Goal: Information Seeking & Learning: Learn about a topic

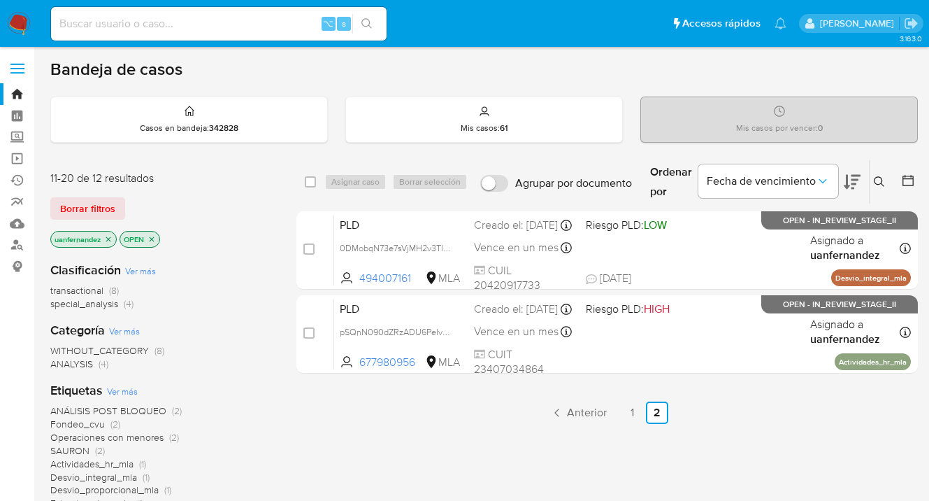
drag, startPoint x: 0, startPoint y: 0, endPoint x: 850, endPoint y: 186, distance: 870.5
click at [876, 178] on icon at bounding box center [879, 181] width 10 height 10
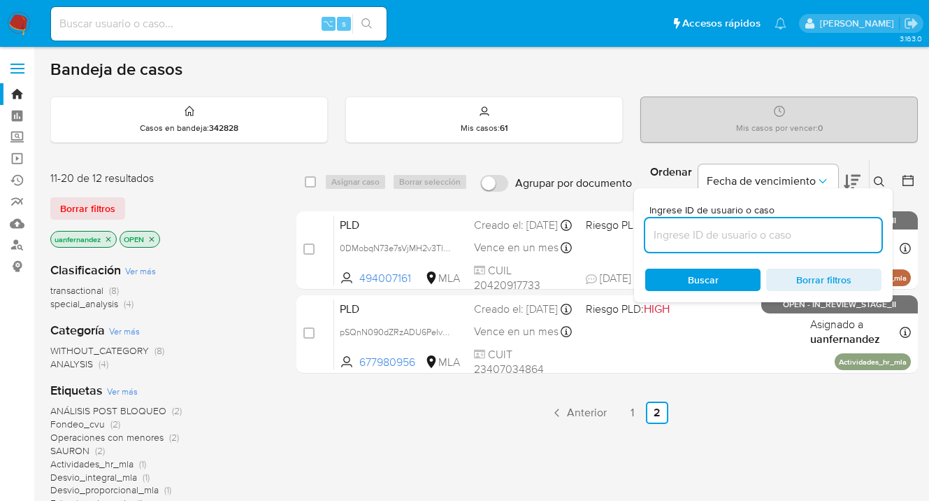
click at [717, 237] on input at bounding box center [763, 235] width 236 height 18
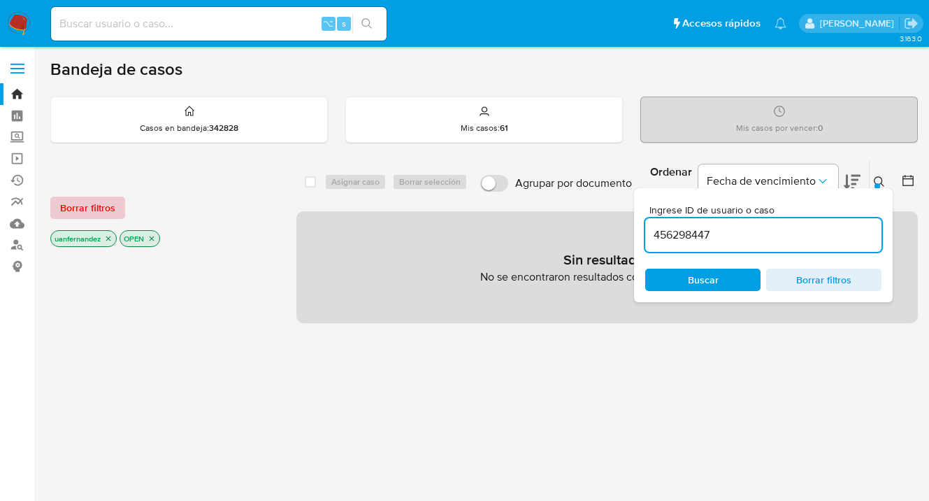
click at [87, 208] on span "Borrar filtros" at bounding box center [87, 208] width 55 height 20
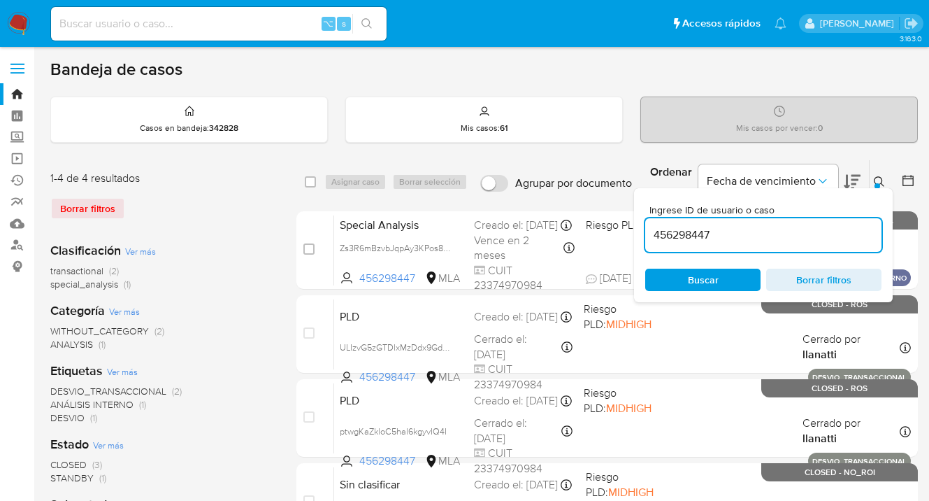
click at [876, 180] on icon at bounding box center [879, 181] width 11 height 11
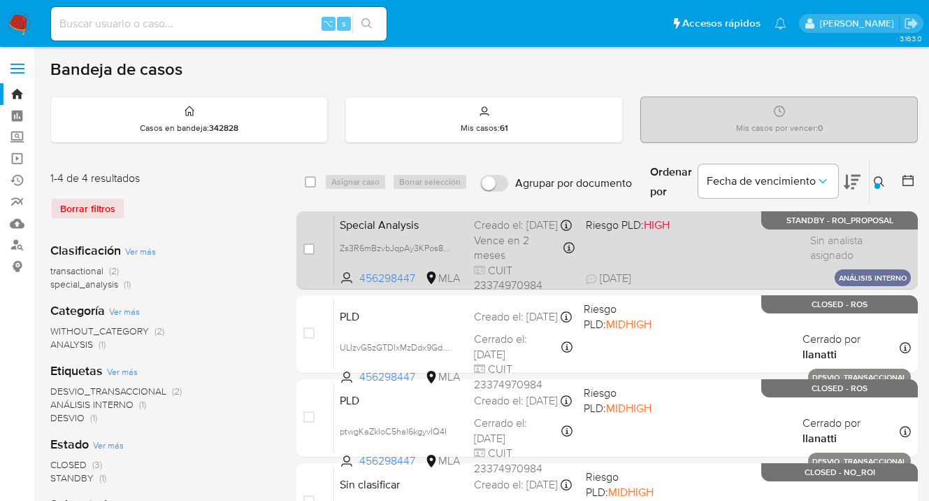
click at [698, 245] on div "Special Analysis Zs3R6mBzvbJqpAy3KPos8WO1 456298447 MLA Riesgo PLD: HIGH Creado…" at bounding box center [622, 250] width 577 height 71
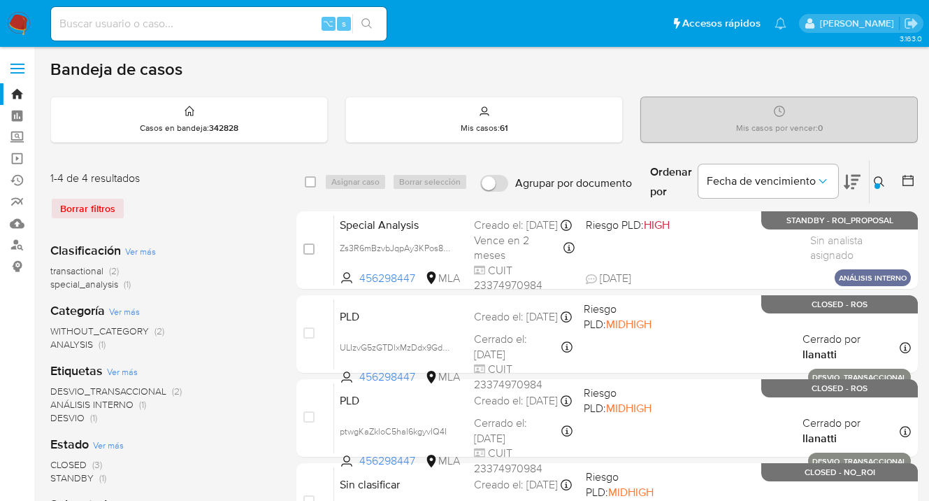
click at [878, 181] on icon at bounding box center [879, 181] width 11 height 11
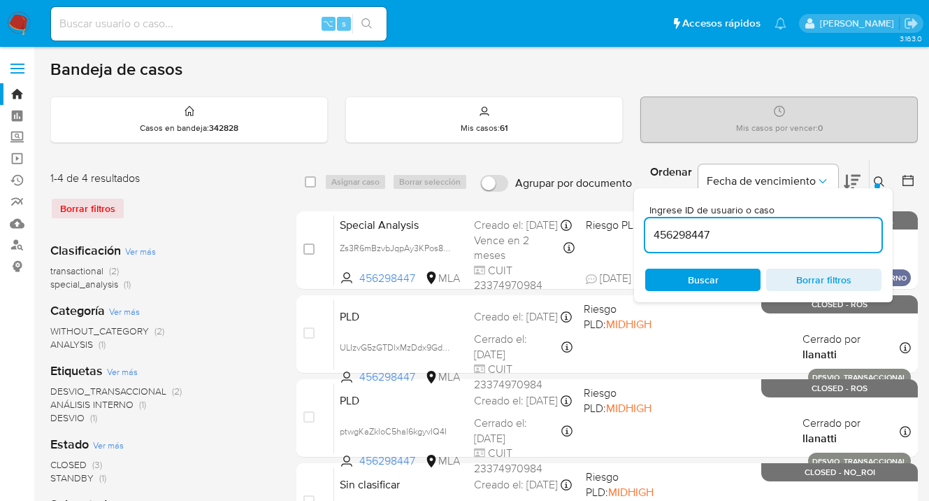
drag, startPoint x: 731, startPoint y: 234, endPoint x: 660, endPoint y: 224, distance: 72.1
click at [660, 224] on div "456298447" at bounding box center [763, 235] width 236 height 34
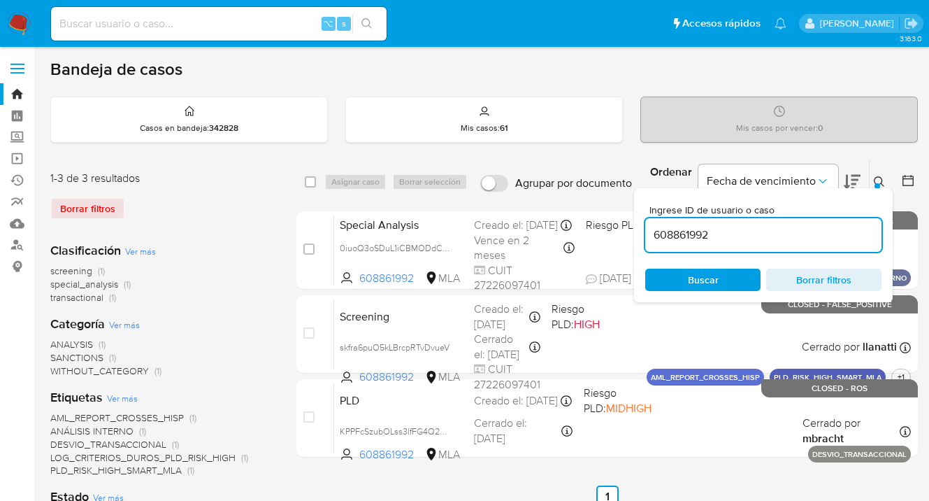
click at [876, 178] on icon at bounding box center [879, 181] width 11 height 11
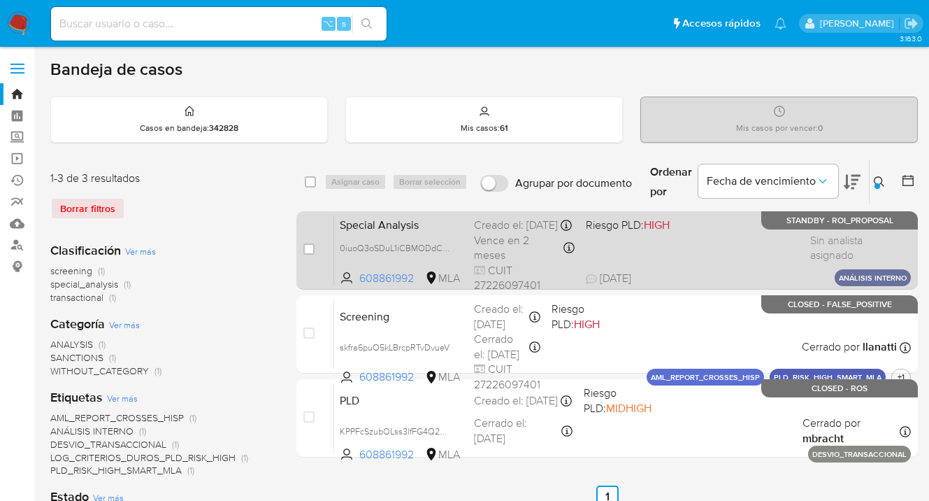
click at [741, 235] on div "Special Analysis 0iuoQ3oSDuL1iCBMODdCCs9t 608861992 MLA Riesgo PLD: HIGH Creado…" at bounding box center [622, 250] width 577 height 71
click at [740, 252] on div "Special Analysis 0iuoQ3oSDuL1iCBMODdCCs9t 608861992 MLA Riesgo PLD: HIGH Creado…" at bounding box center [622, 250] width 577 height 71
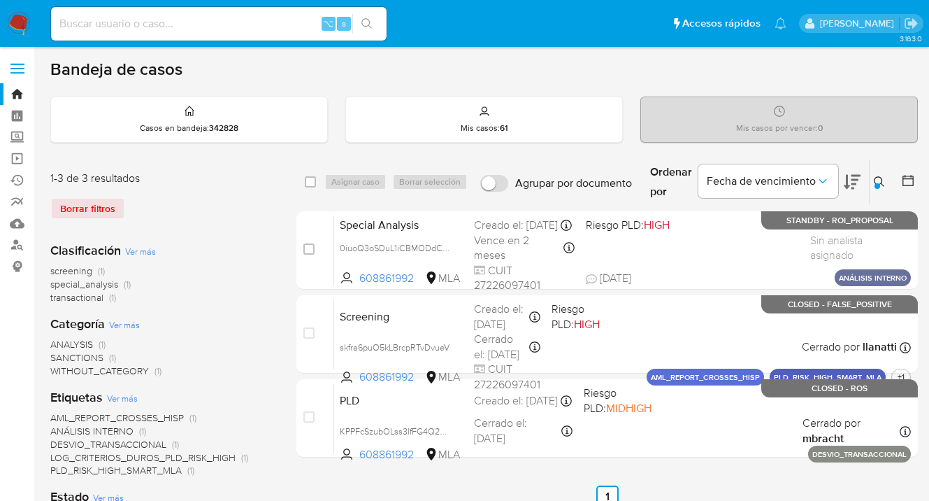
drag, startPoint x: 880, startPoint y: 179, endPoint x: 775, endPoint y: 222, distance: 113.2
click at [880, 179] on icon at bounding box center [879, 181] width 11 height 11
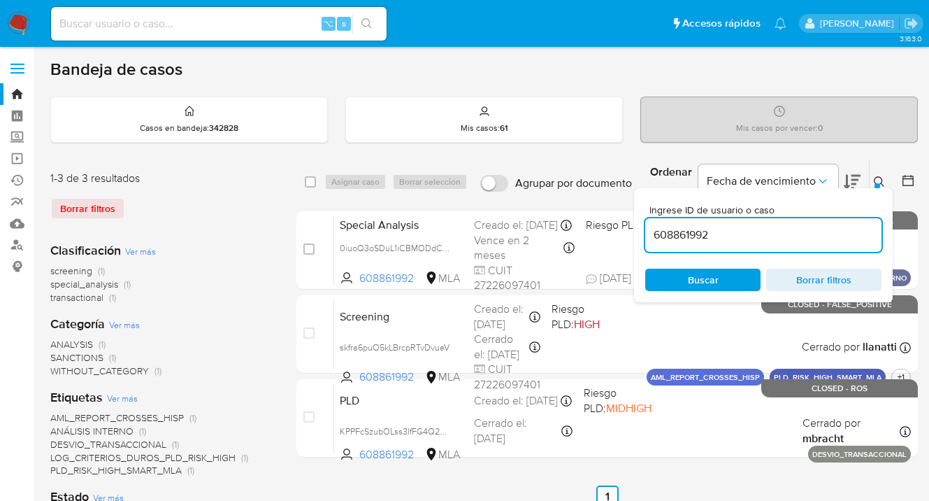
drag, startPoint x: 758, startPoint y: 234, endPoint x: 651, endPoint y: 225, distance: 107.3
click at [651, 226] on input "608861992" at bounding box center [763, 235] width 236 height 18
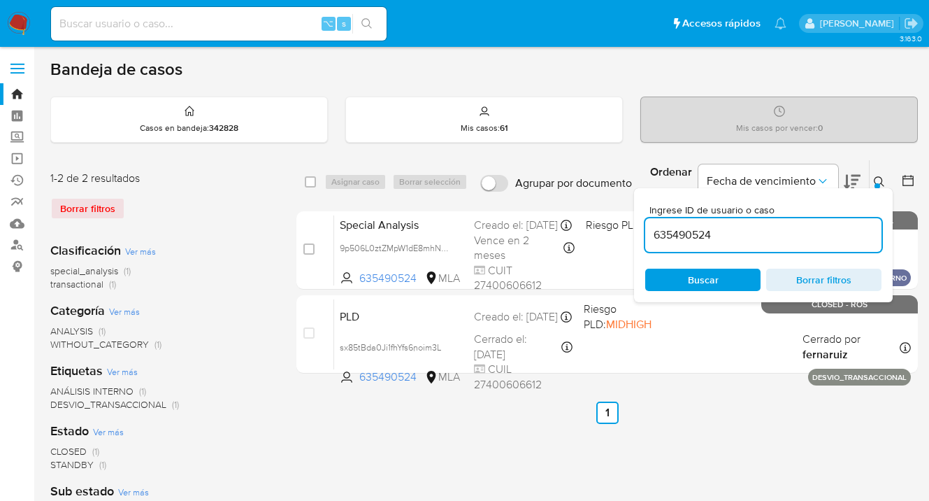
drag, startPoint x: 876, startPoint y: 176, endPoint x: 829, endPoint y: 198, distance: 51.3
click at [875, 176] on icon at bounding box center [879, 181] width 11 height 11
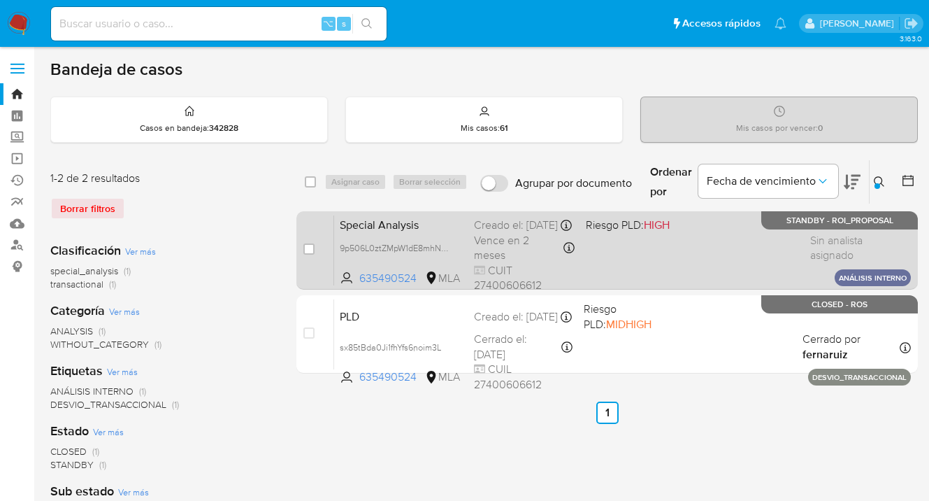
click at [759, 259] on div "Special Analysis 9p506L0ztZMpW1dE8mhNg6vI 635490524 MLA Riesgo PLD: HIGH Creado…" at bounding box center [622, 250] width 577 height 71
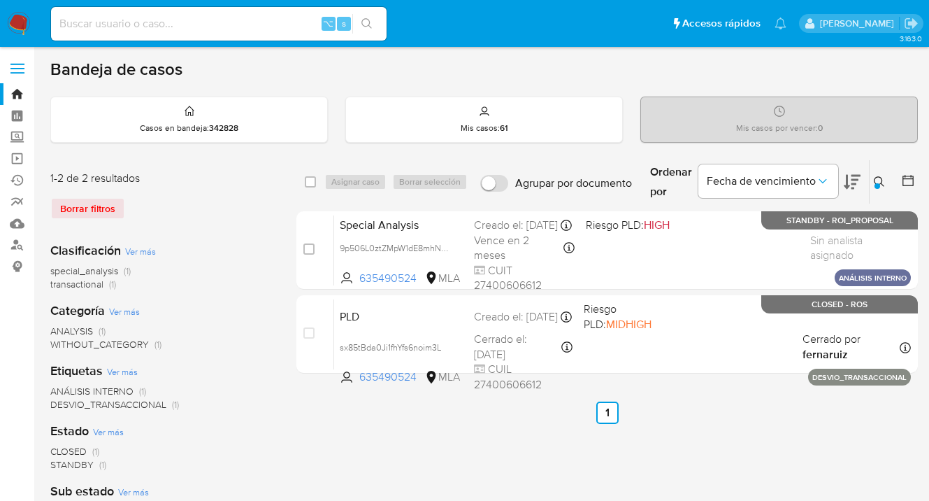
click at [878, 180] on icon at bounding box center [879, 181] width 11 height 11
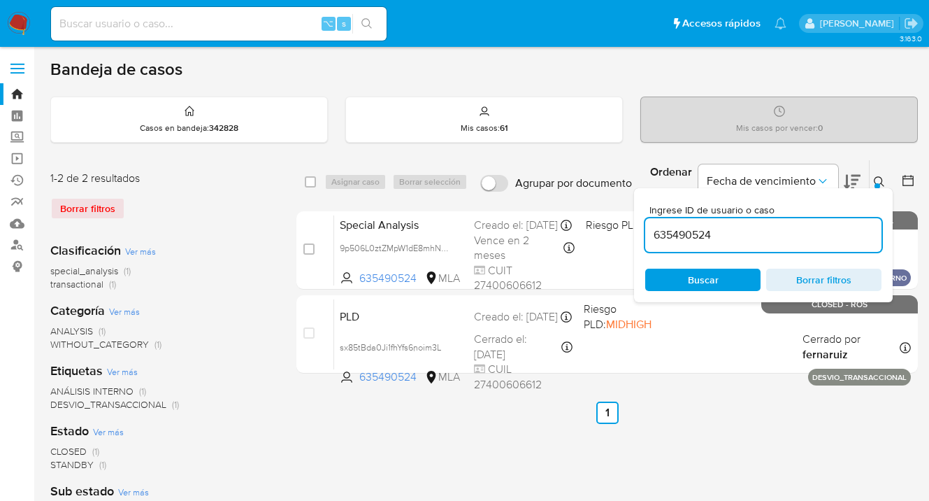
drag, startPoint x: 759, startPoint y: 236, endPoint x: 657, endPoint y: 227, distance: 103.2
click at [657, 227] on input "635490524" at bounding box center [763, 235] width 236 height 18
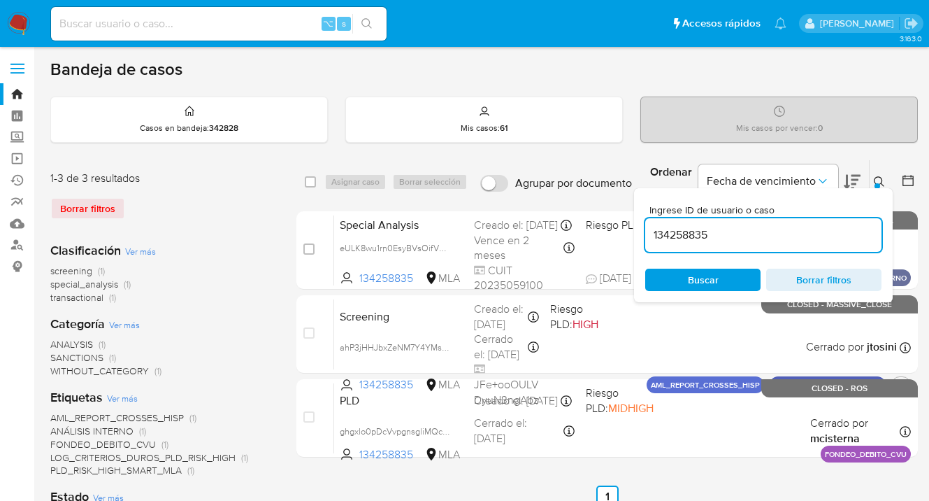
drag, startPoint x: 879, startPoint y: 178, endPoint x: 865, endPoint y: 183, distance: 14.8
click at [879, 178] on icon at bounding box center [879, 181] width 11 height 11
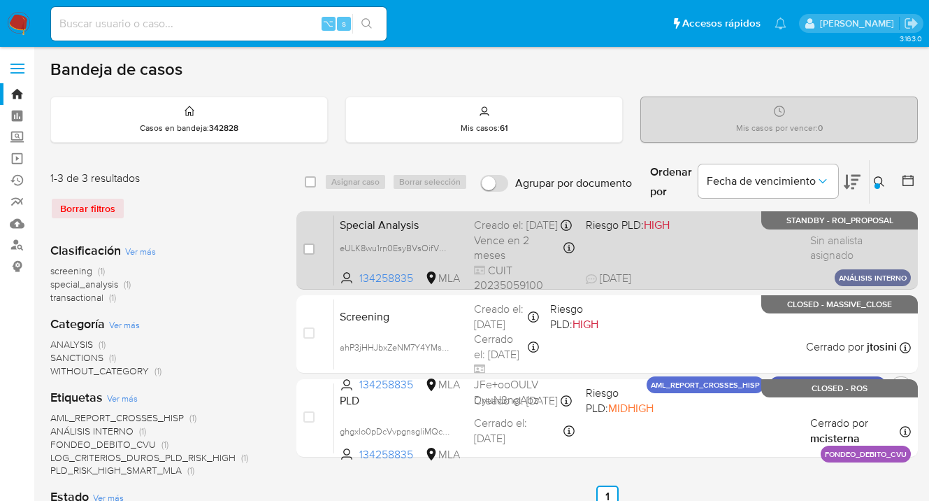
click at [711, 243] on div "Special Analysis eULK8wu1rn0EsyBVsOifVHL9 134258835 MLA Riesgo PLD: HIGH Creado…" at bounding box center [622, 250] width 577 height 71
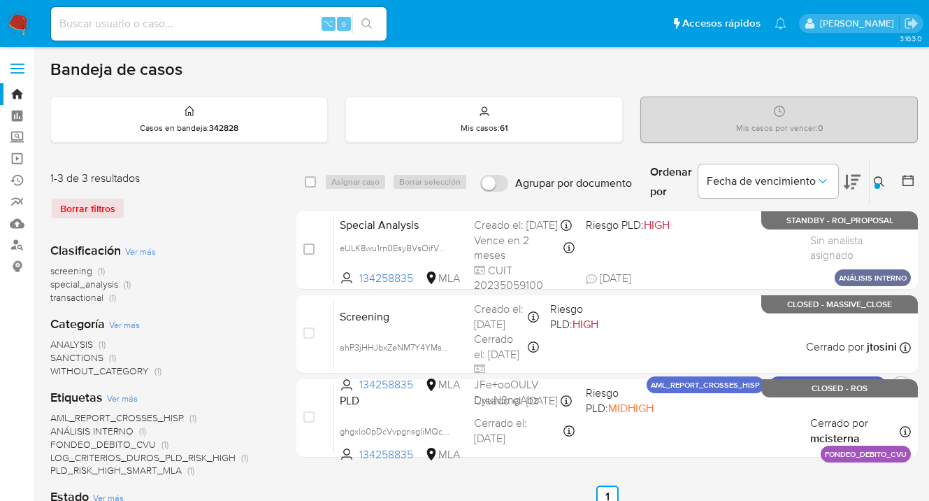
drag, startPoint x: 878, startPoint y: 180, endPoint x: 758, endPoint y: 215, distance: 124.6
click at [877, 180] on icon at bounding box center [879, 181] width 11 height 11
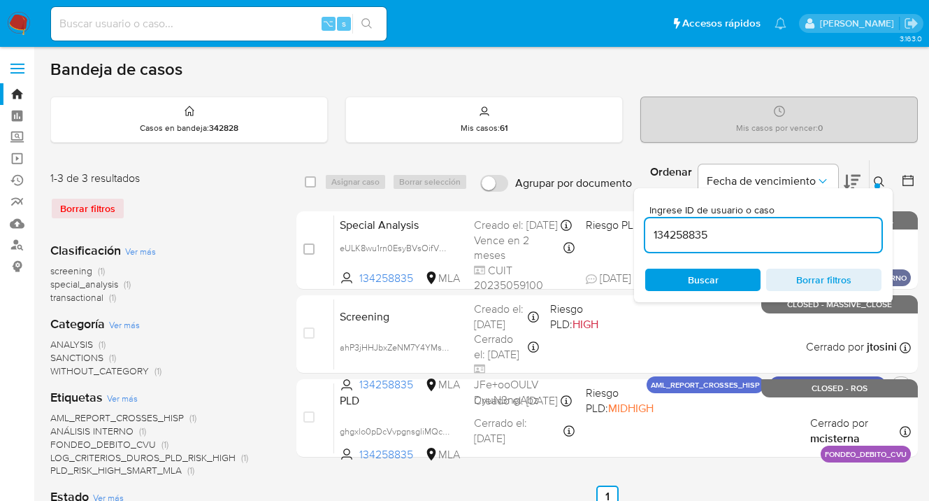
drag, startPoint x: 685, startPoint y: 228, endPoint x: 650, endPoint y: 222, distance: 34.8
click at [650, 222] on div "134258835" at bounding box center [763, 235] width 236 height 34
type input "193070659"
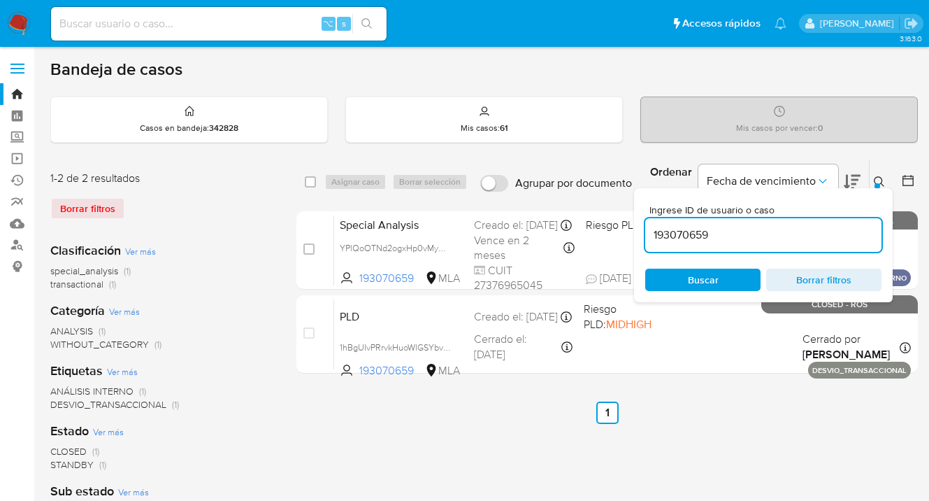
click at [880, 180] on icon at bounding box center [879, 181] width 11 height 11
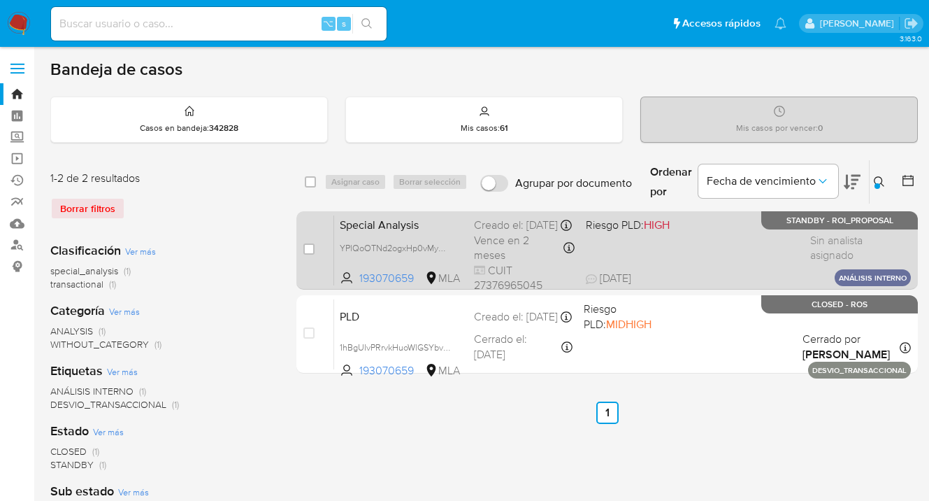
click at [787, 235] on div "Special Analysis YPlQoOTNd2ogxHp0vMyNUQyu 193070659 MLA Riesgo PLD: HIGH Creado…" at bounding box center [622, 250] width 577 height 71
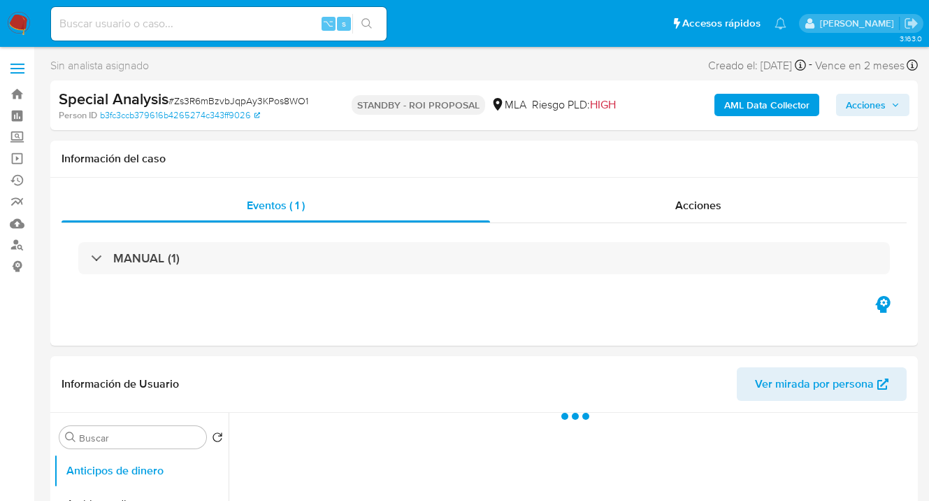
select select "10"
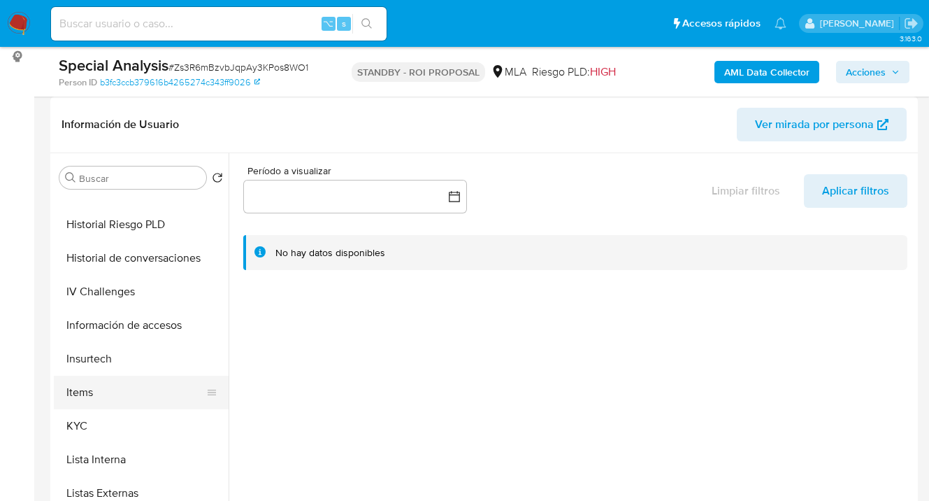
scroll to position [458, 0]
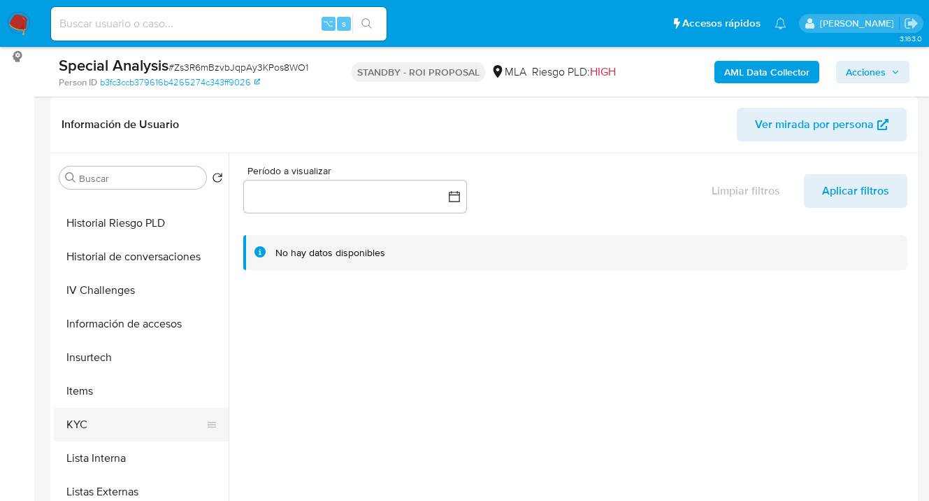
drag, startPoint x: 150, startPoint y: 422, endPoint x: 161, endPoint y: 419, distance: 11.1
click at [151, 423] on button "KYC" at bounding box center [136, 425] width 164 height 34
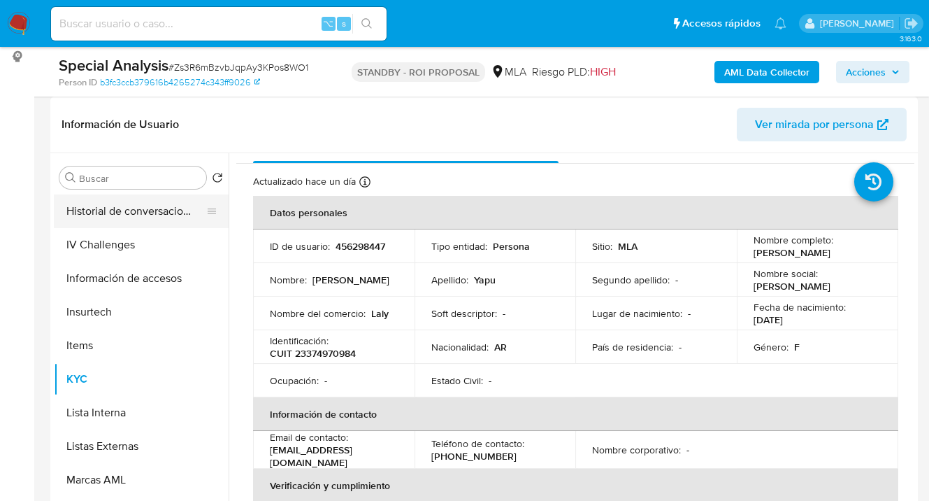
scroll to position [216, 0]
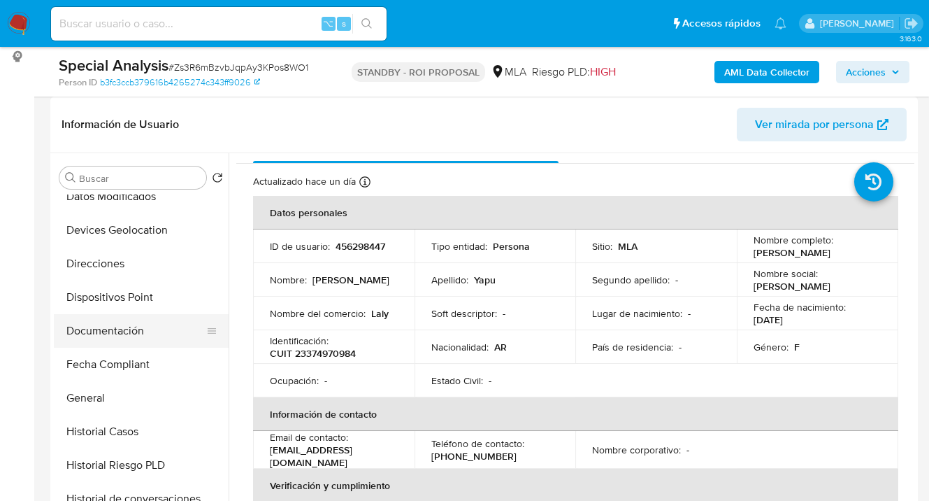
click at [148, 338] on button "Documentación" at bounding box center [136, 331] width 164 height 34
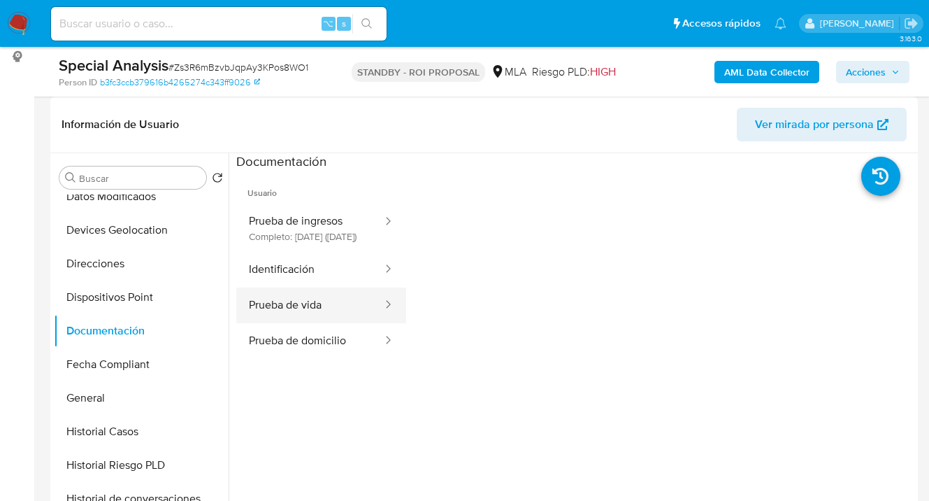
click at [341, 315] on button "Prueba de vida" at bounding box center [310, 305] width 148 height 36
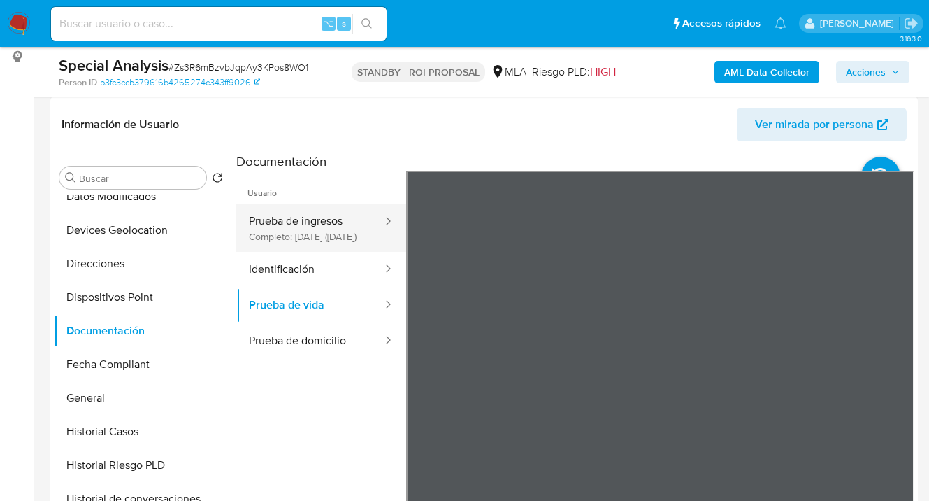
click at [333, 246] on button "Prueba de ingresos Completo: 29/07/2024 (hace un año)" at bounding box center [310, 228] width 148 height 48
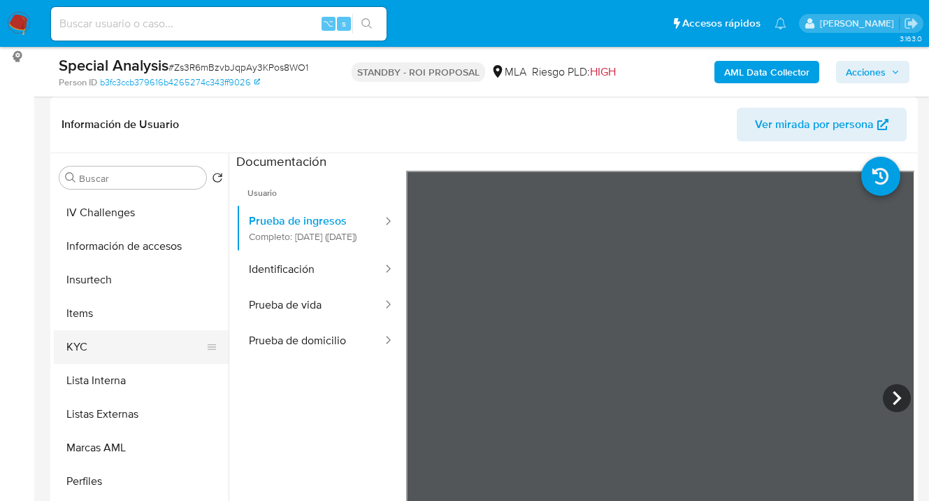
scroll to position [534, 0]
click at [169, 334] on button "KYC" at bounding box center [136, 348] width 164 height 34
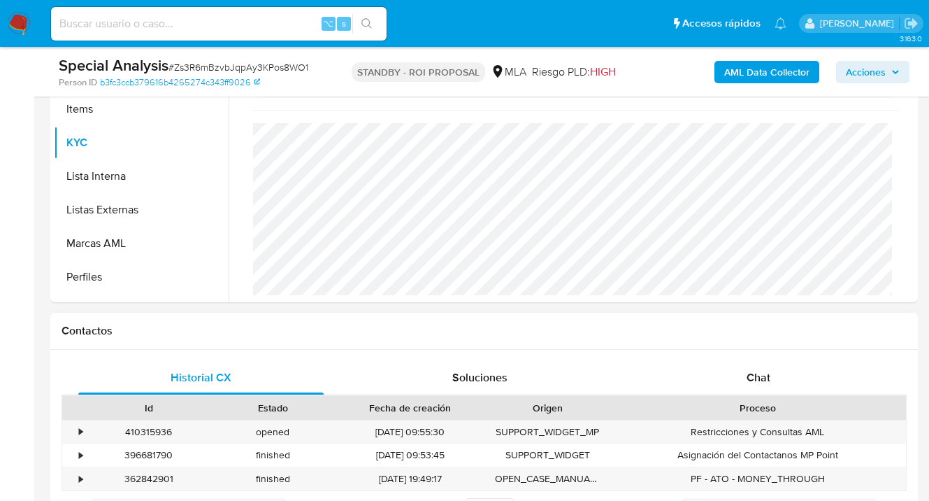
scroll to position [501, 0]
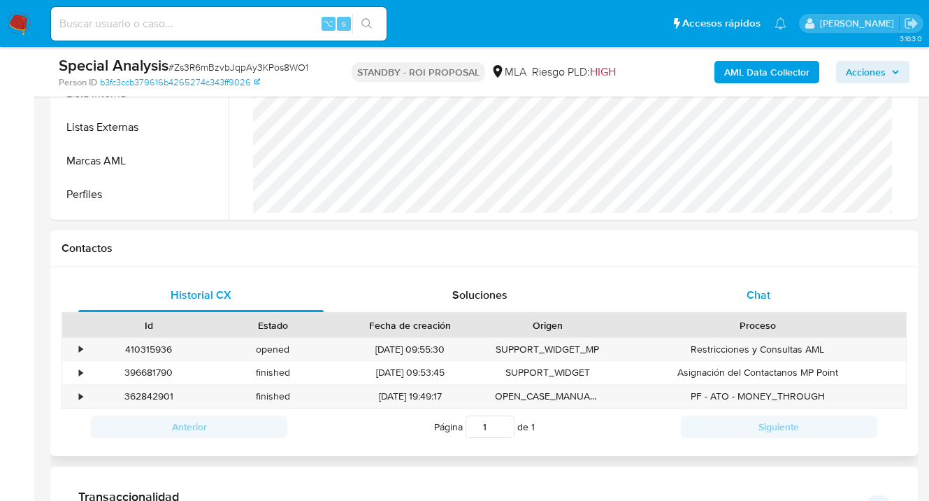
click at [790, 290] on div "Chat" at bounding box center [758, 295] width 245 height 34
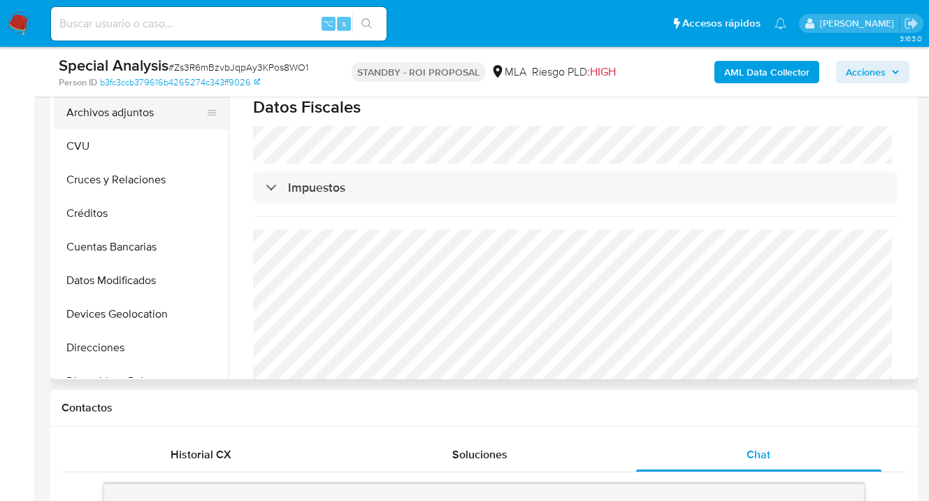
scroll to position [727, 0]
click at [136, 109] on button "Archivos adjuntos" at bounding box center [136, 113] width 164 height 34
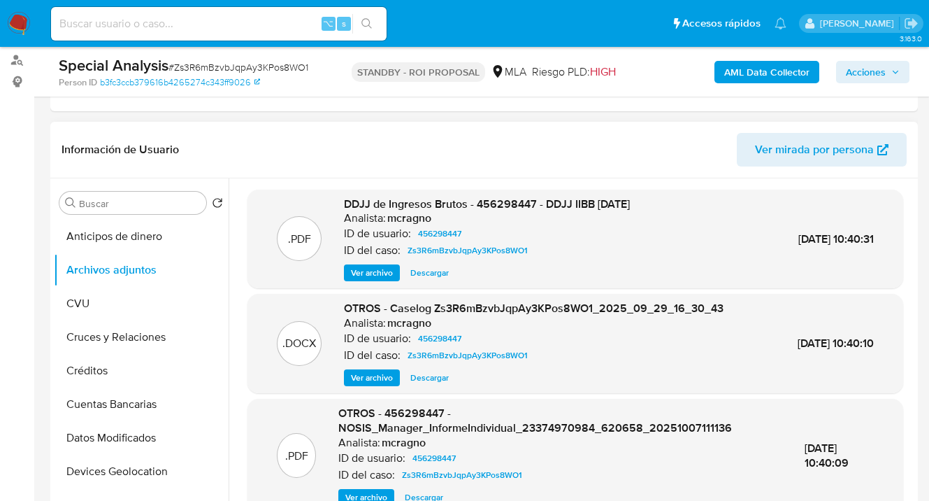
scroll to position [186, 0]
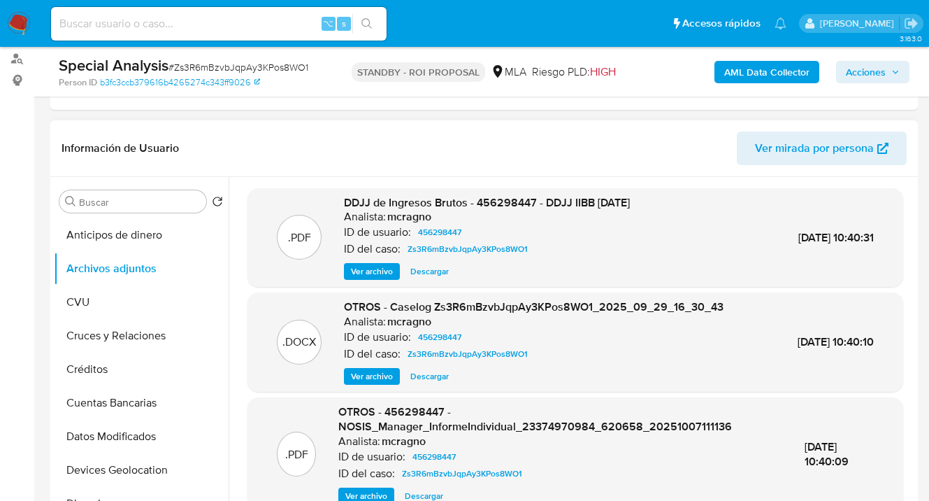
click at [368, 271] on span "Ver archivo" at bounding box center [372, 271] width 42 height 14
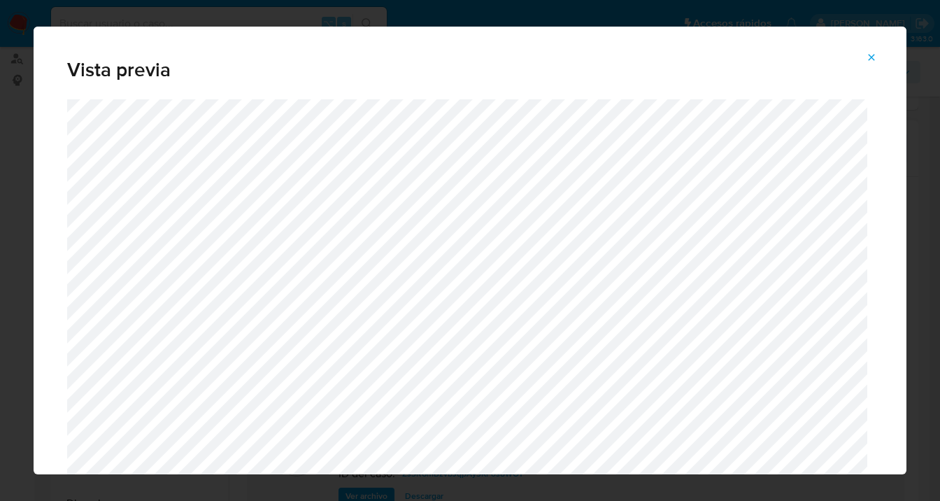
click at [871, 57] on icon "Attachment preview" at bounding box center [872, 57] width 6 height 6
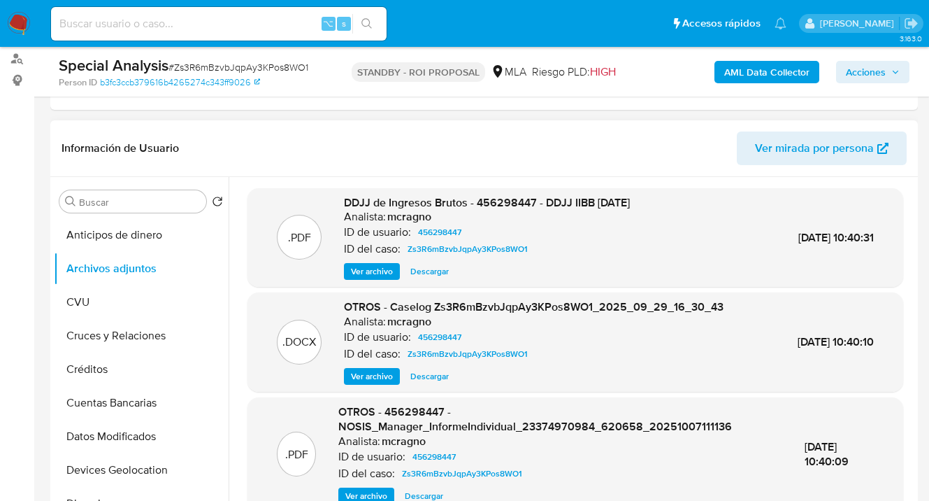
click at [375, 273] on span "Ver archivo" at bounding box center [372, 271] width 42 height 14
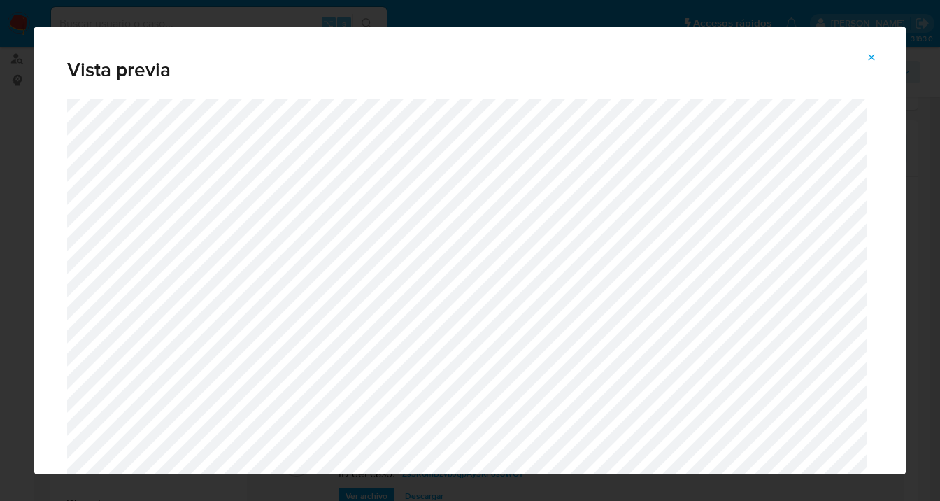
click at [873, 54] on icon "Attachment preview" at bounding box center [872, 57] width 6 height 6
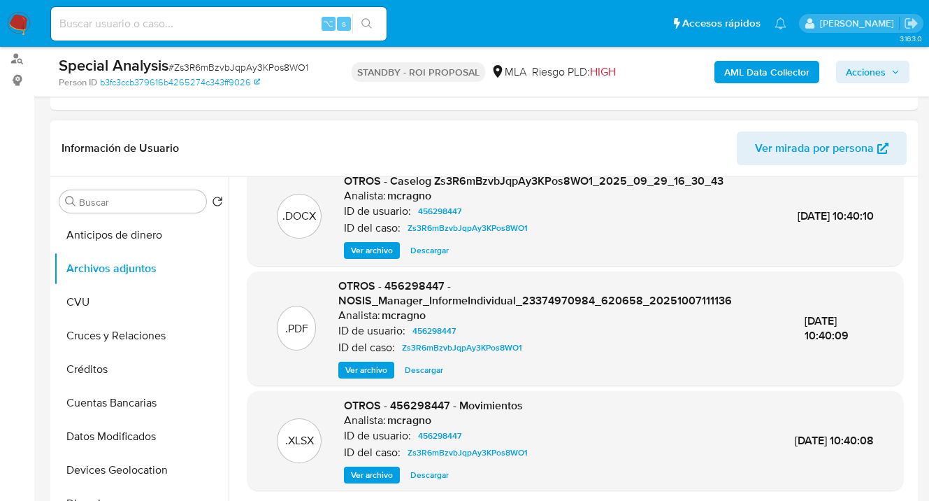
scroll to position [133, 0]
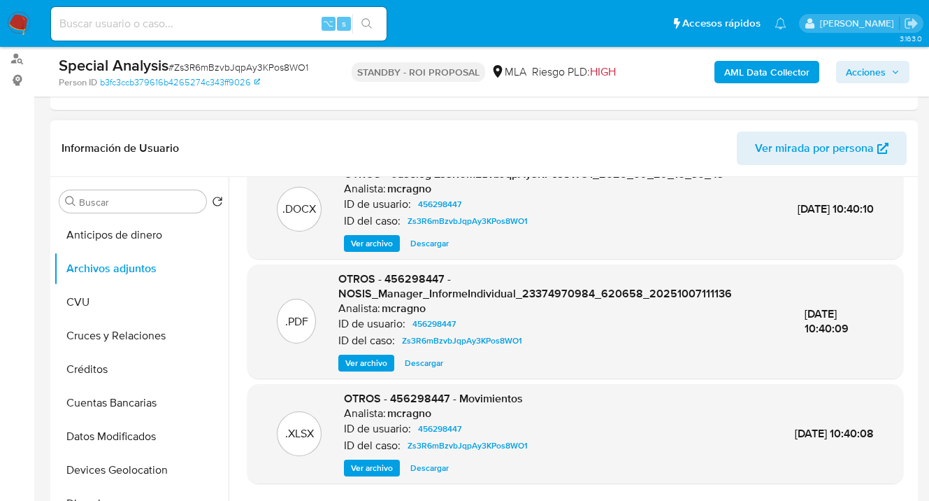
click at [356, 365] on span "Ver archivo" at bounding box center [366, 363] width 42 height 14
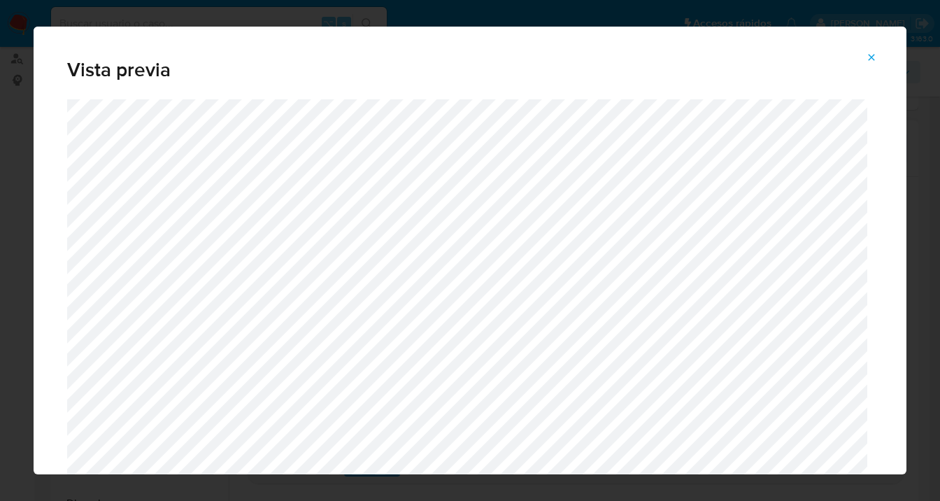
click at [878, 50] on button "Attachment preview" at bounding box center [871, 57] width 31 height 22
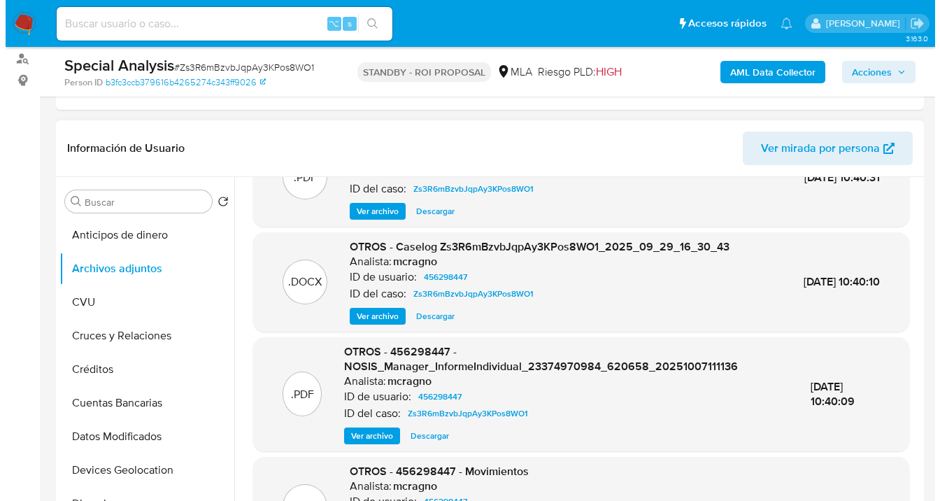
scroll to position [0, 0]
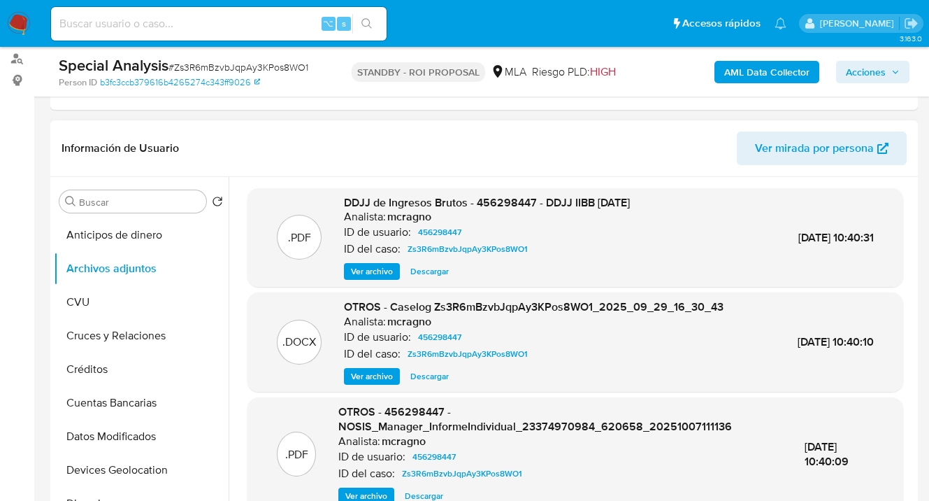
click at [370, 375] on span "Ver archivo" at bounding box center [372, 376] width 42 height 14
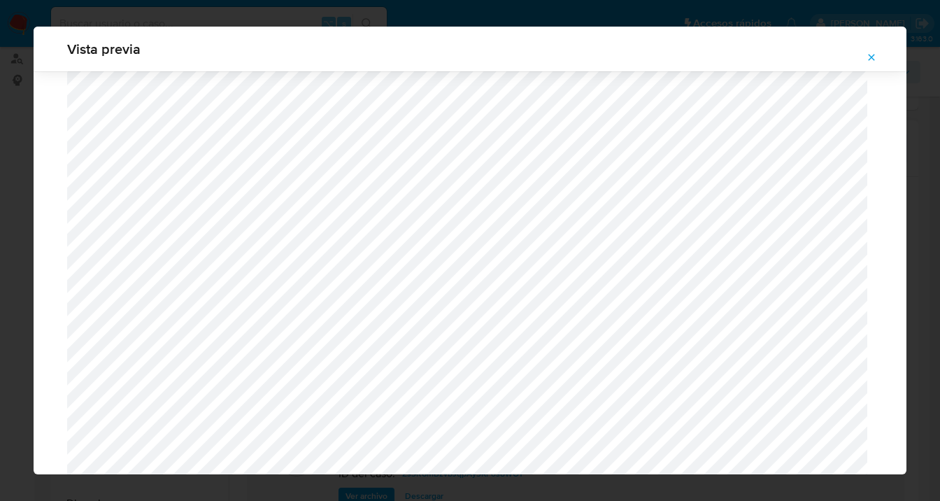
scroll to position [1043, 0]
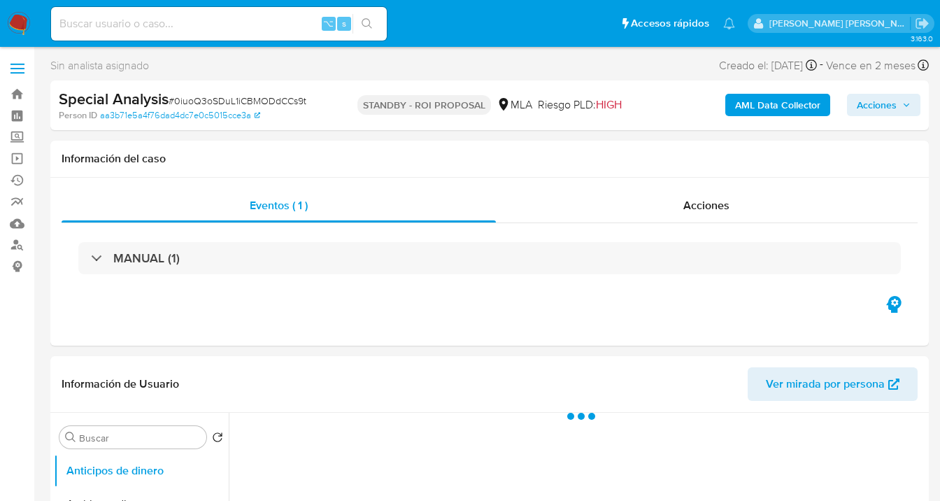
select select "10"
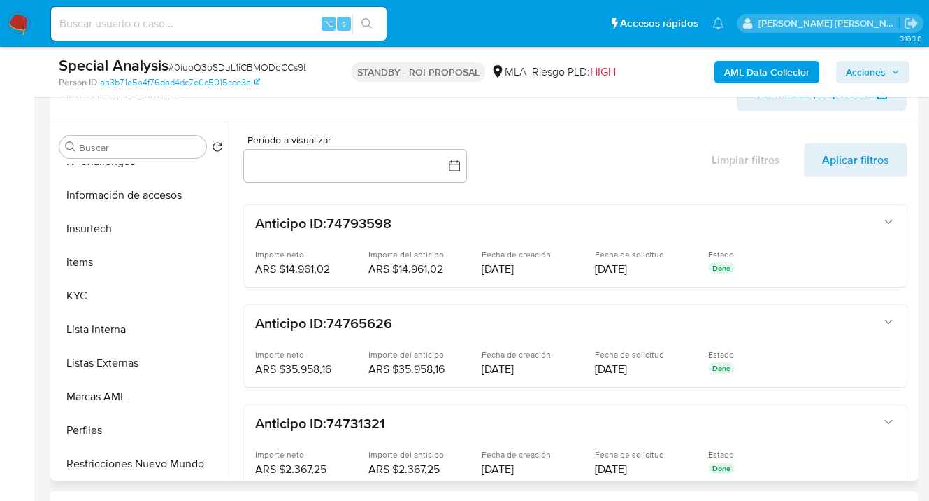
scroll to position [561, 0]
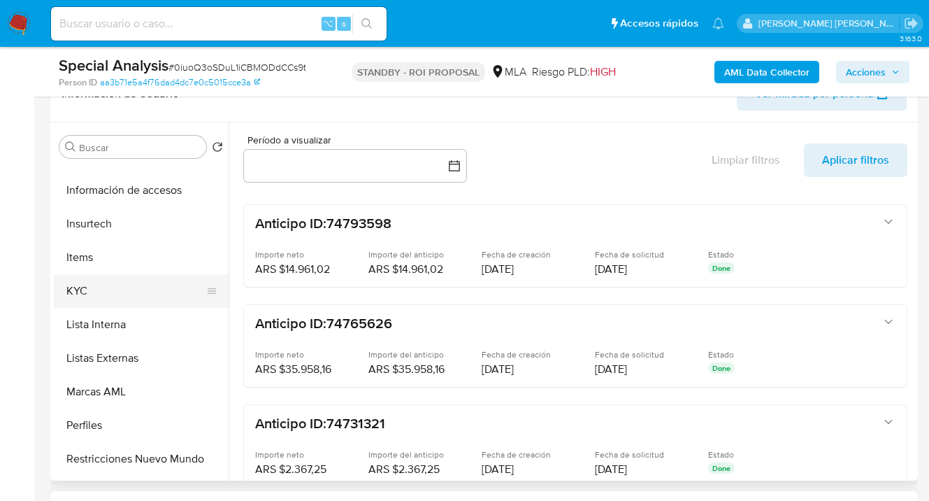
click at [153, 293] on button "KYC" at bounding box center [136, 291] width 164 height 34
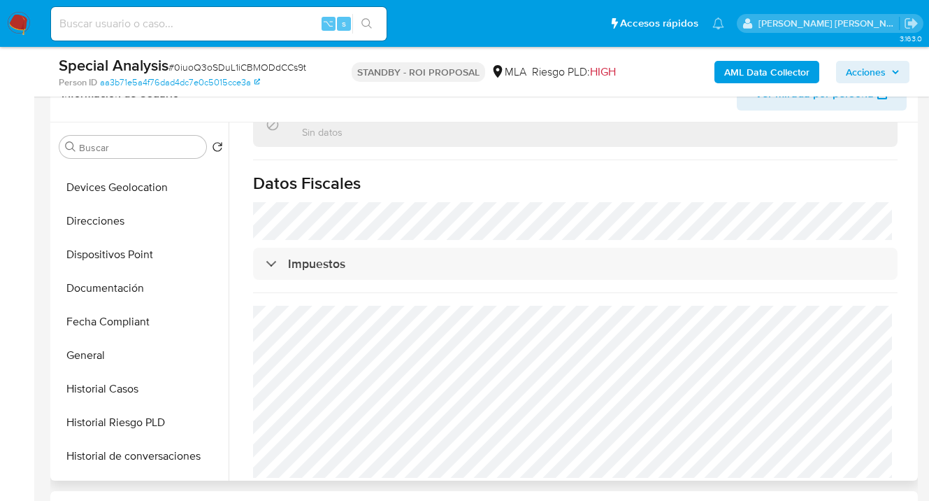
scroll to position [229, 0]
drag, startPoint x: 180, startPoint y: 243, endPoint x: 175, endPoint y: 227, distance: 16.8
click at [178, 238] on button "Dispositivos Point" at bounding box center [141, 254] width 175 height 34
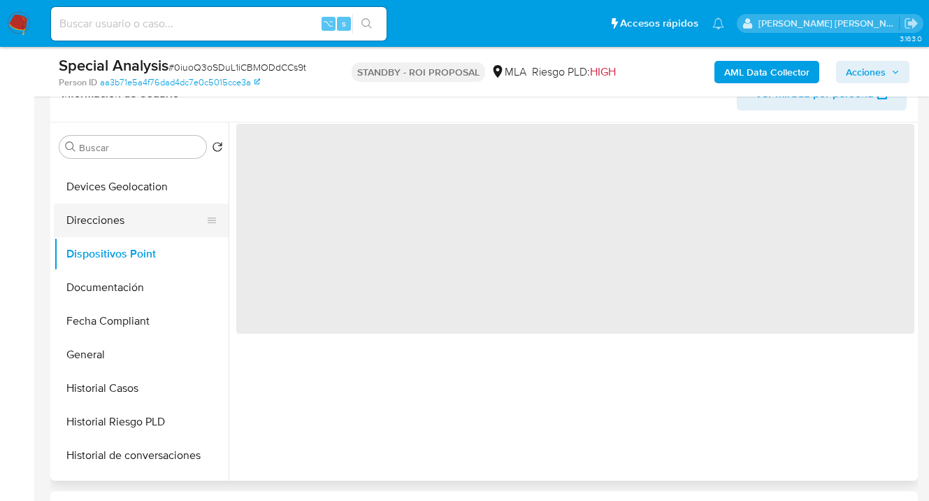
click at [174, 226] on button "Direcciones" at bounding box center [136, 220] width 164 height 34
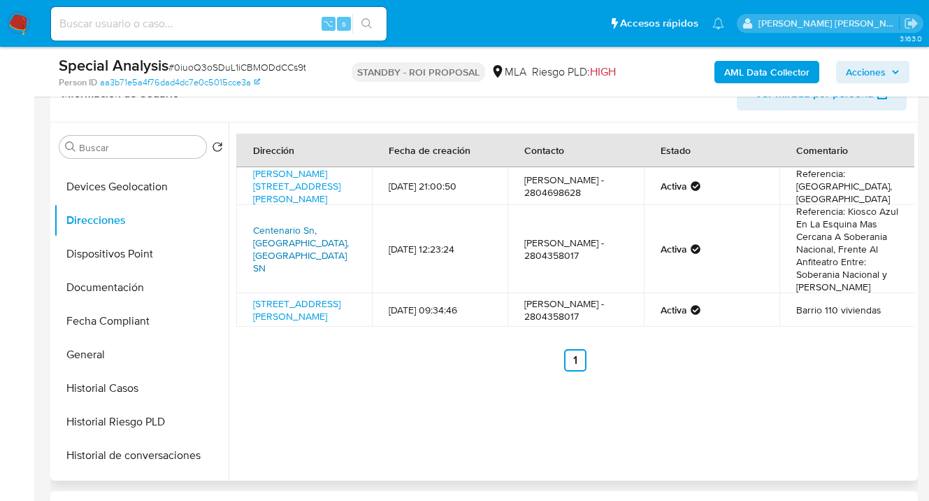
click at [302, 238] on link "Centenario Sn, Playa Union, Chubut, 9103, Argentina SN" at bounding box center [301, 249] width 96 height 52
click at [139, 284] on button "Documentación" at bounding box center [136, 288] width 164 height 34
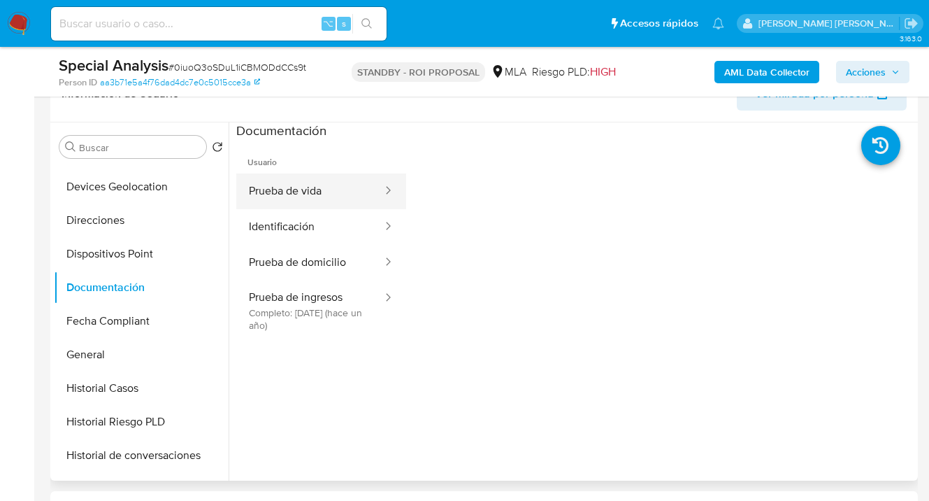
click at [308, 182] on button "Prueba de vida" at bounding box center [310, 191] width 148 height 36
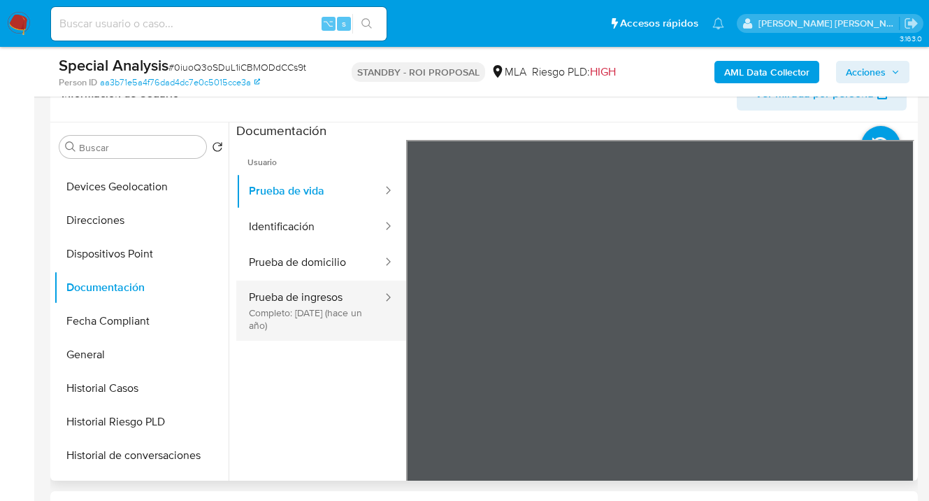
click at [332, 310] on button "Prueba de ingresos Completo: 26/07/2024 (hace un año)" at bounding box center [310, 310] width 148 height 60
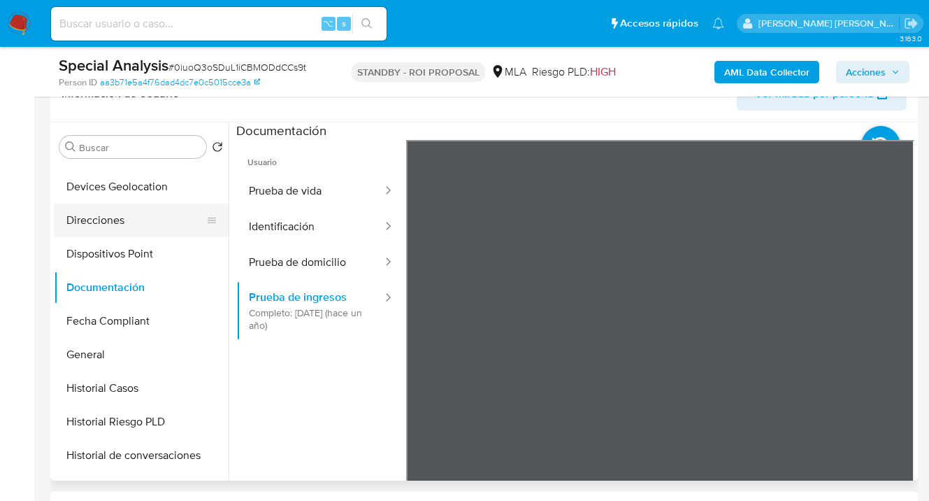
click at [90, 214] on button "Direcciones" at bounding box center [136, 220] width 164 height 34
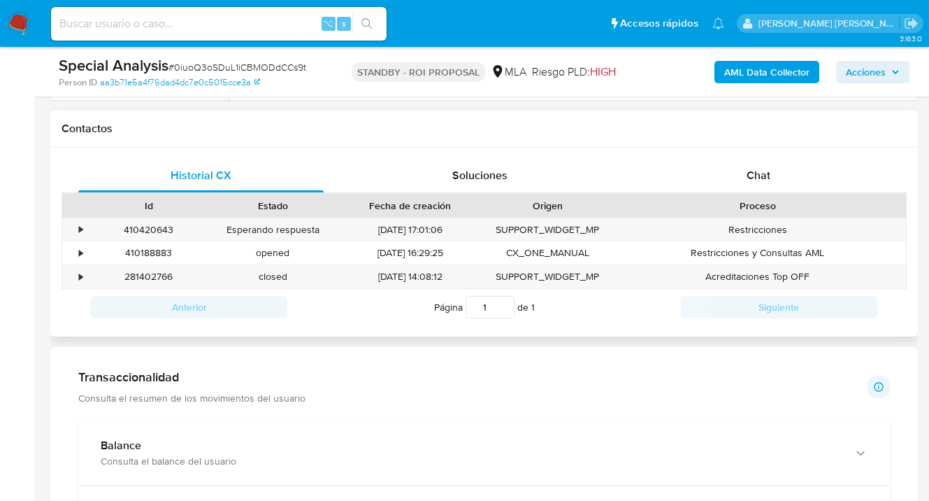
scroll to position [594, 0]
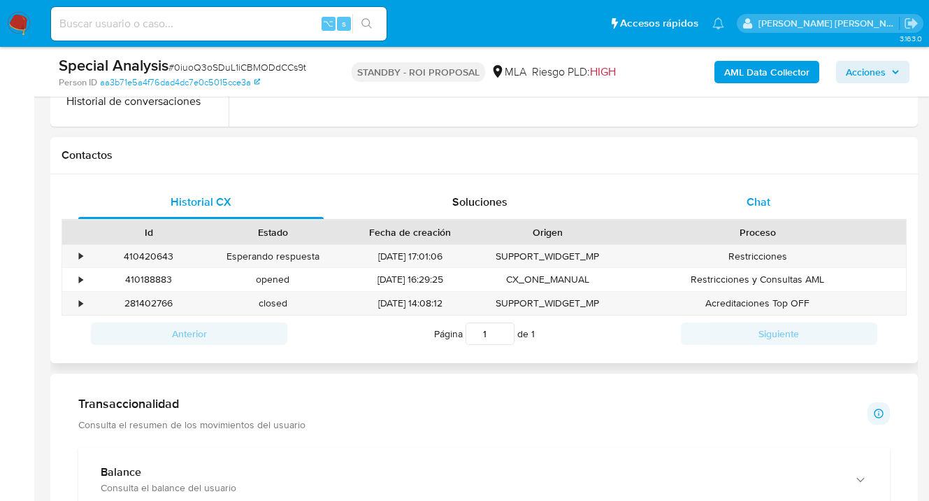
click at [774, 207] on div "Chat" at bounding box center [758, 202] width 245 height 34
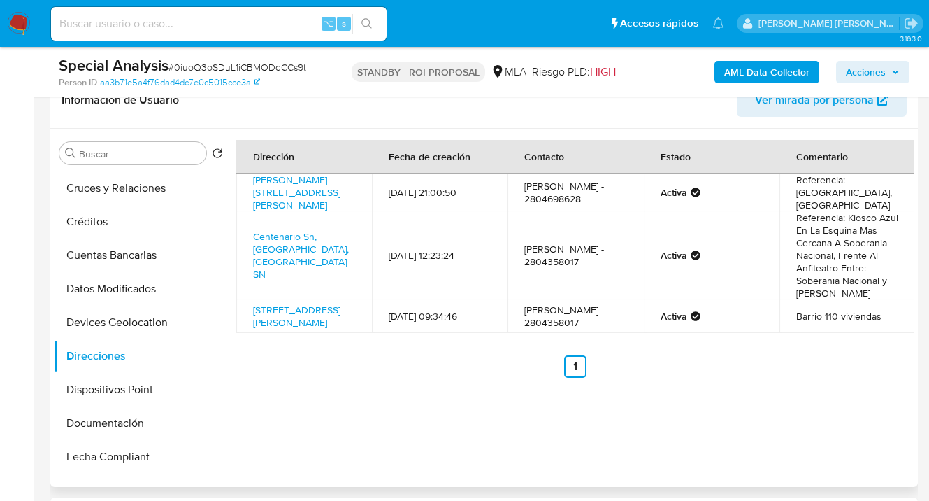
scroll to position [0, 0]
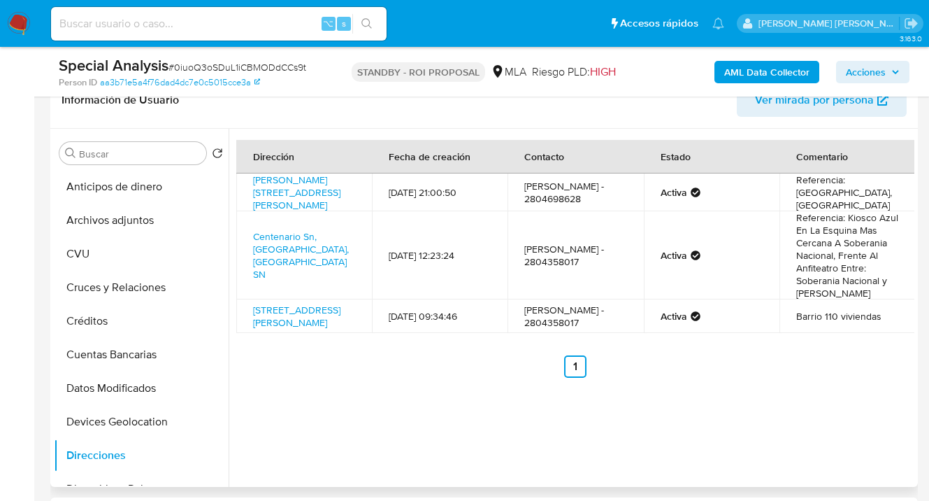
drag, startPoint x: 166, startPoint y: 219, endPoint x: 229, endPoint y: 220, distance: 63.6
click at [166, 219] on button "Archivos adjuntos" at bounding box center [141, 220] width 175 height 34
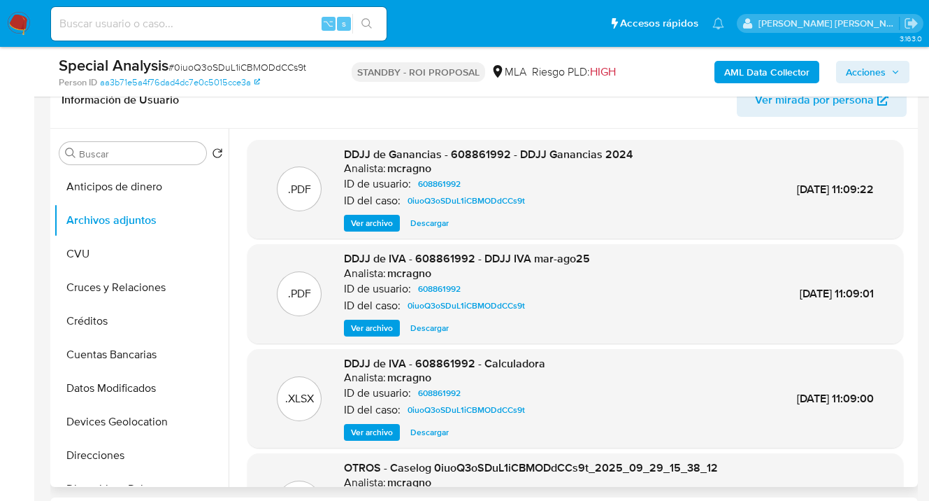
click at [375, 227] on span "Ver archivo" at bounding box center [372, 223] width 42 height 14
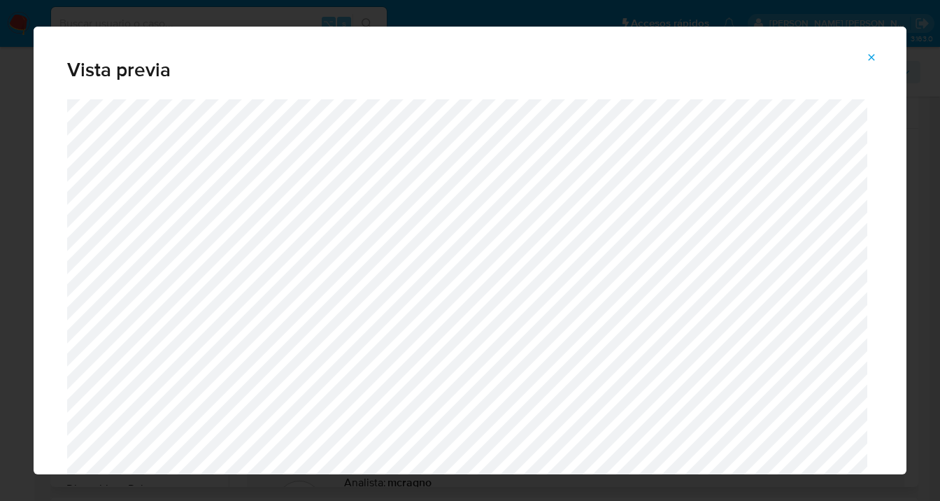
click at [873, 57] on icon "Attachment preview" at bounding box center [871, 57] width 11 height 11
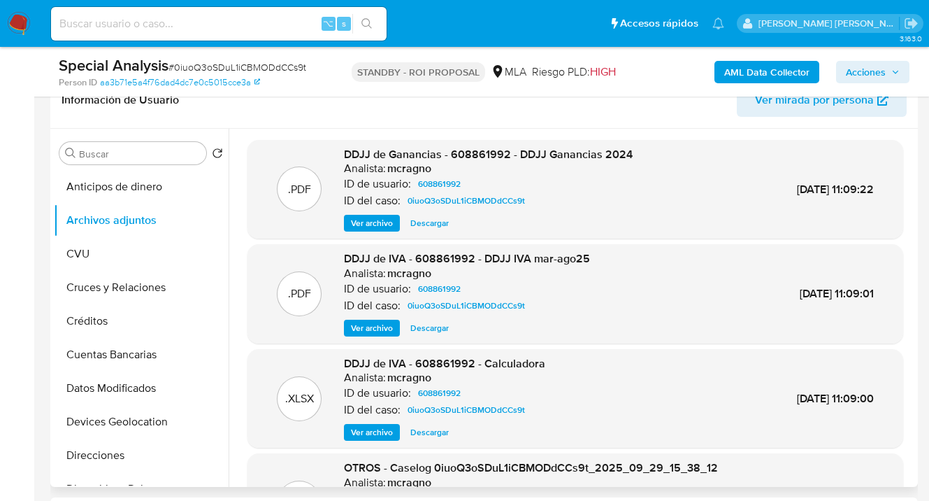
click at [376, 330] on span "Ver archivo" at bounding box center [372, 328] width 42 height 14
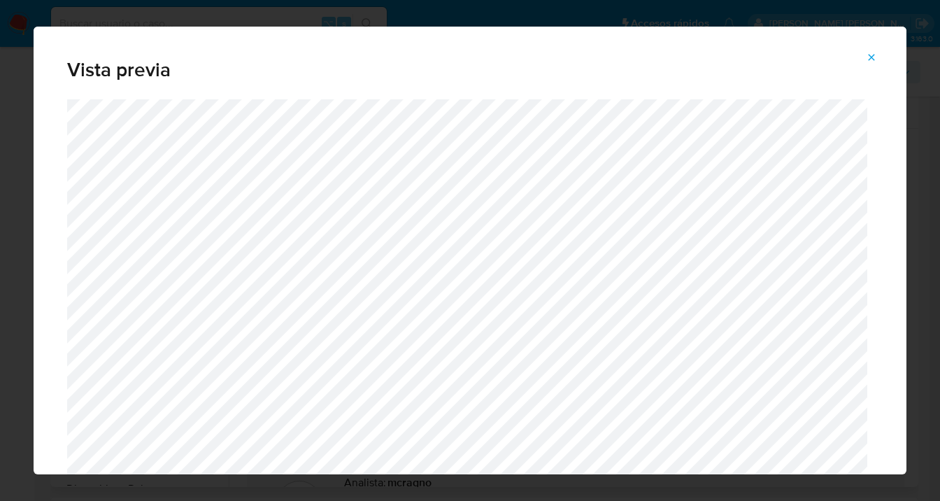
click at [875, 53] on icon "Attachment preview" at bounding box center [871, 57] width 11 height 11
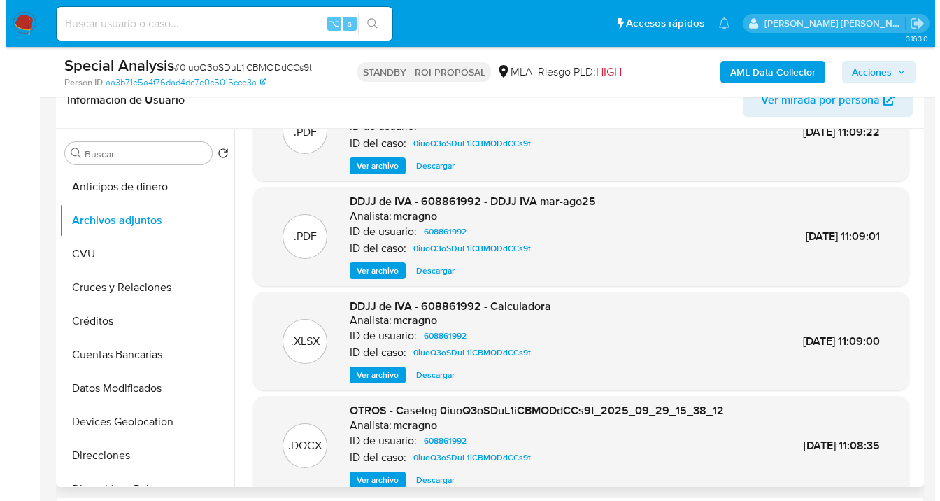
scroll to position [117, 0]
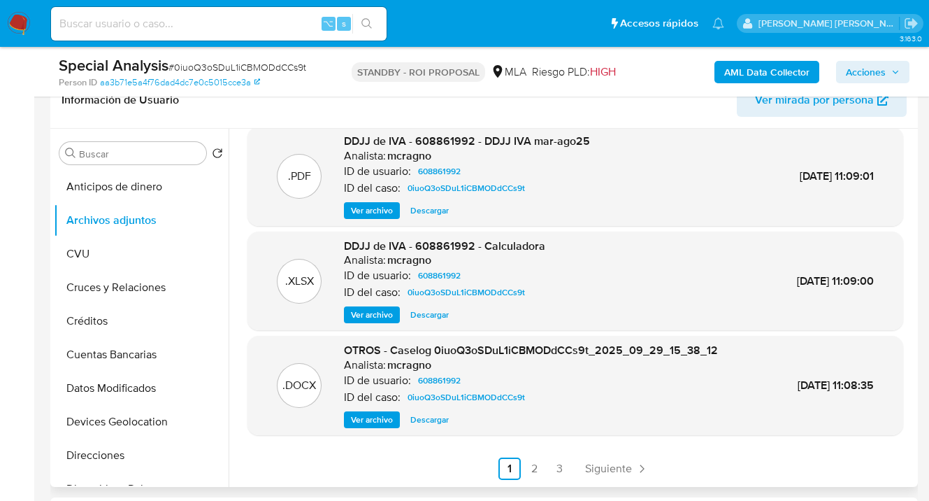
click at [382, 320] on span "Ver archivo" at bounding box center [372, 315] width 42 height 14
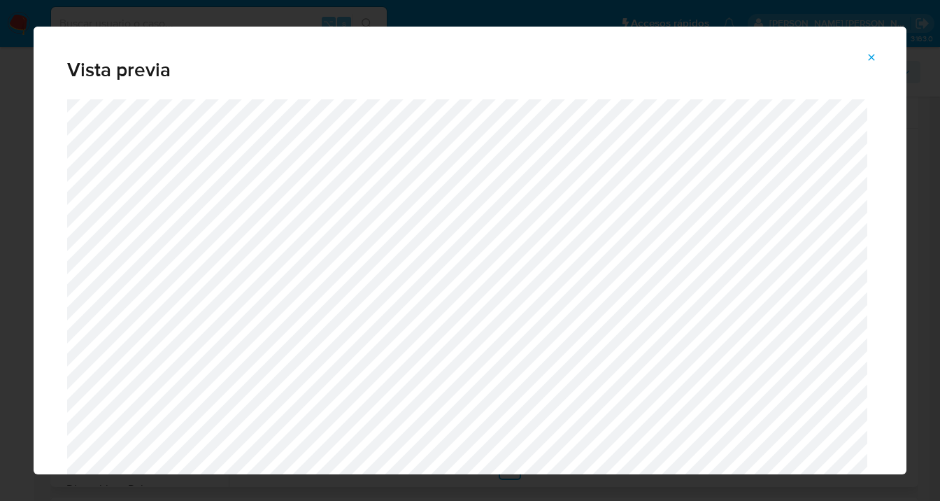
click at [863, 56] on button "Attachment preview" at bounding box center [871, 57] width 31 height 22
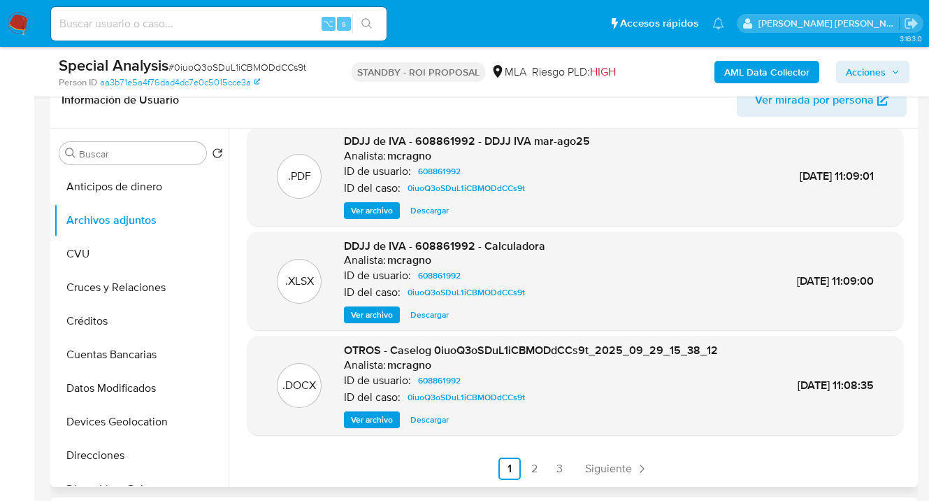
click at [369, 314] on span "Ver archivo" at bounding box center [372, 315] width 42 height 14
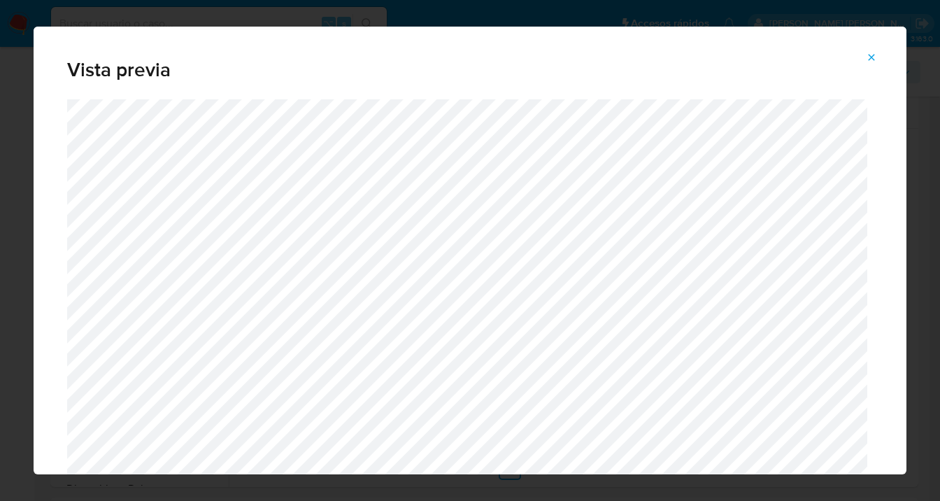
drag, startPoint x: 871, startPoint y: 52, endPoint x: 613, endPoint y: 150, distance: 276.0
click at [870, 52] on icon "Attachment preview" at bounding box center [871, 57] width 11 height 11
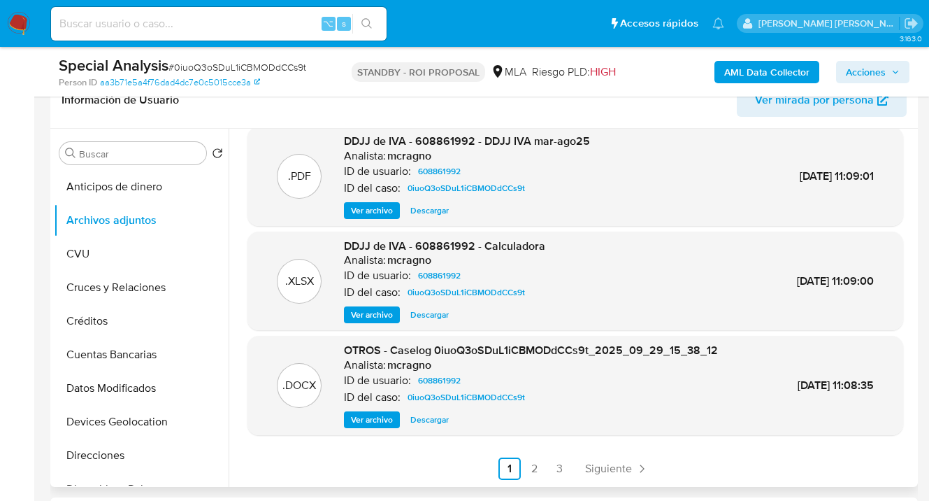
click at [417, 315] on span "Descargar" at bounding box center [429, 315] width 38 height 14
click at [376, 423] on span "Ver archivo" at bounding box center [372, 420] width 42 height 14
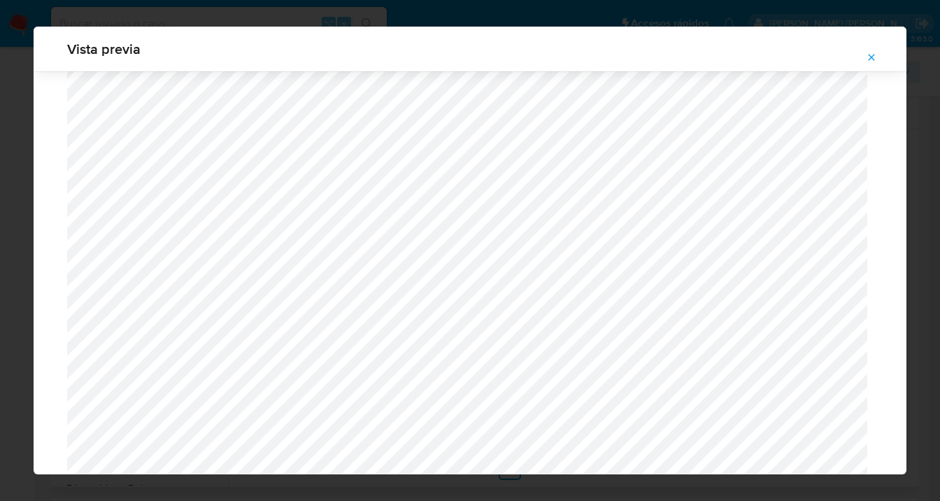
scroll to position [913, 0]
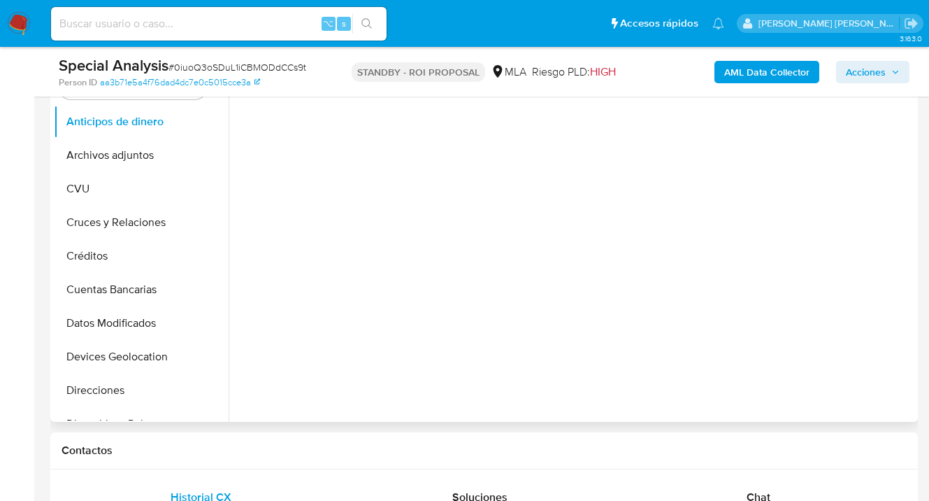
select select "10"
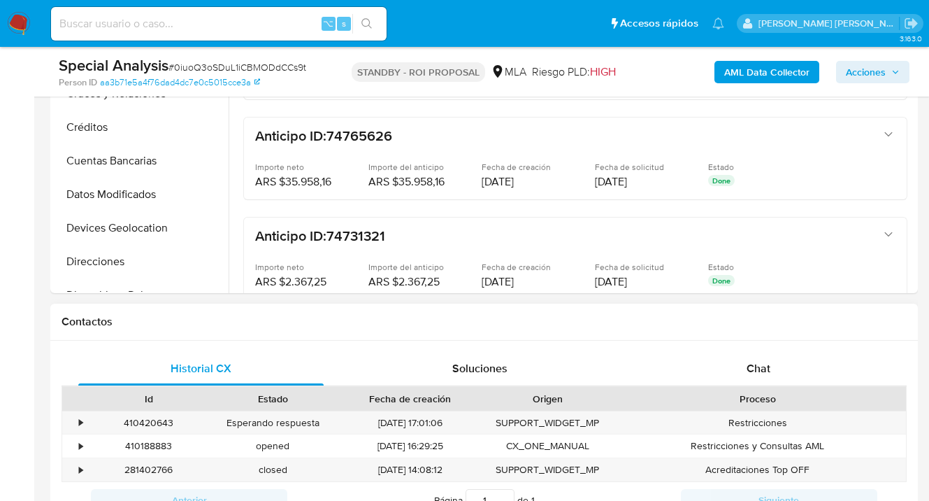
drag, startPoint x: 781, startPoint y: 365, endPoint x: 766, endPoint y: 329, distance: 38.8
click at [781, 365] on div "Chat" at bounding box center [758, 369] width 245 height 34
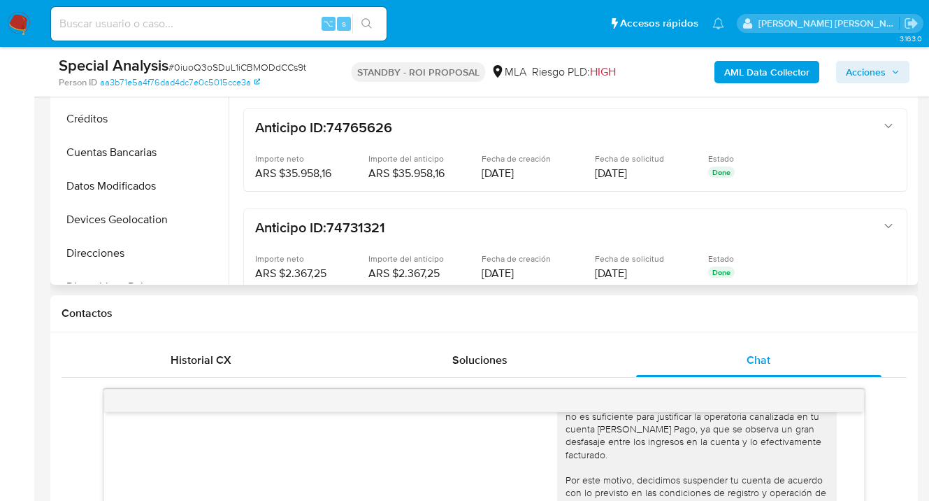
scroll to position [308, 0]
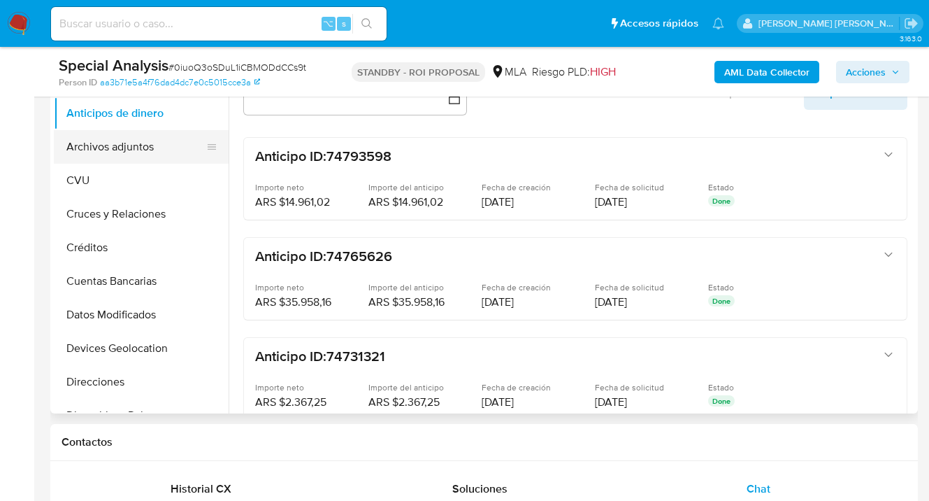
click at [136, 148] on button "Archivos adjuntos" at bounding box center [136, 147] width 164 height 34
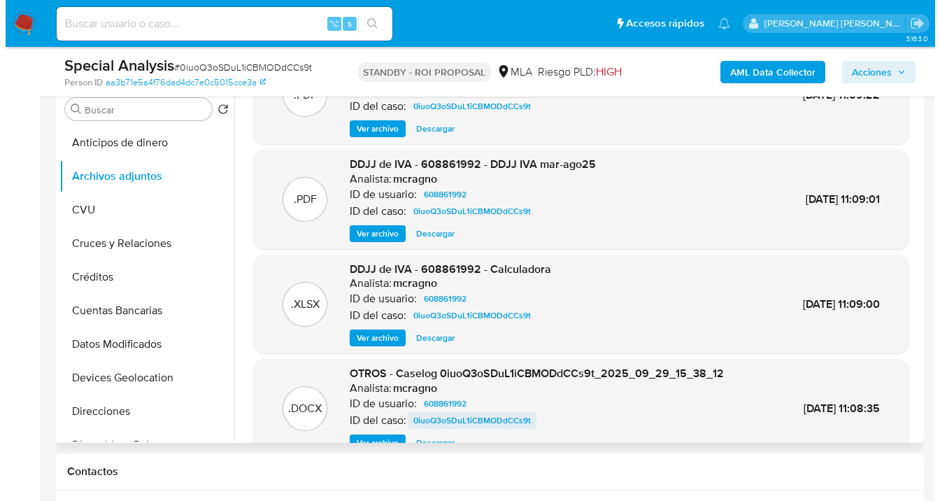
scroll to position [117, 0]
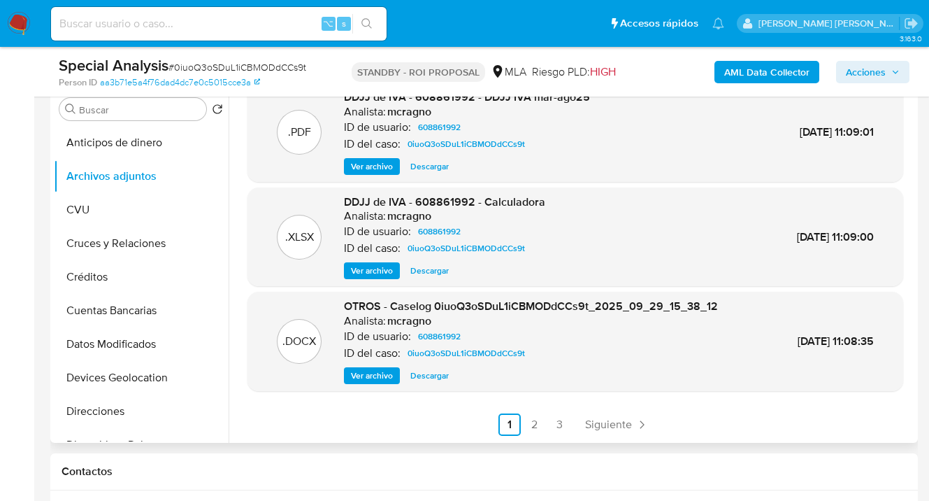
click at [370, 373] on span "Ver archivo" at bounding box center [372, 376] width 42 height 14
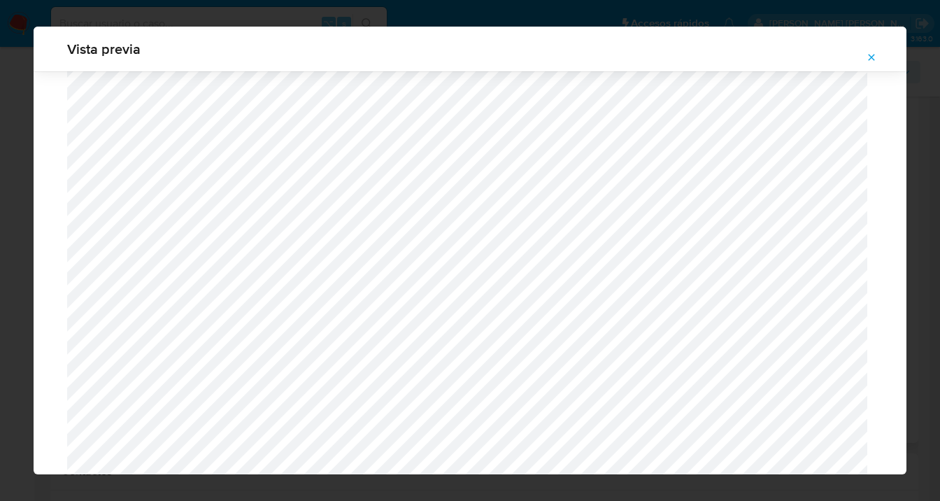
scroll to position [884, 0]
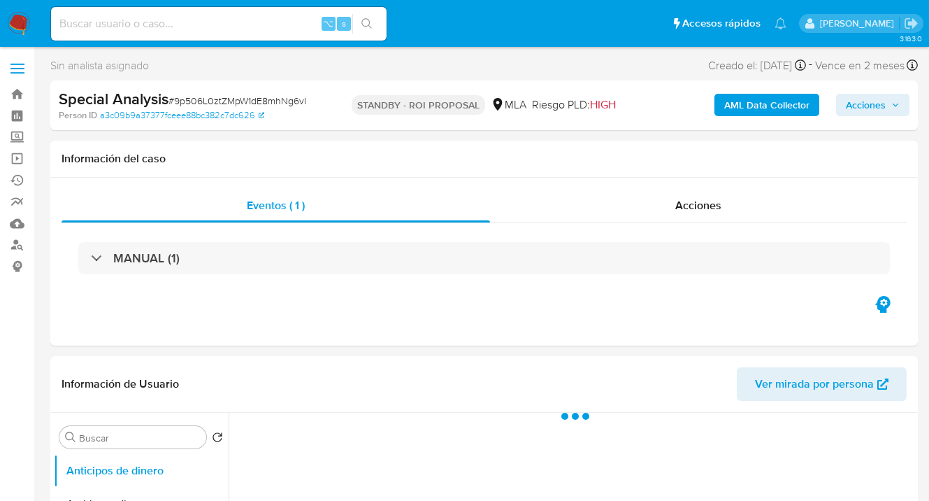
select select "10"
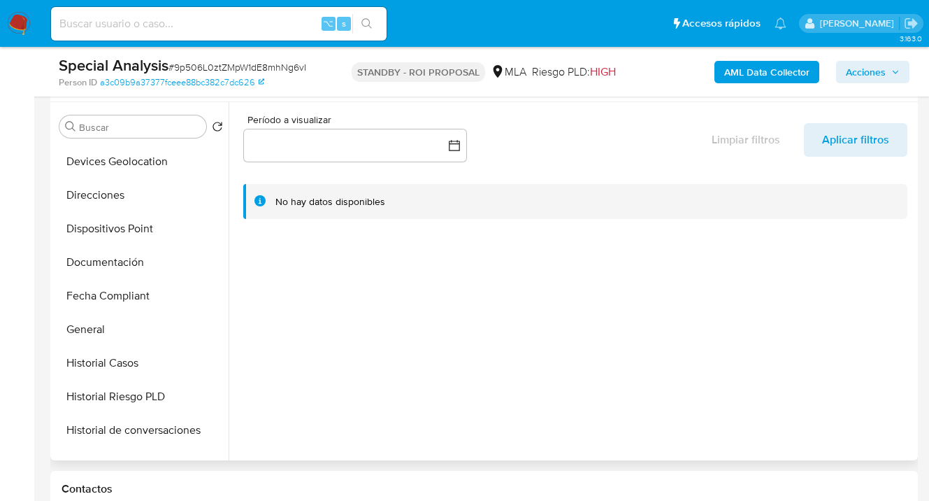
scroll to position [245, 0]
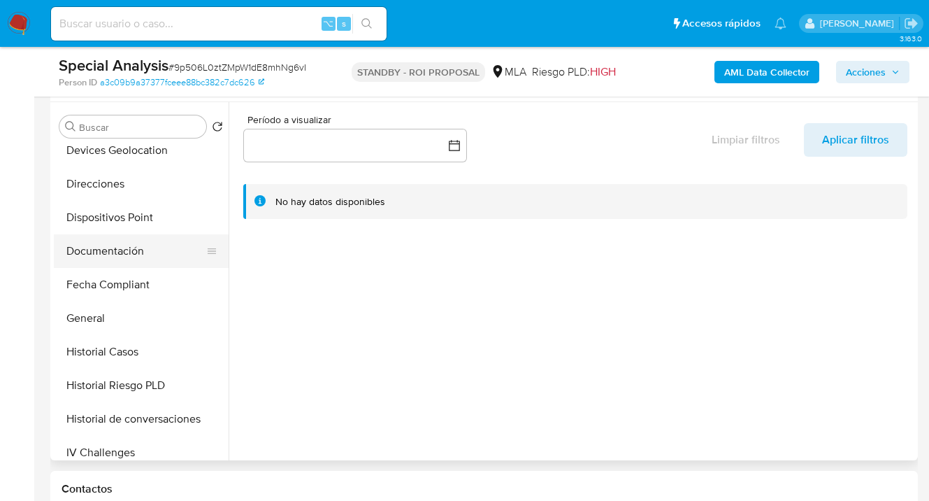
click at [129, 250] on button "Documentación" at bounding box center [136, 251] width 164 height 34
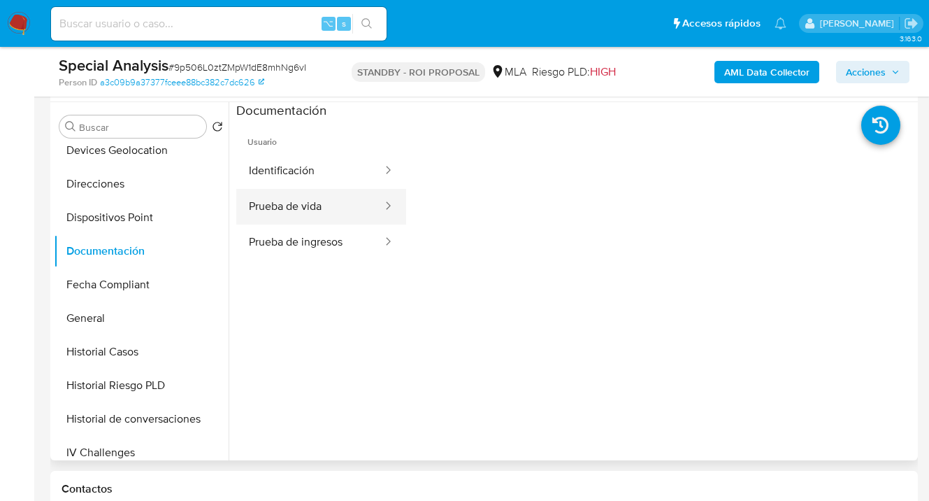
click at [331, 212] on button "Prueba de vida" at bounding box center [310, 207] width 148 height 36
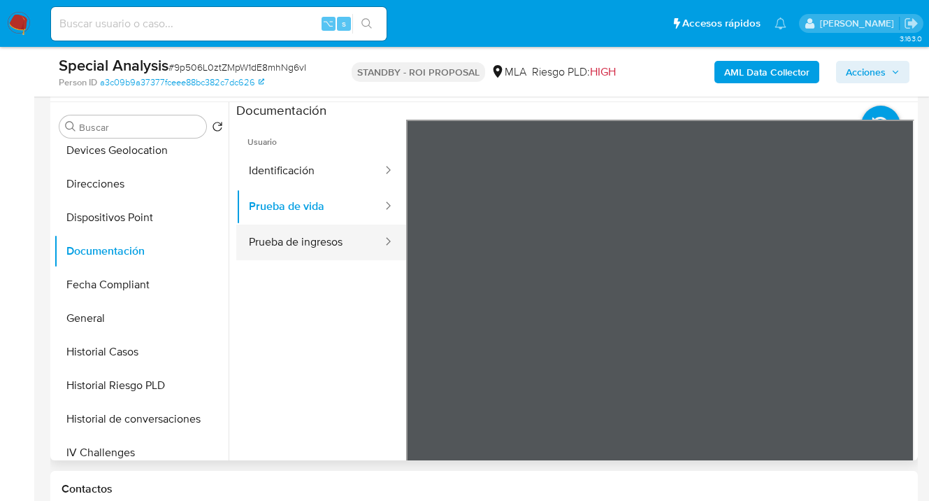
click at [318, 236] on button "Prueba de ingresos" at bounding box center [310, 242] width 148 height 36
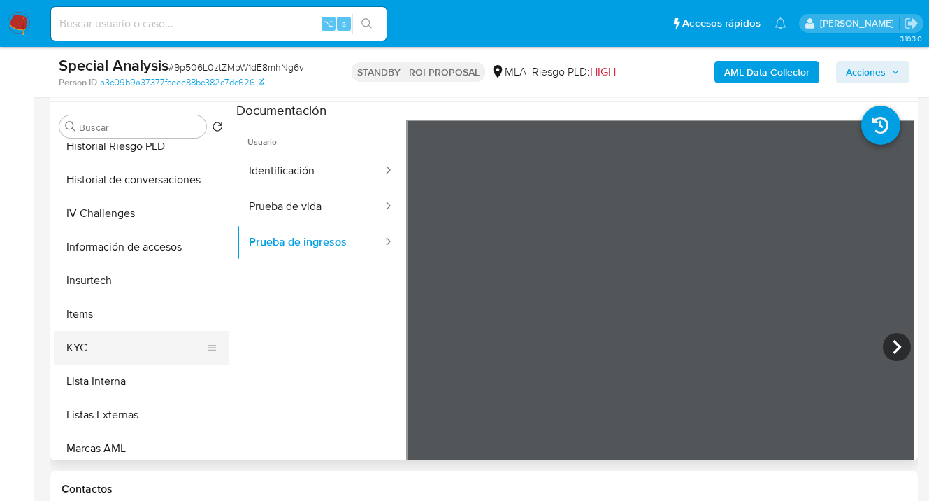
scroll to position [485, 0]
drag, startPoint x: 167, startPoint y: 347, endPoint x: 234, endPoint y: 349, distance: 67.2
click at [167, 347] on button "KYC" at bounding box center [141, 347] width 175 height 34
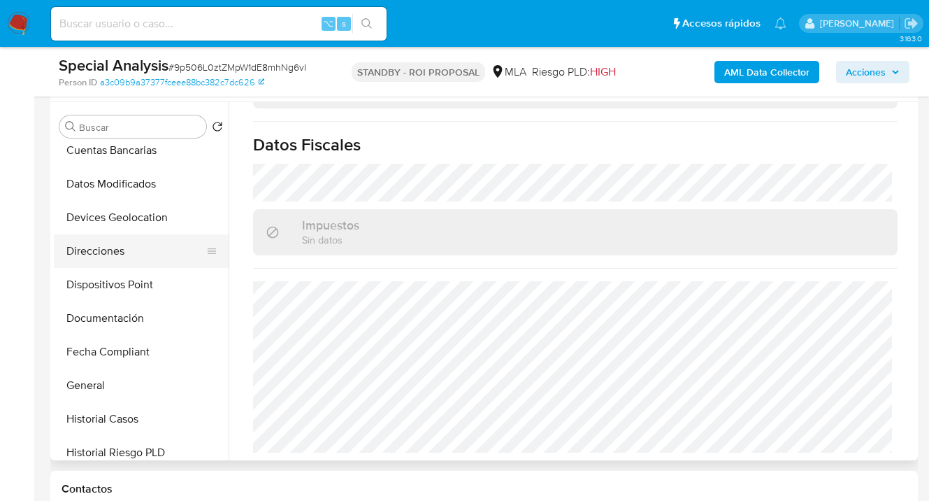
scroll to position [178, 0]
click at [161, 246] on button "Direcciones" at bounding box center [136, 251] width 164 height 34
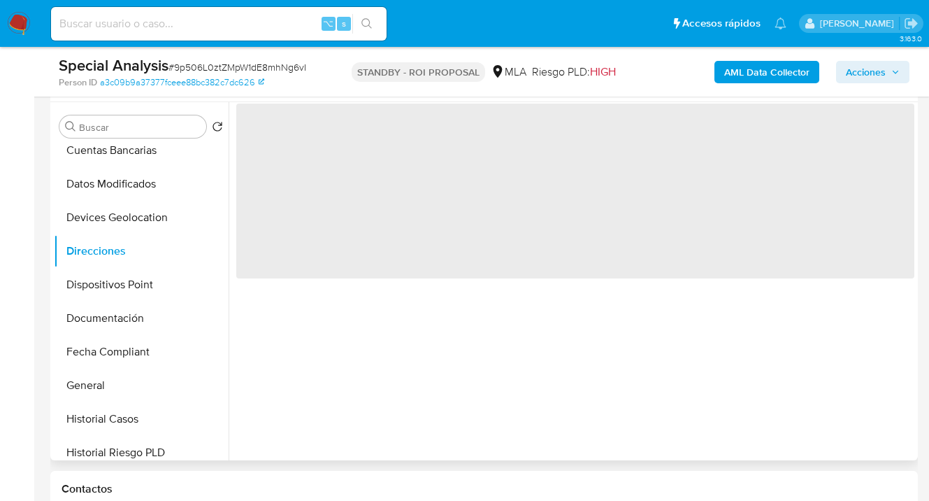
scroll to position [0, 0]
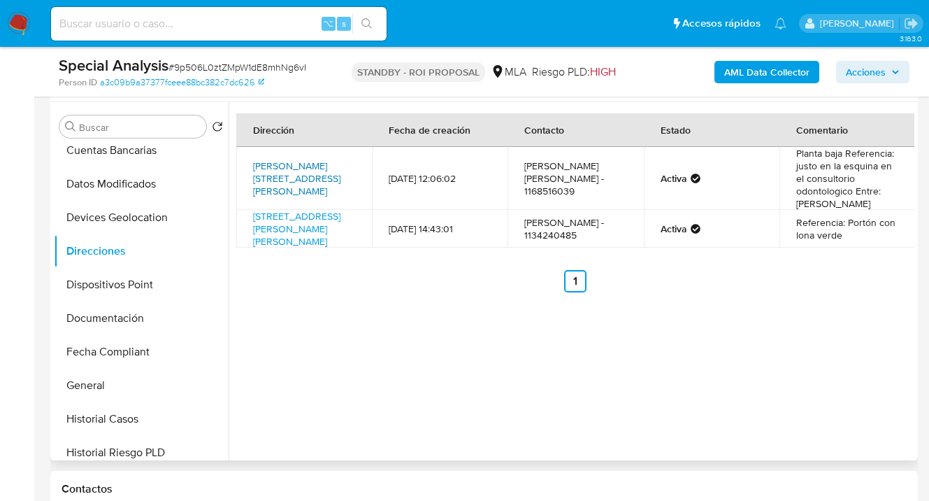
click at [289, 172] on link "Altube 5086, Jose Clemente Paz, Buenos Aires, 1665, Argentina 5086" at bounding box center [296, 178] width 87 height 39
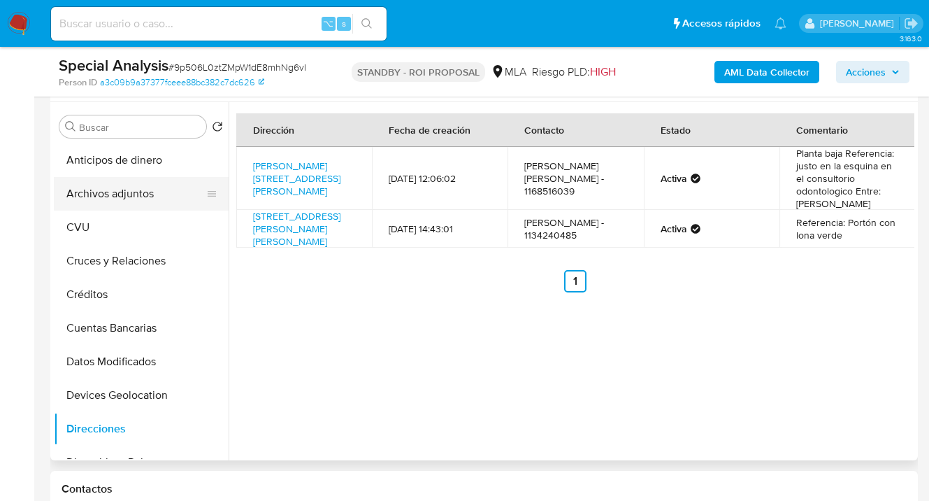
drag, startPoint x: 138, startPoint y: 199, endPoint x: 161, endPoint y: 205, distance: 23.7
click at [138, 199] on button "Archivos adjuntos" at bounding box center [136, 194] width 164 height 34
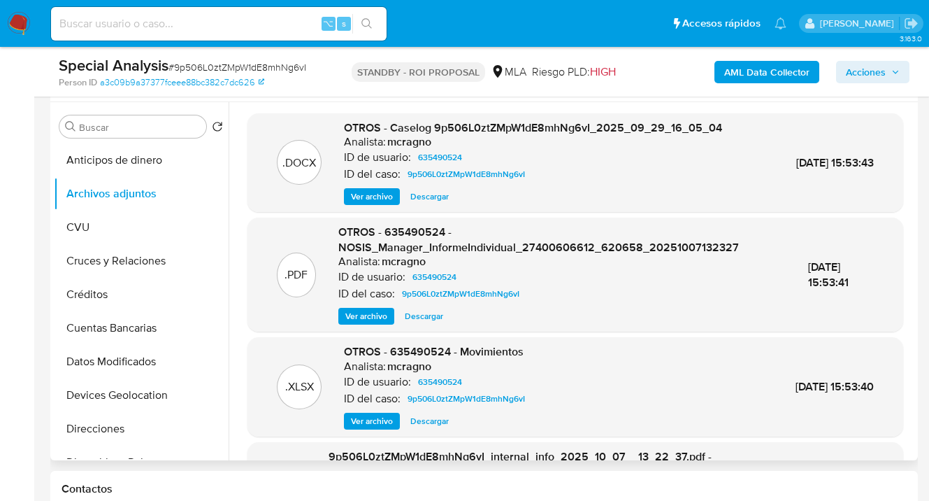
click at [373, 320] on span "Ver archivo" at bounding box center [366, 316] width 42 height 14
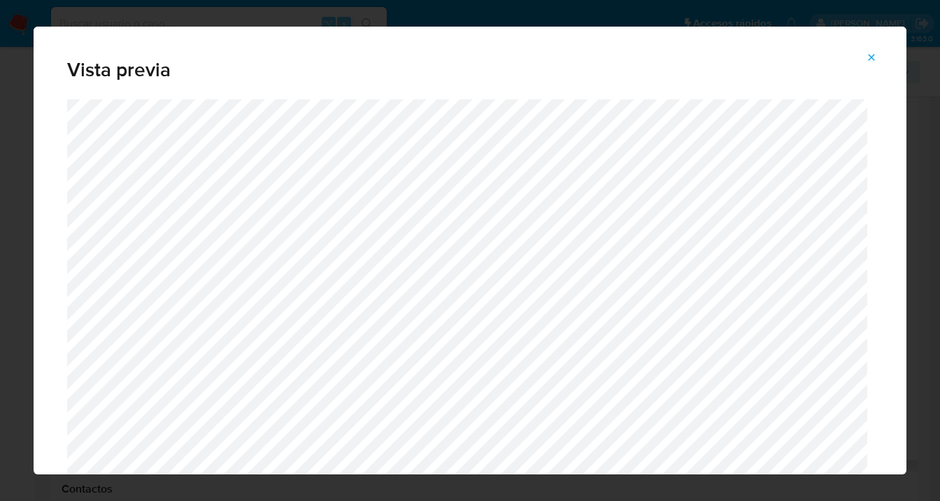
click at [876, 55] on icon "Attachment preview" at bounding box center [871, 57] width 11 height 11
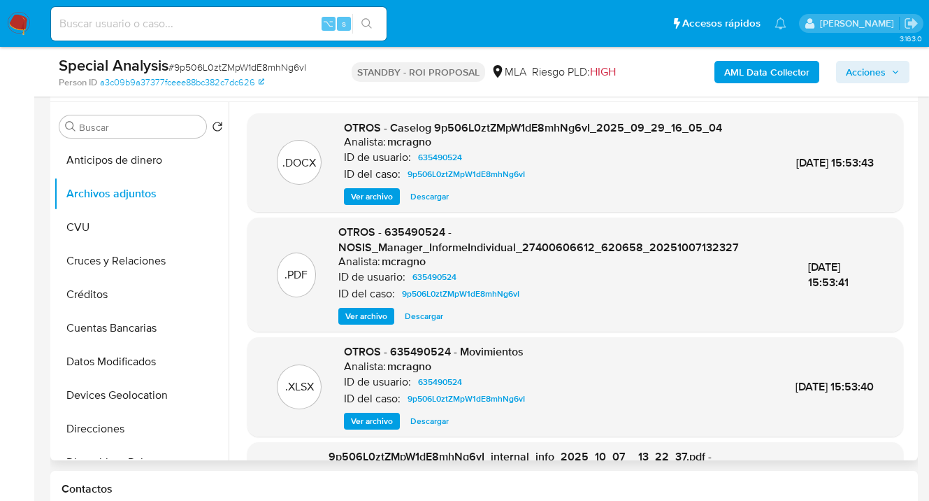
click at [382, 197] on span "Ver archivo" at bounding box center [372, 197] width 42 height 14
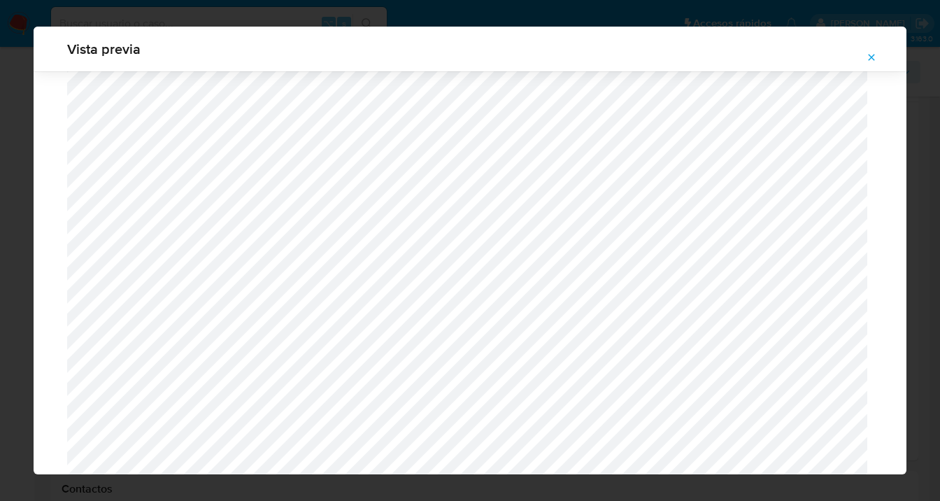
scroll to position [2094, 0]
click at [871, 53] on icon "Attachment preview" at bounding box center [871, 57] width 11 height 11
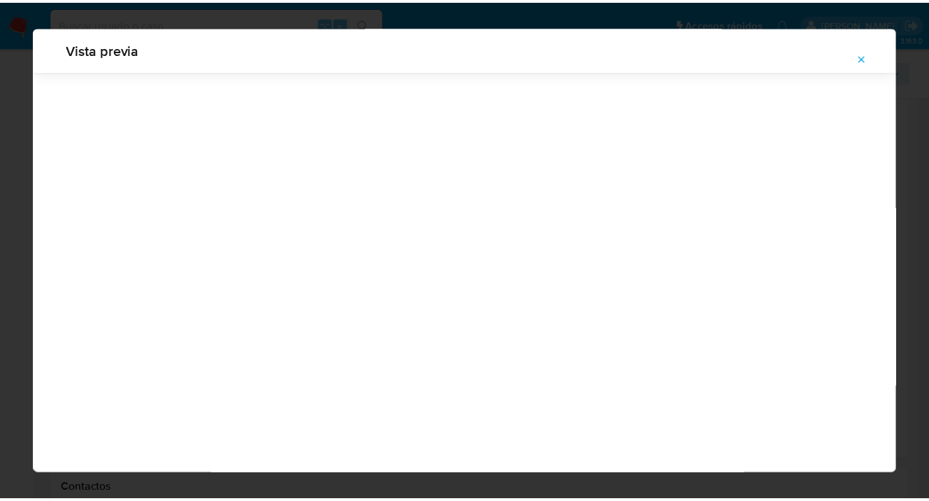
scroll to position [45, 0]
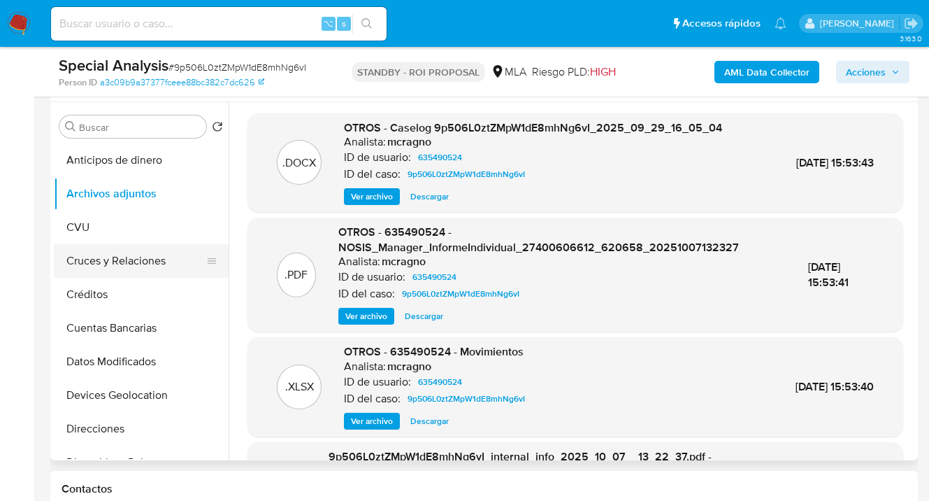
drag, startPoint x: 228, startPoint y: 226, endPoint x: 220, endPoint y: 270, distance: 44.7
click at [224, 301] on div "Buscar Volver al orden por defecto Anticipos de dinero Archivos adjuntos CVU Cr…" at bounding box center [484, 281] width 861 height 358
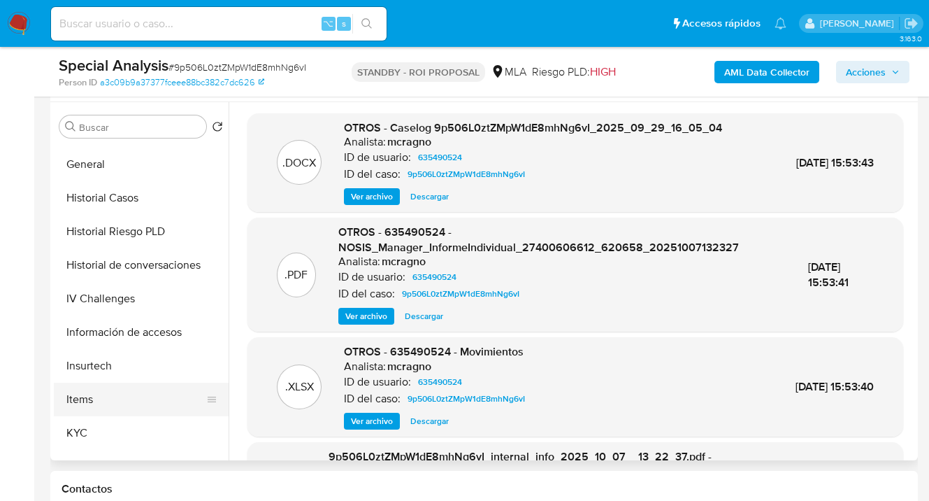
scroll to position [597, 0]
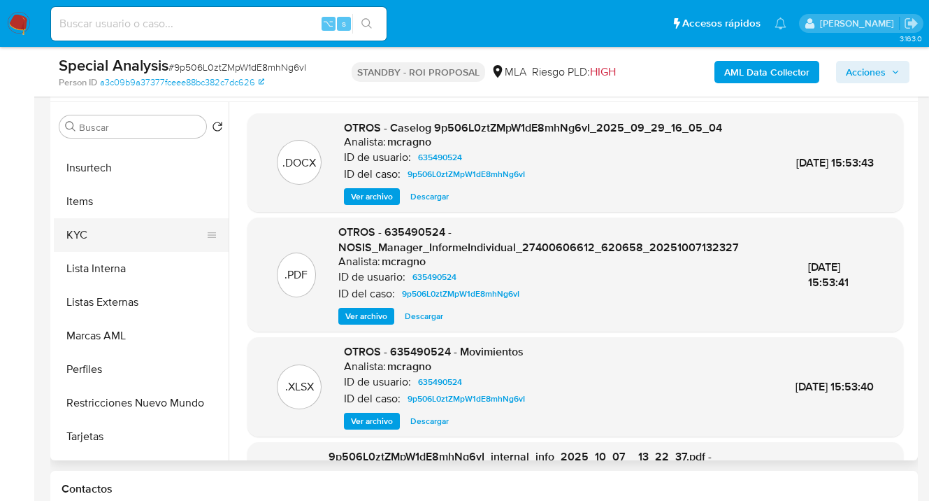
drag, startPoint x: 127, startPoint y: 243, endPoint x: 137, endPoint y: 244, distance: 9.9
click at [127, 243] on button "KYC" at bounding box center [136, 235] width 164 height 34
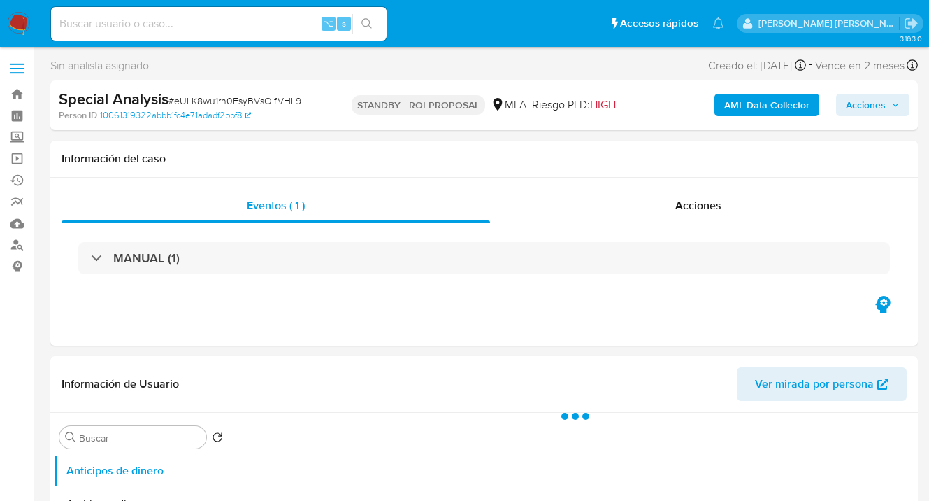
select select "10"
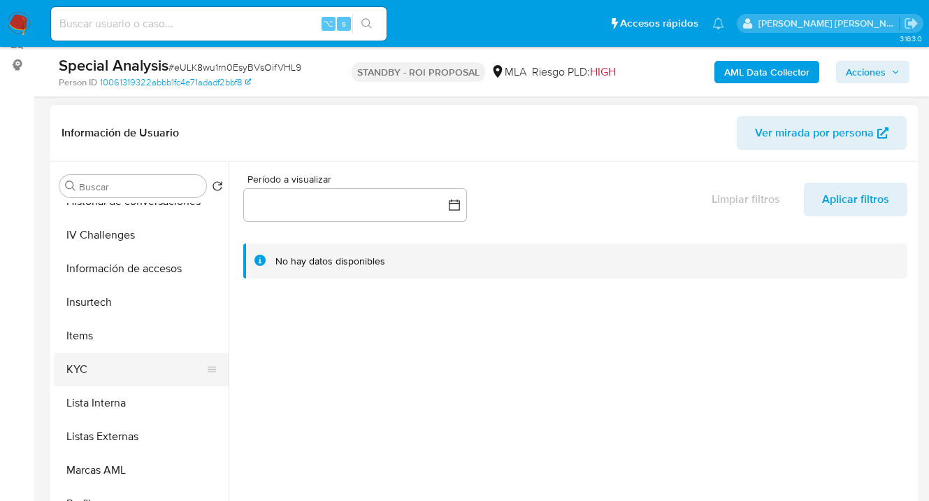
scroll to position [520, 0]
click at [142, 382] on button "KYC" at bounding box center [136, 372] width 164 height 34
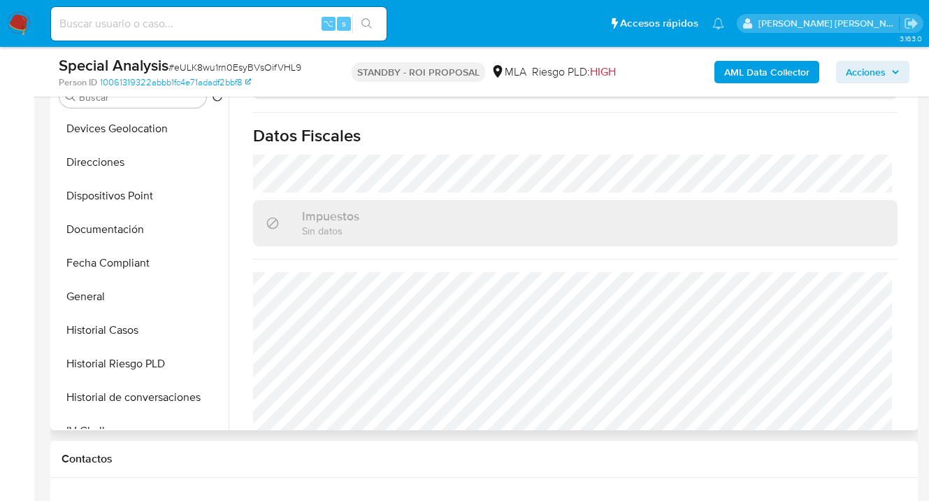
scroll to position [237, 0]
click at [150, 223] on button "Documentación" at bounding box center [136, 229] width 164 height 34
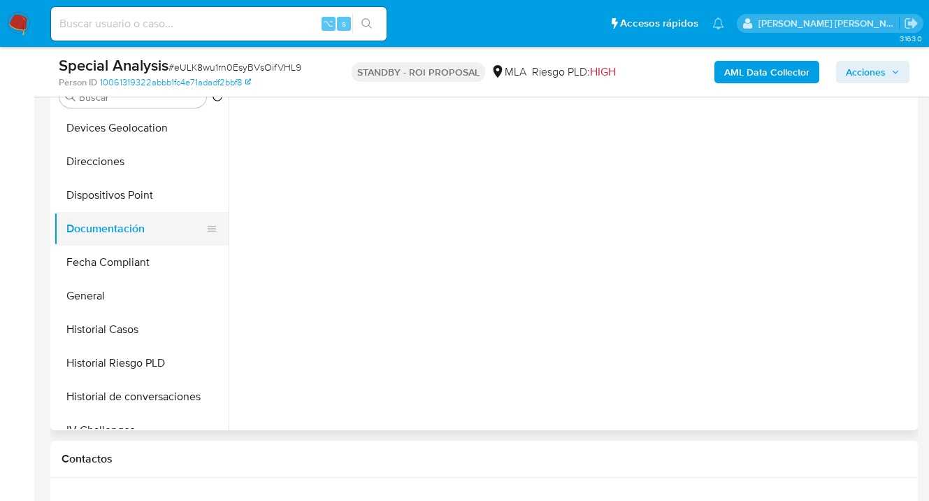
scroll to position [0, 0]
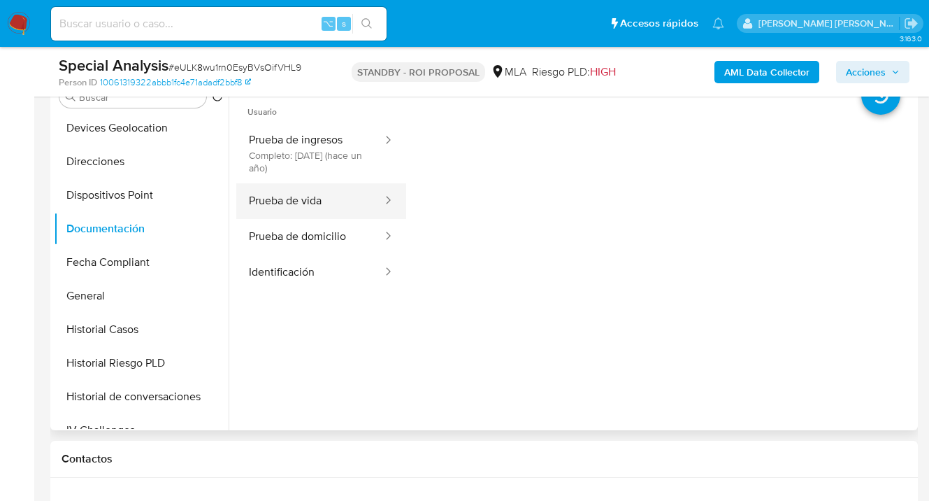
drag, startPoint x: 319, startPoint y: 201, endPoint x: 387, endPoint y: 197, distance: 68.7
click at [327, 198] on button "Prueba de vida" at bounding box center [310, 201] width 148 height 36
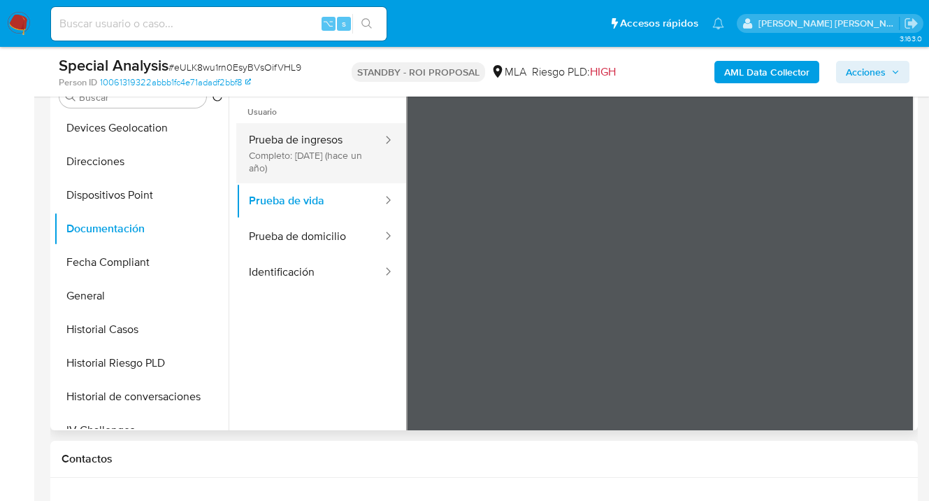
click at [303, 152] on button "Prueba de ingresos Completo: 28/07/2024 (hace un año)" at bounding box center [310, 153] width 148 height 60
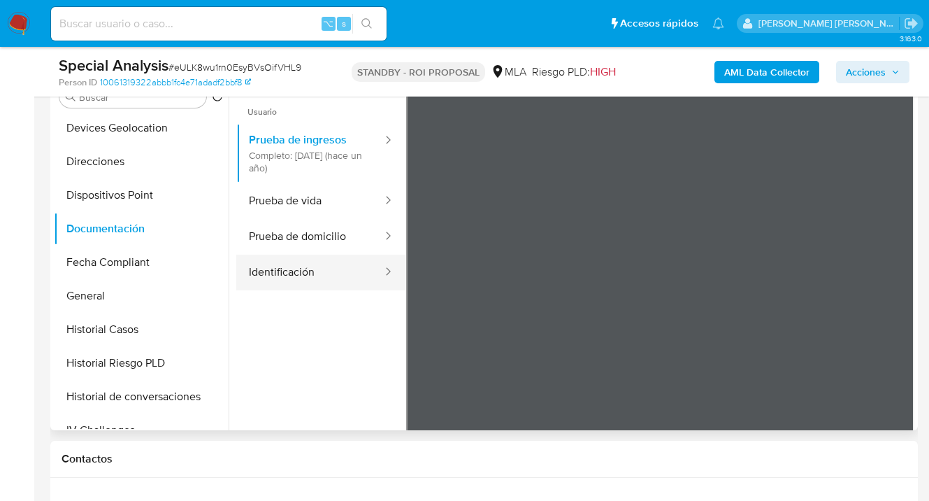
click at [320, 268] on button "Identificación" at bounding box center [310, 273] width 148 height 36
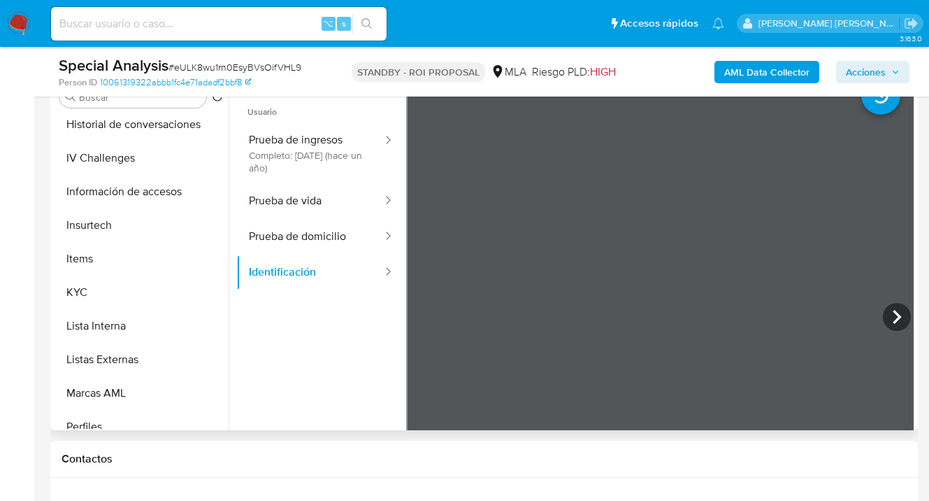
scroll to position [510, 0]
drag, startPoint x: 149, startPoint y: 296, endPoint x: 213, endPoint y: 289, distance: 64.0
click at [149, 296] on button "KYC" at bounding box center [136, 291] width 164 height 34
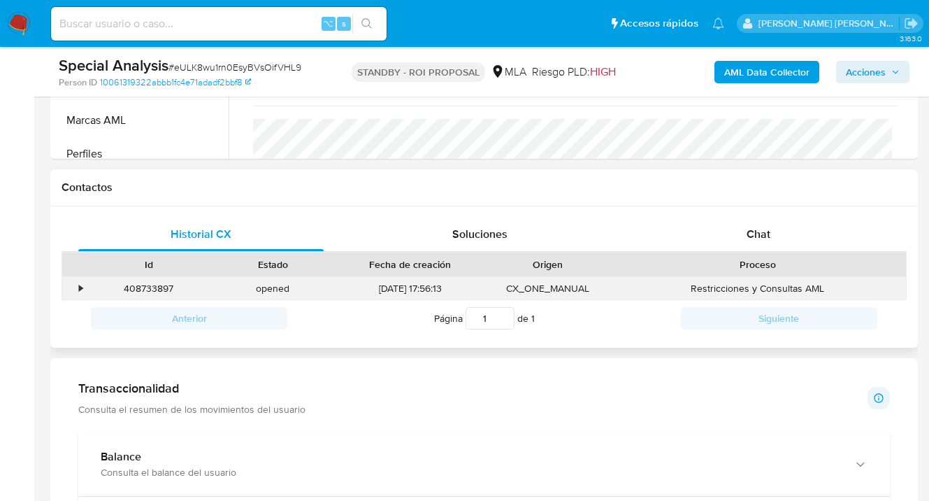
scroll to position [633, 0]
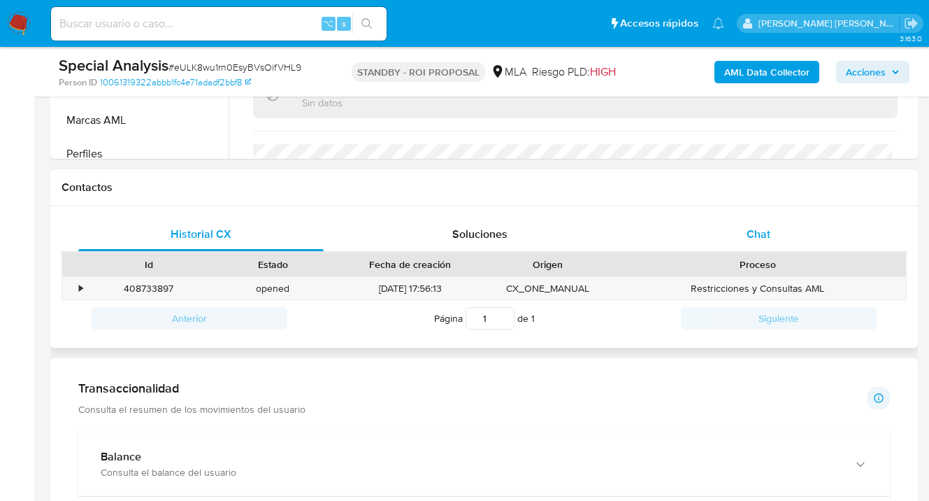
click at [780, 239] on div "Chat" at bounding box center [758, 234] width 245 height 34
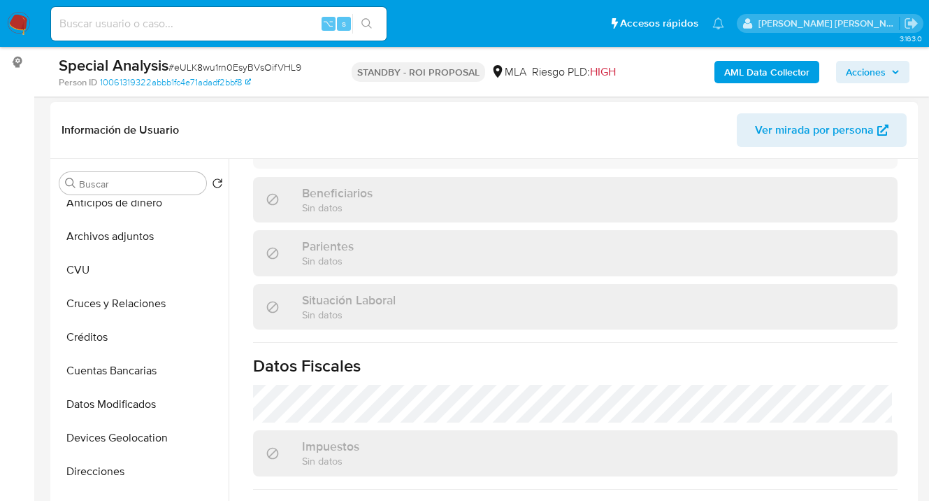
scroll to position [0, 0]
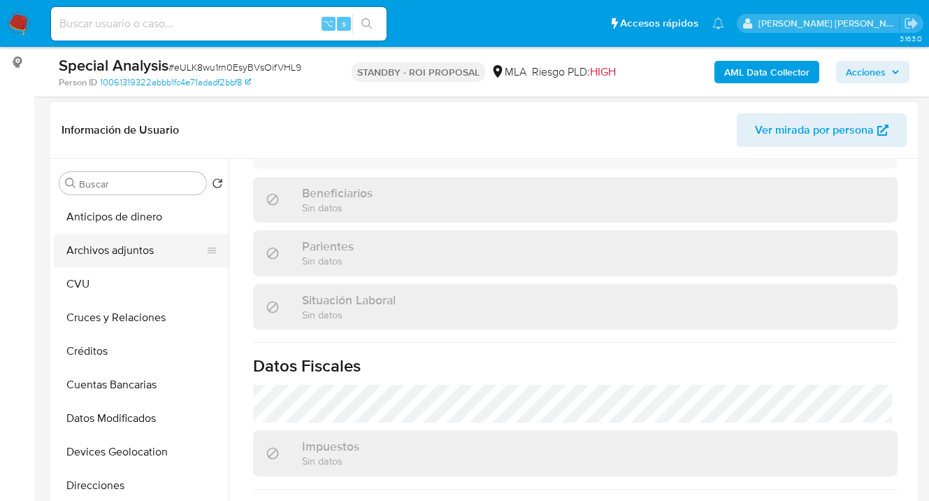
click at [150, 251] on button "Archivos adjuntos" at bounding box center [136, 251] width 164 height 34
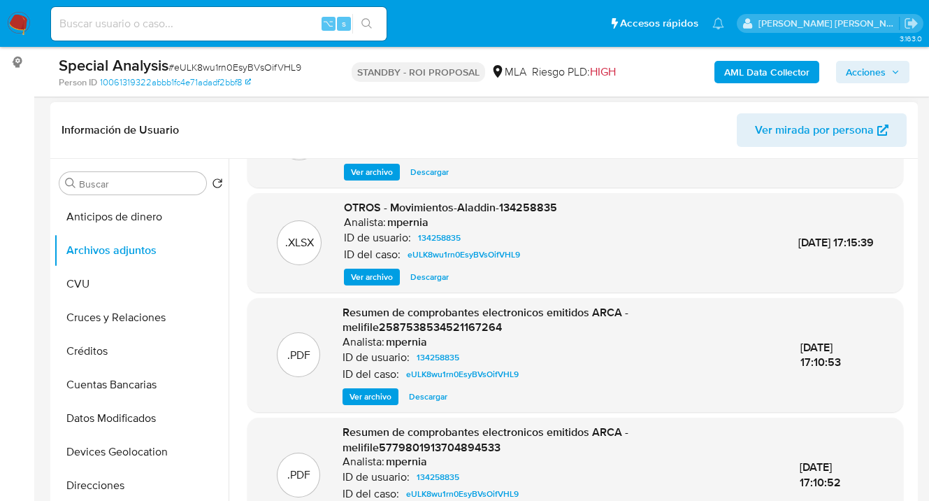
scroll to position [139, 0]
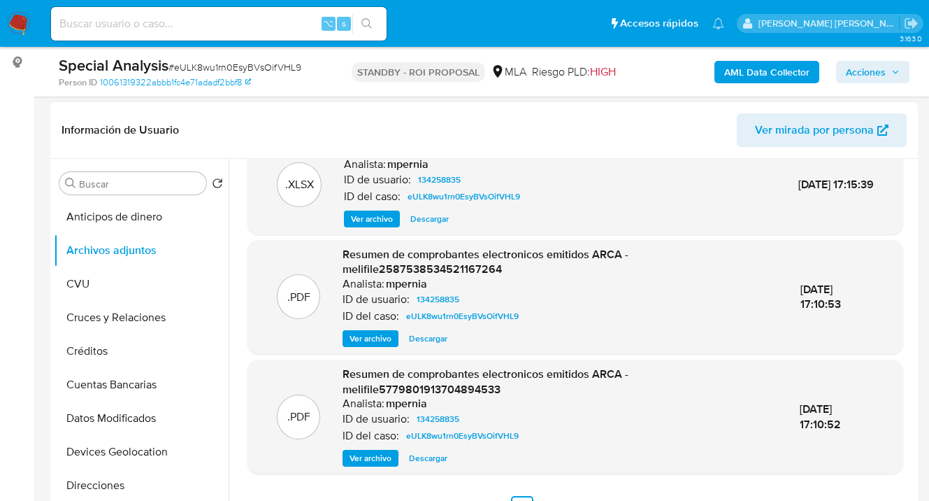
click at [375, 338] on span "Ver archivo" at bounding box center [371, 338] width 42 height 14
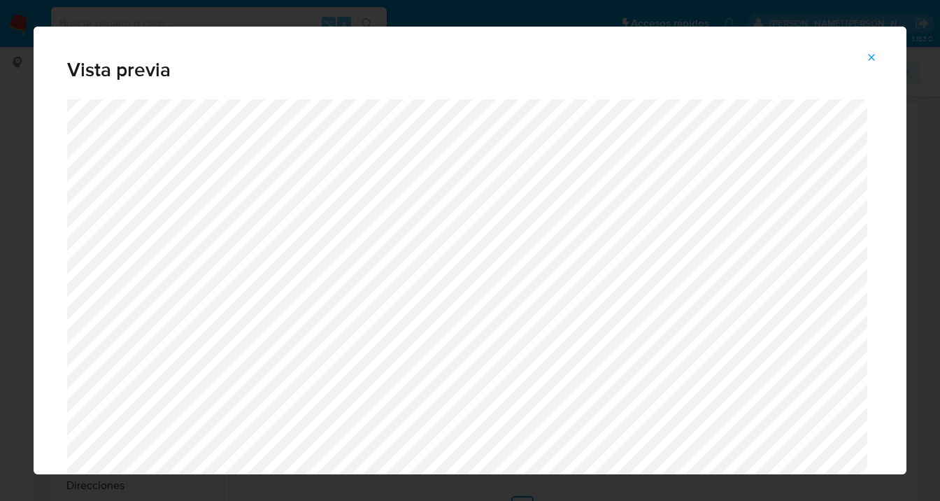
click at [871, 55] on icon "Attachment preview" at bounding box center [871, 57] width 11 height 11
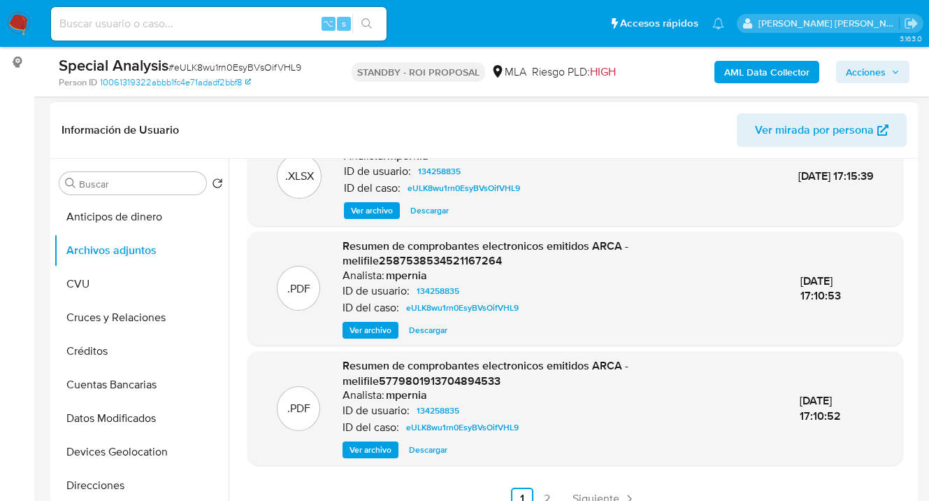
scroll to position [314, 0]
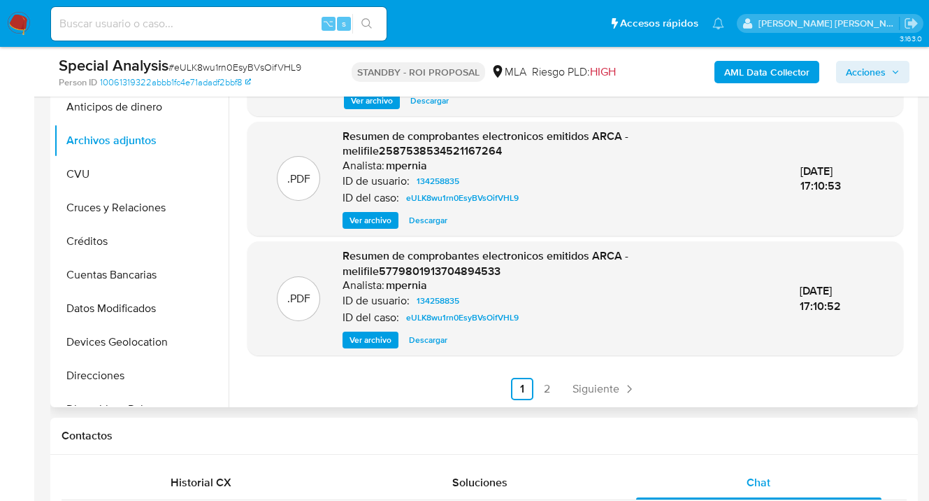
click at [380, 342] on span "Ver archivo" at bounding box center [371, 340] width 42 height 14
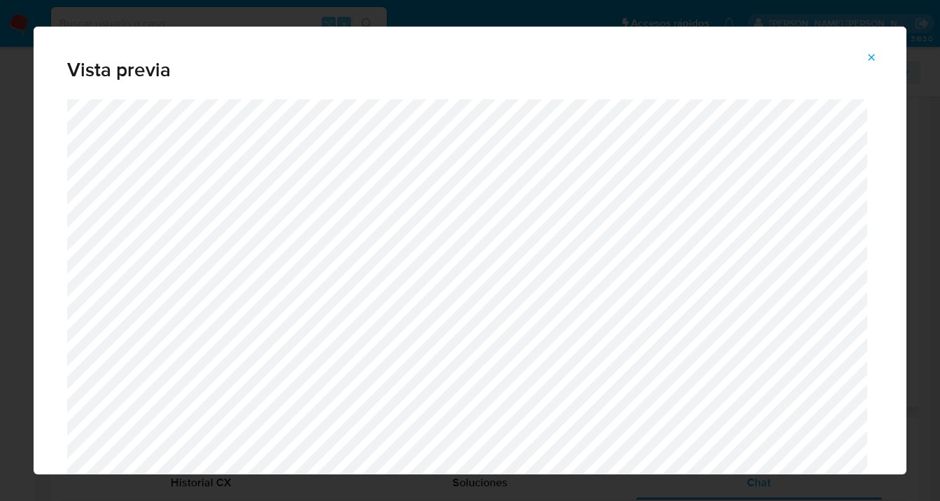
click at [872, 57] on icon "Attachment preview" at bounding box center [872, 57] width 6 height 6
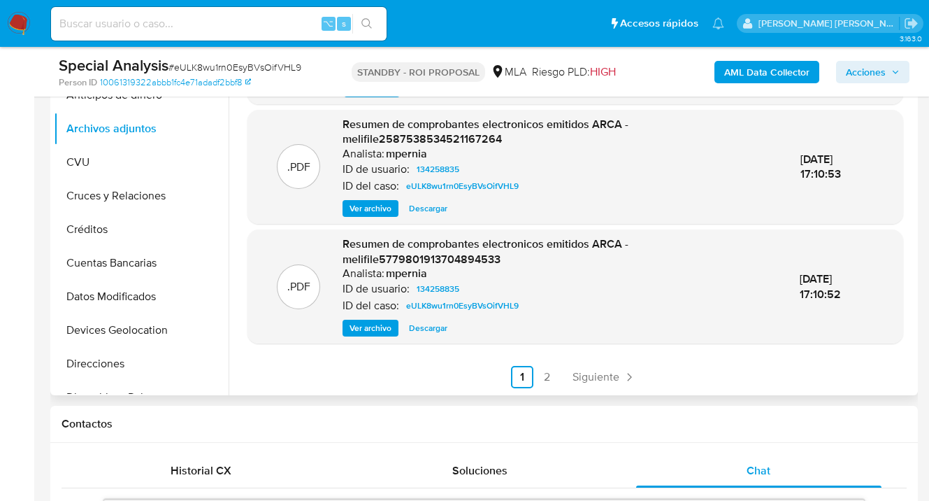
scroll to position [345, 0]
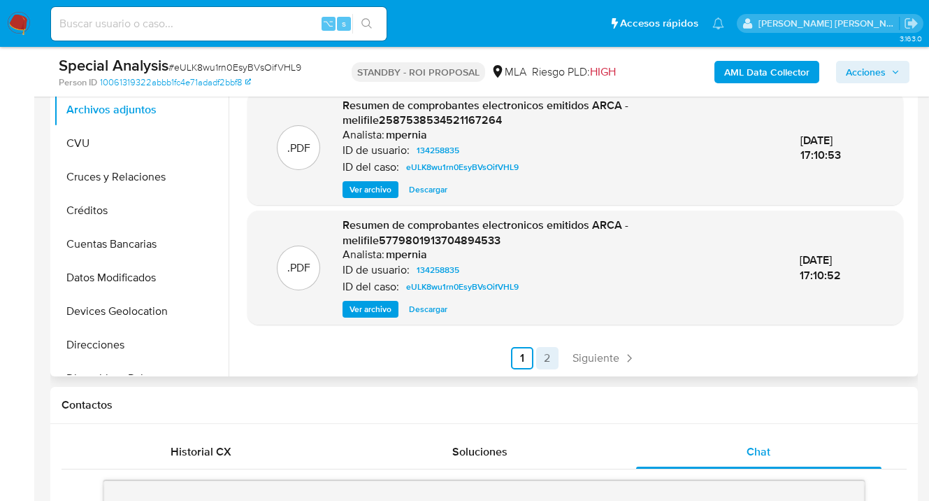
click at [540, 350] on link "2" at bounding box center [547, 358] width 22 height 22
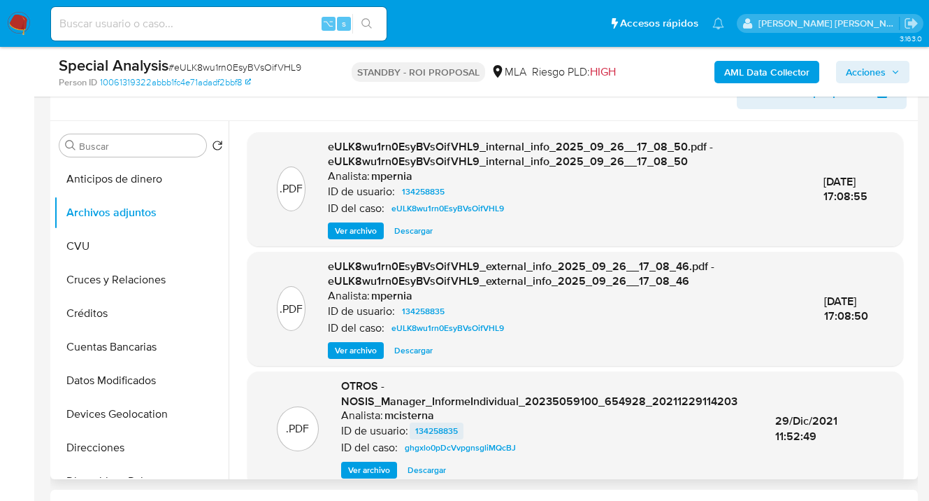
scroll to position [58, 0]
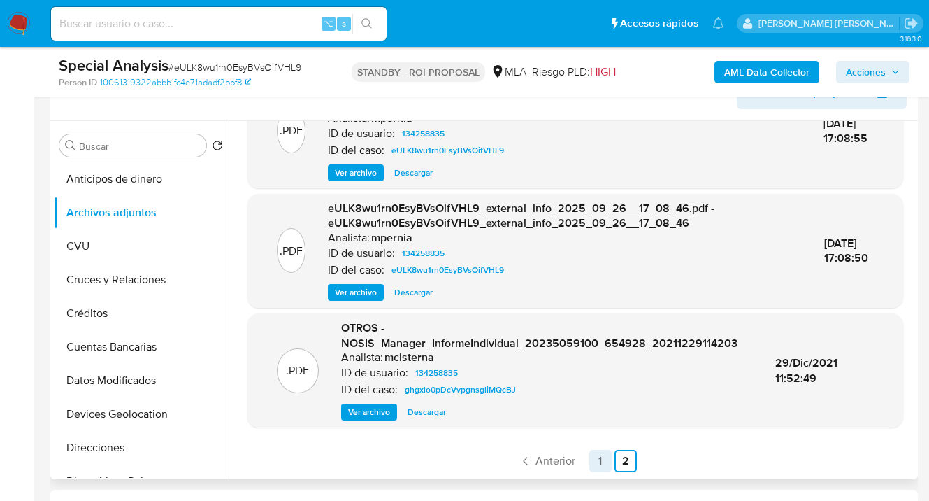
click at [596, 459] on link "1" at bounding box center [601, 461] width 22 height 22
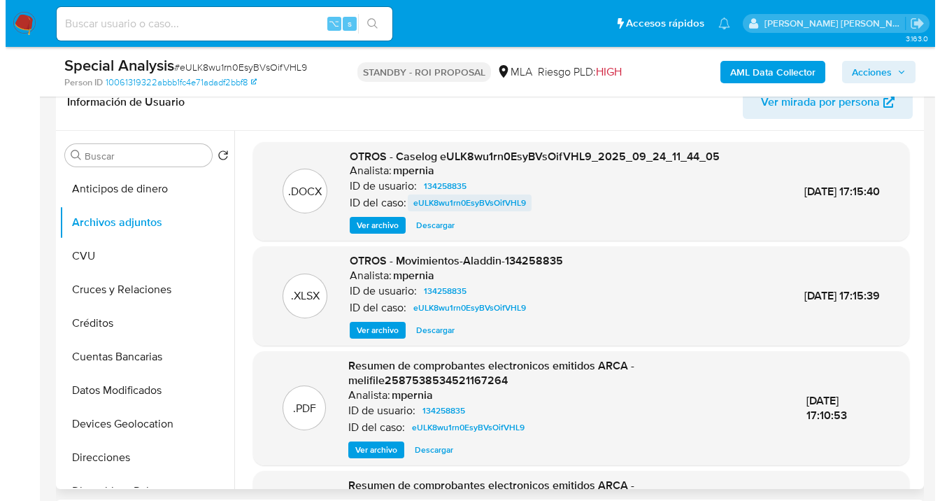
scroll to position [216, 0]
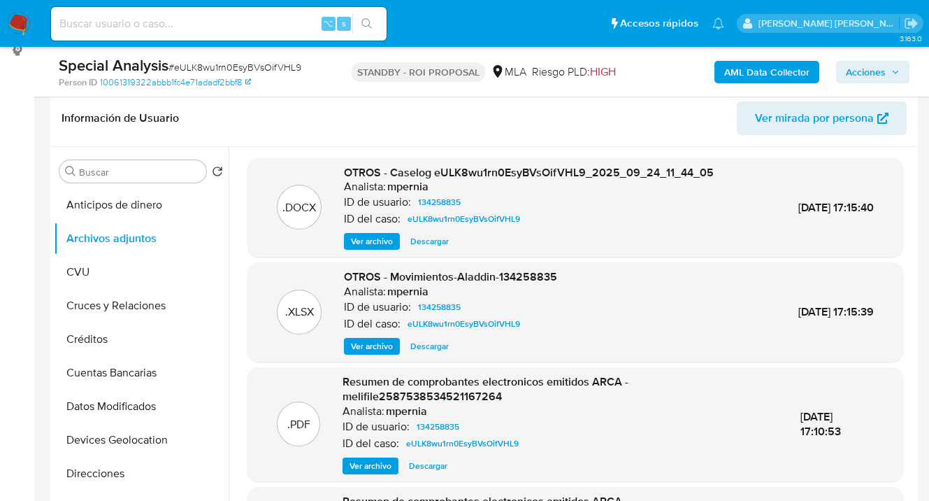
click at [380, 239] on span "Ver archivo" at bounding box center [372, 241] width 42 height 14
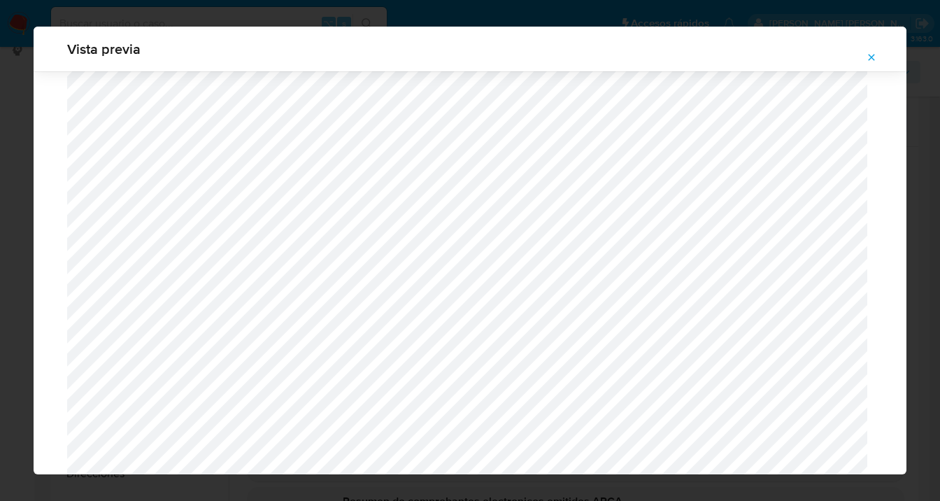
scroll to position [1613, 0]
click at [873, 58] on icon "Attachment preview" at bounding box center [871, 57] width 11 height 11
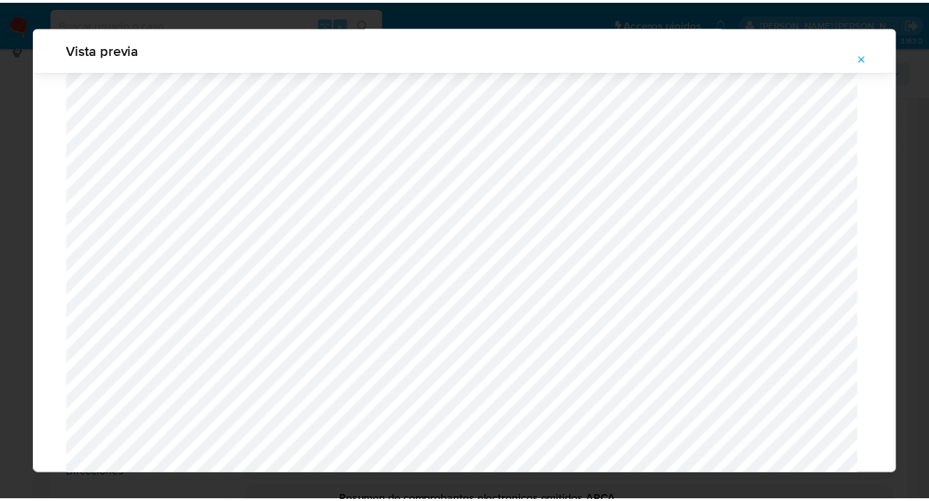
scroll to position [45, 0]
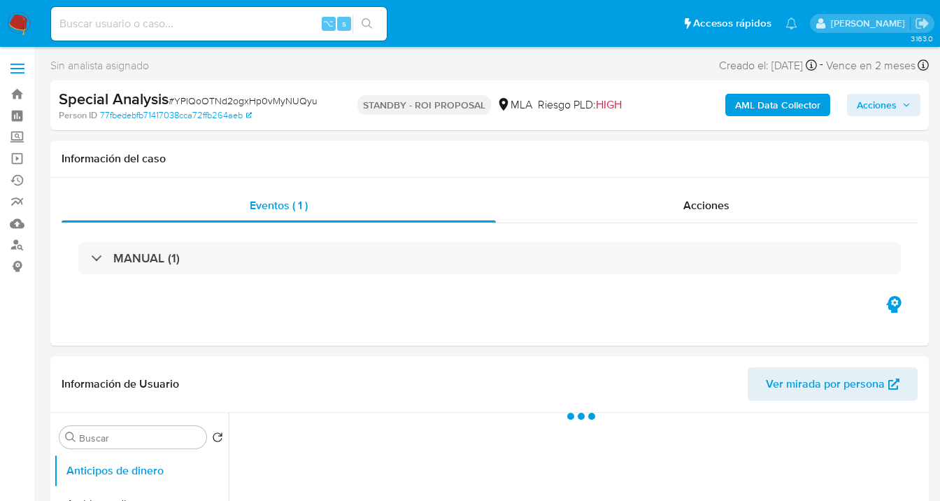
select select "10"
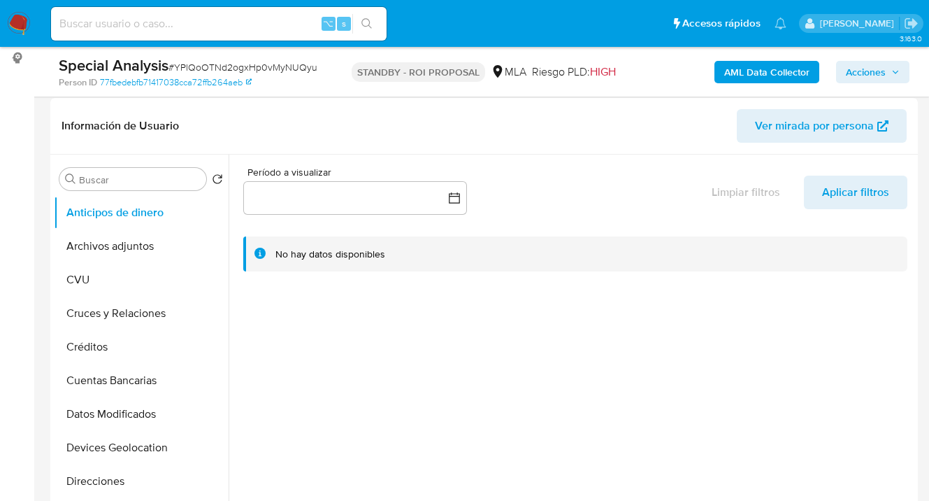
scroll to position [456, 0]
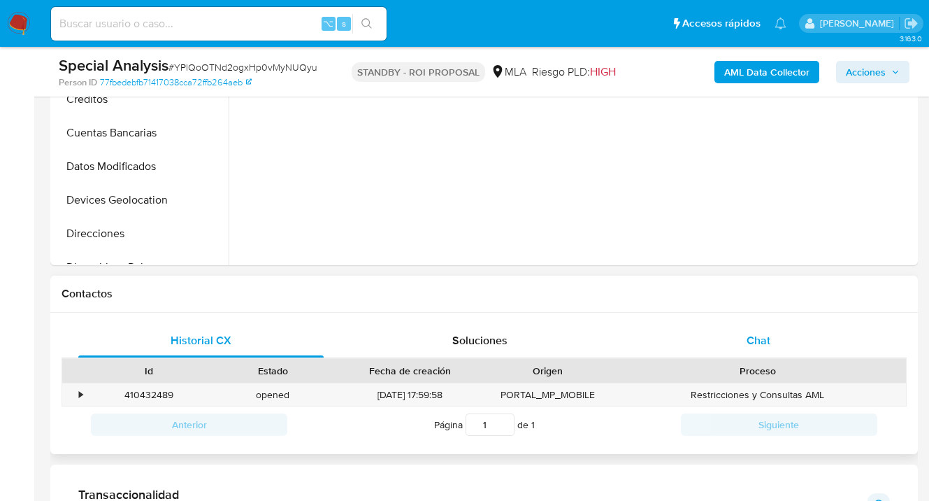
click at [781, 331] on div "Chat" at bounding box center [758, 341] width 245 height 34
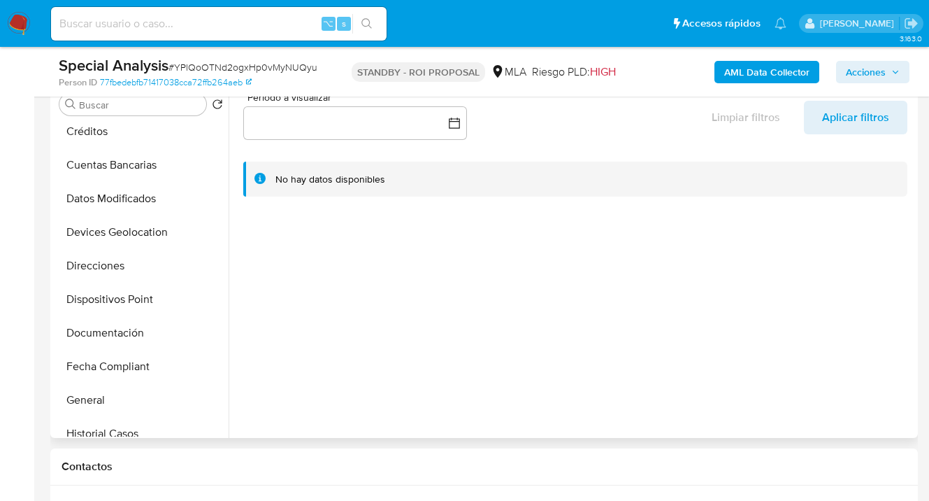
scroll to position [147, 0]
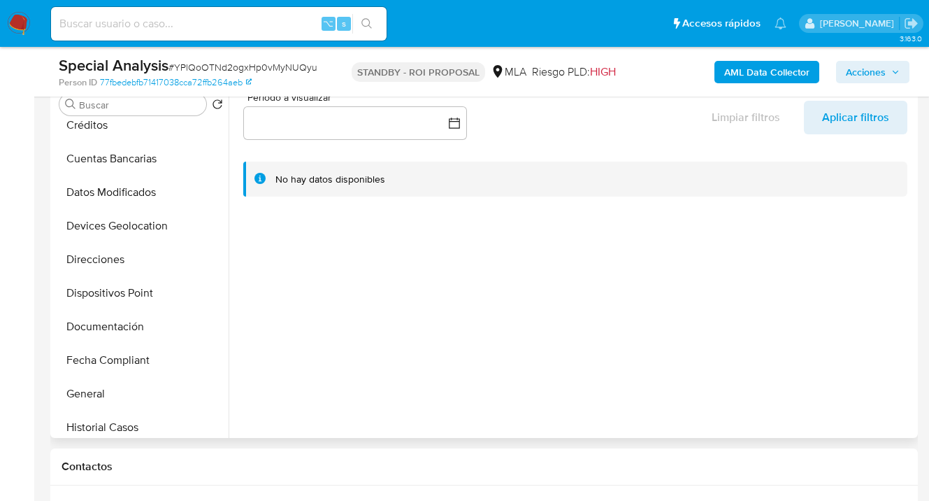
drag, startPoint x: 116, startPoint y: 324, endPoint x: 276, endPoint y: 310, distance: 160.8
click at [117, 324] on button "Documentación" at bounding box center [141, 327] width 175 height 34
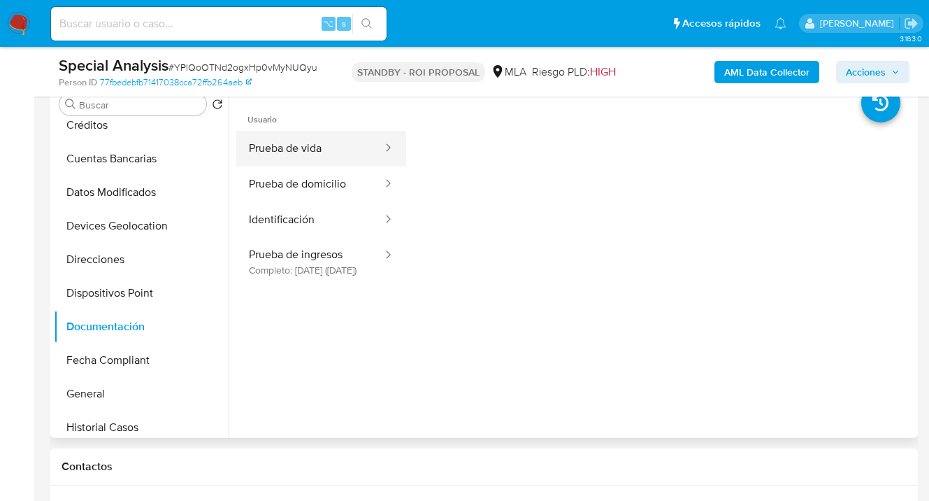
click at [308, 145] on button "Prueba de vida" at bounding box center [310, 149] width 148 height 36
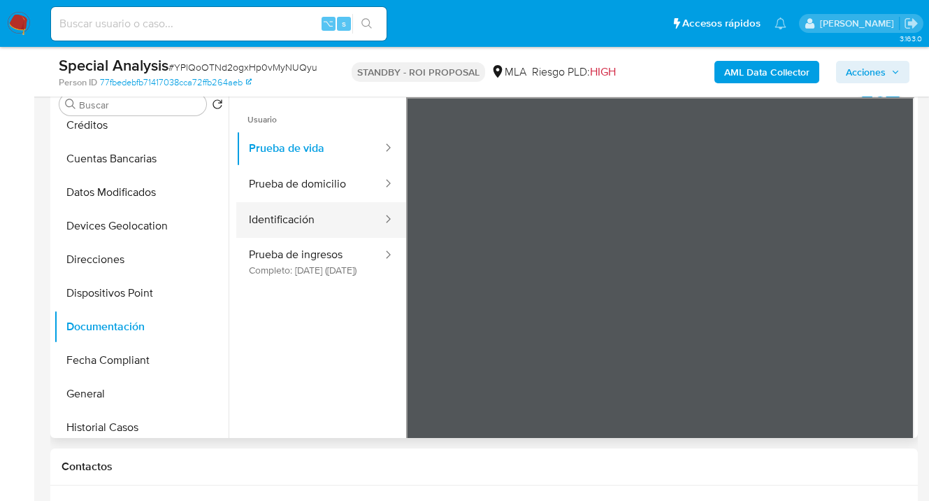
click at [325, 215] on button "Identificación" at bounding box center [310, 220] width 148 height 36
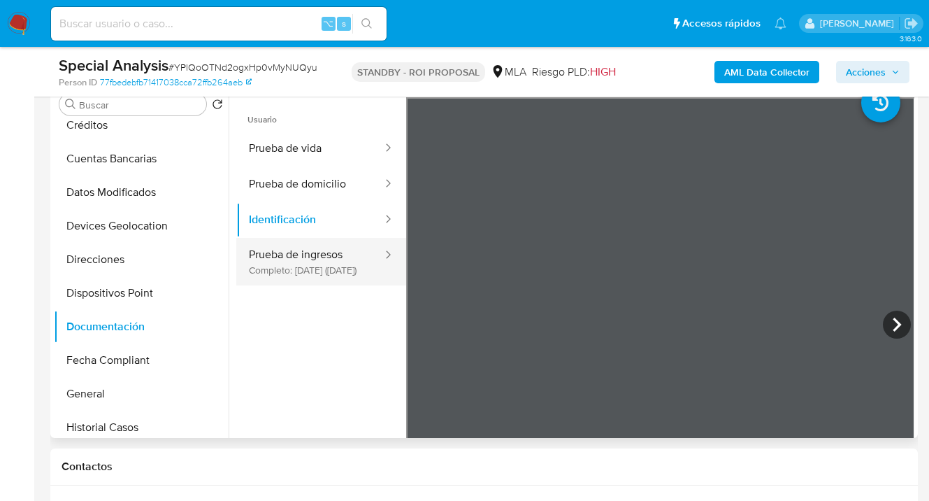
click at [322, 264] on button "Prueba de ingresos Completo: [DATE] ([DATE])" at bounding box center [310, 262] width 148 height 48
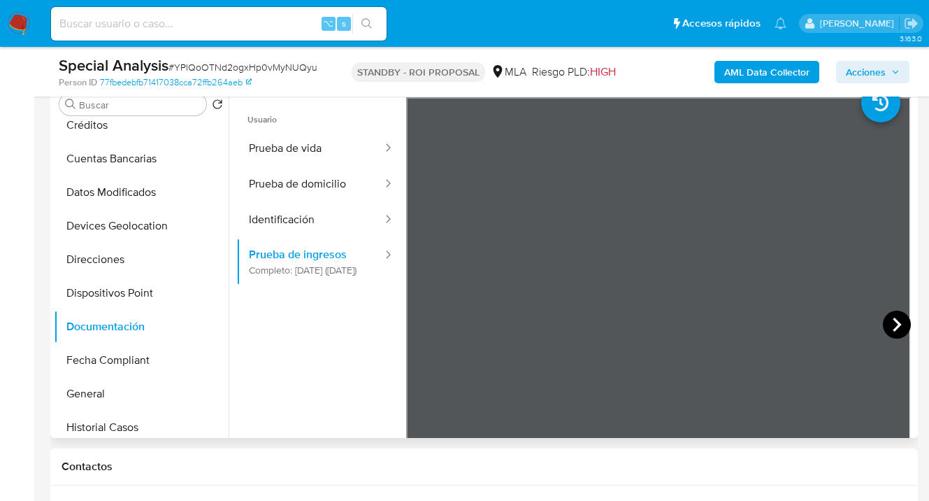
click at [887, 321] on icon at bounding box center [897, 324] width 28 height 28
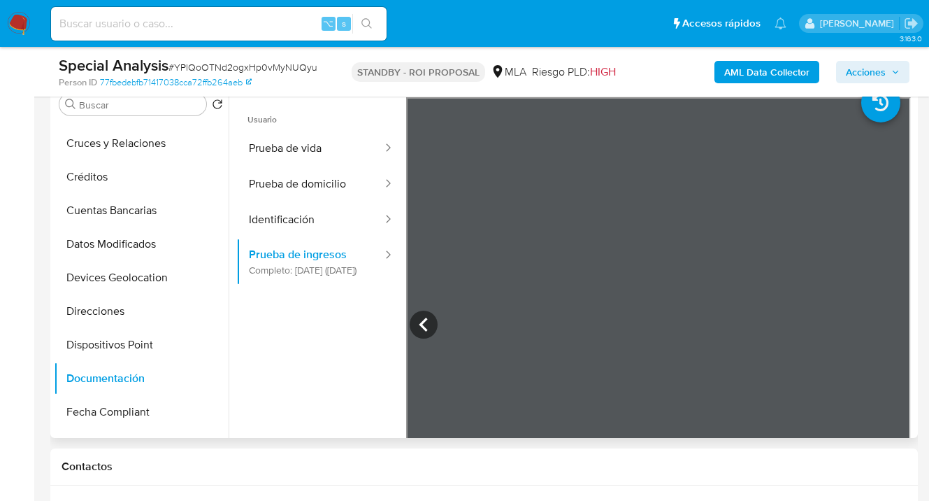
scroll to position [0, 0]
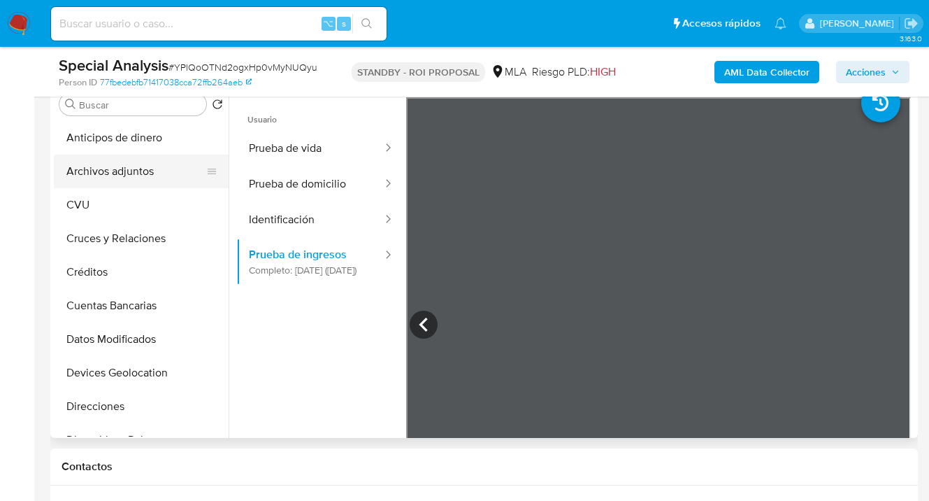
drag, startPoint x: 137, startPoint y: 170, endPoint x: 194, endPoint y: 170, distance: 56.6
click at [139, 170] on button "Archivos adjuntos" at bounding box center [136, 172] width 164 height 34
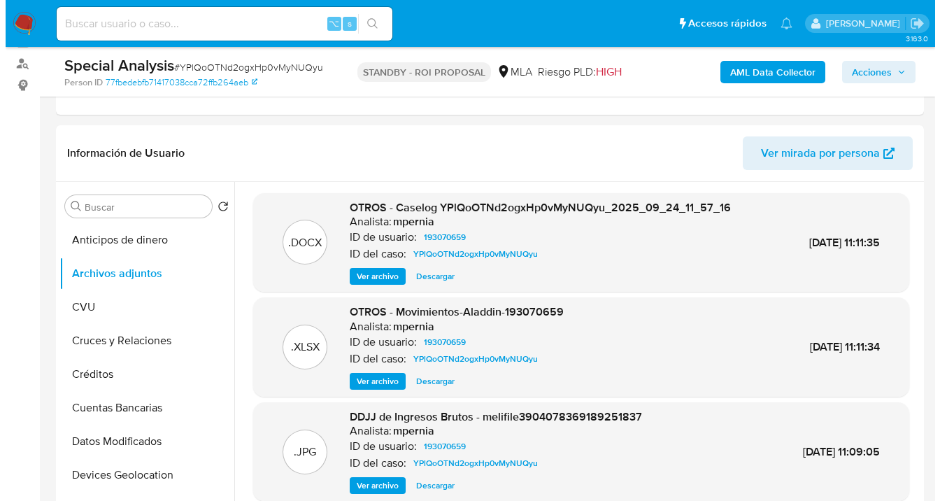
scroll to position [177, 0]
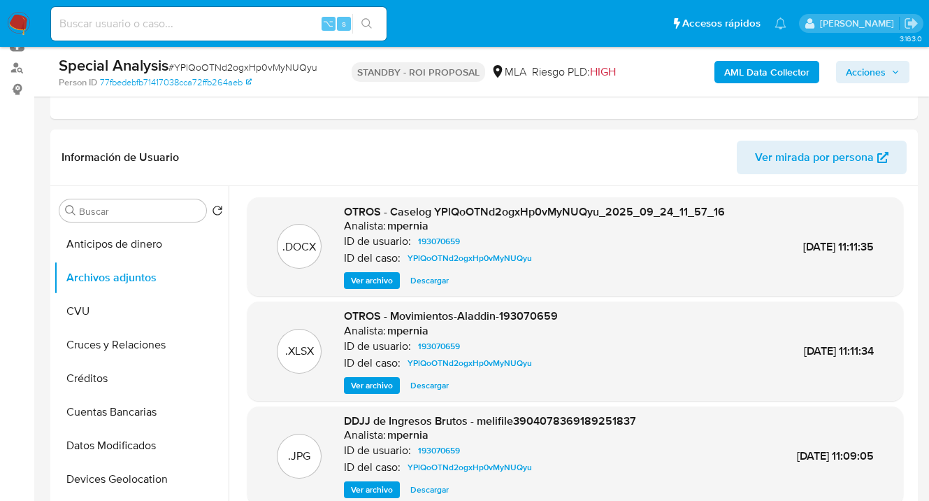
click at [376, 281] on span "Ver archivo" at bounding box center [372, 280] width 42 height 14
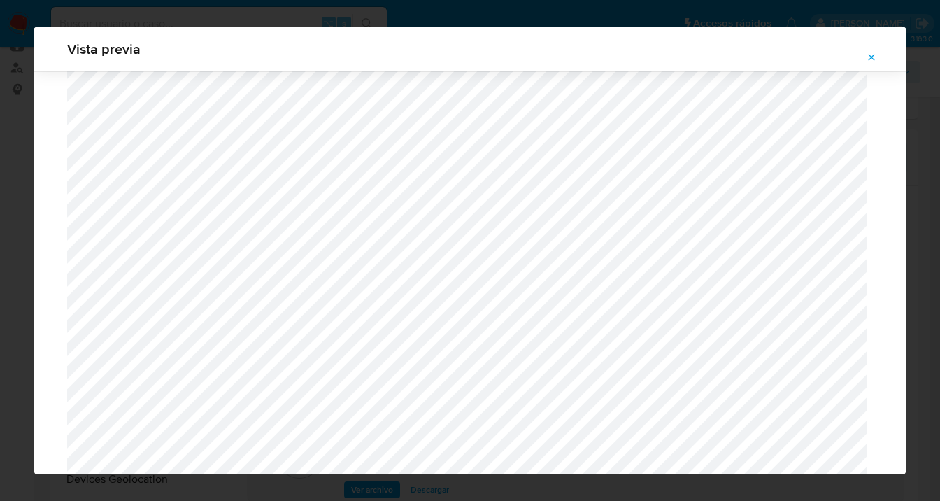
scroll to position [1616, 0]
click at [875, 59] on icon "Attachment preview" at bounding box center [871, 57] width 11 height 11
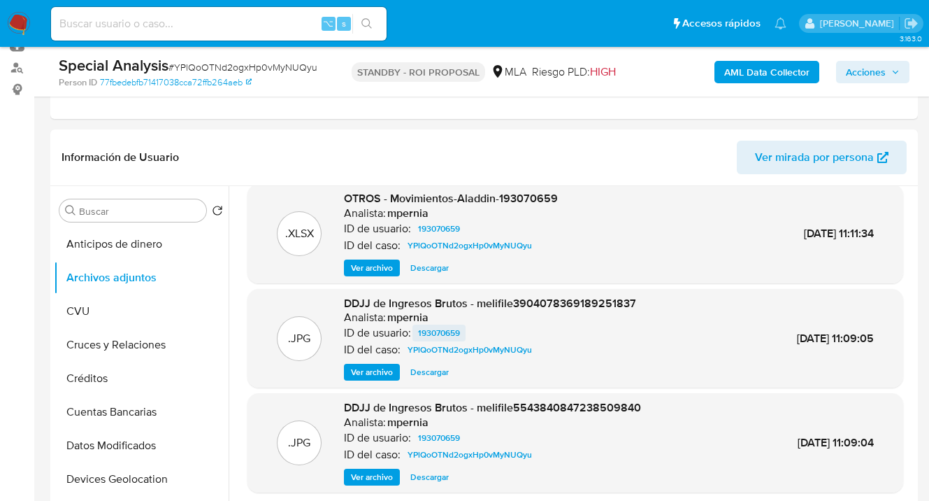
scroll to position [117, 0]
click at [379, 371] on span "Ver archivo" at bounding box center [372, 372] width 42 height 14
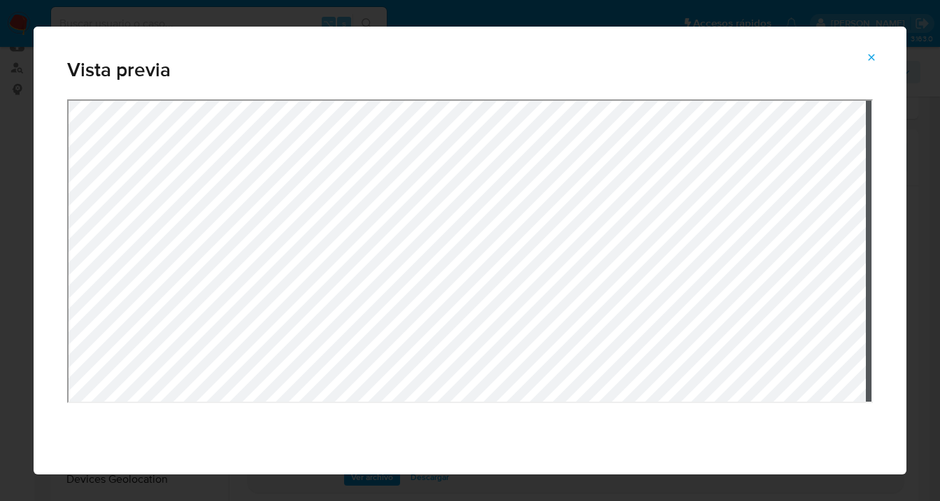
click at [869, 61] on icon "Attachment preview" at bounding box center [871, 57] width 11 height 11
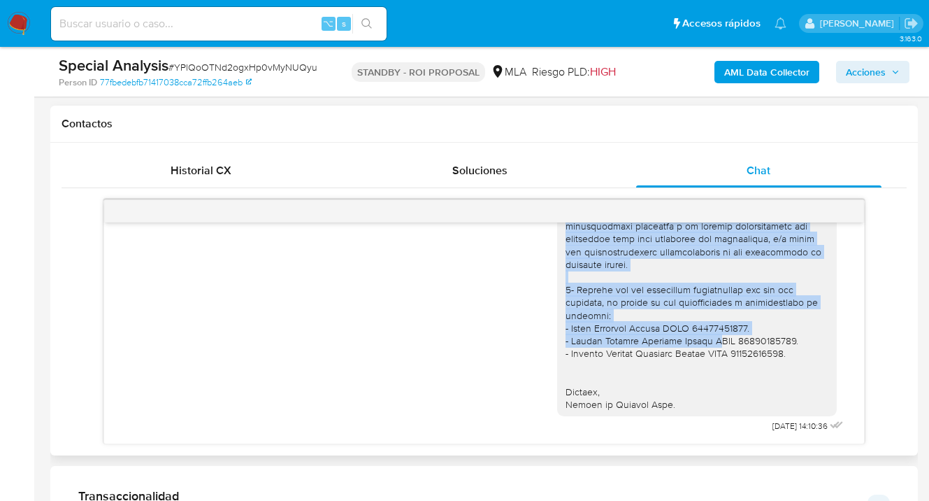
scroll to position [1496, 0]
drag, startPoint x: 555, startPoint y: 294, endPoint x: 792, endPoint y: 367, distance: 247.3
click at [792, 367] on div at bounding box center [697, 150] width 263 height 522
copy div "1- Documentación que respalde los fondos cursados en tu cuenta: Podés adjuntar …"
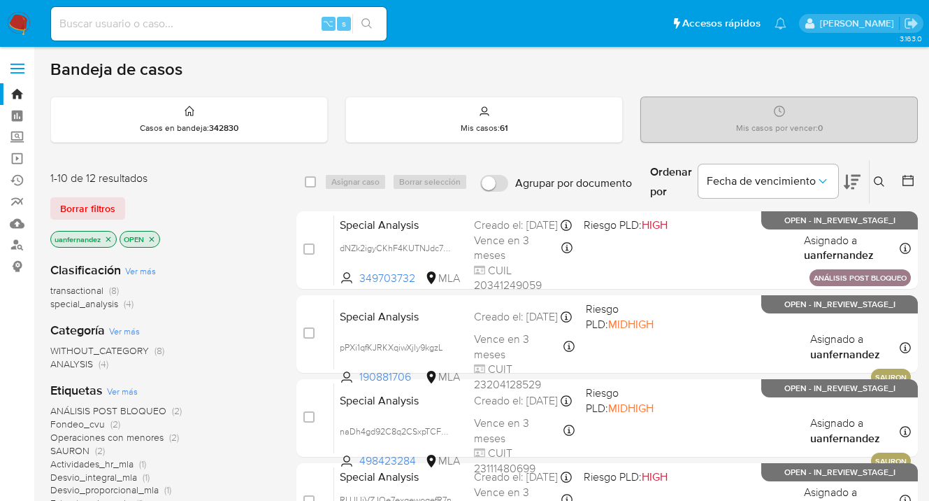
click at [101, 209] on span "Borrar filtros" at bounding box center [87, 209] width 55 height 20
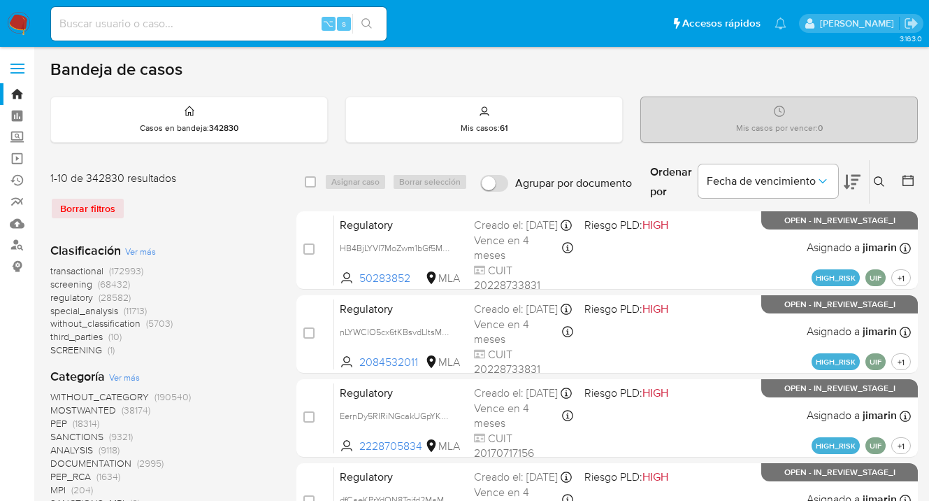
click at [877, 178] on icon at bounding box center [879, 181] width 11 height 11
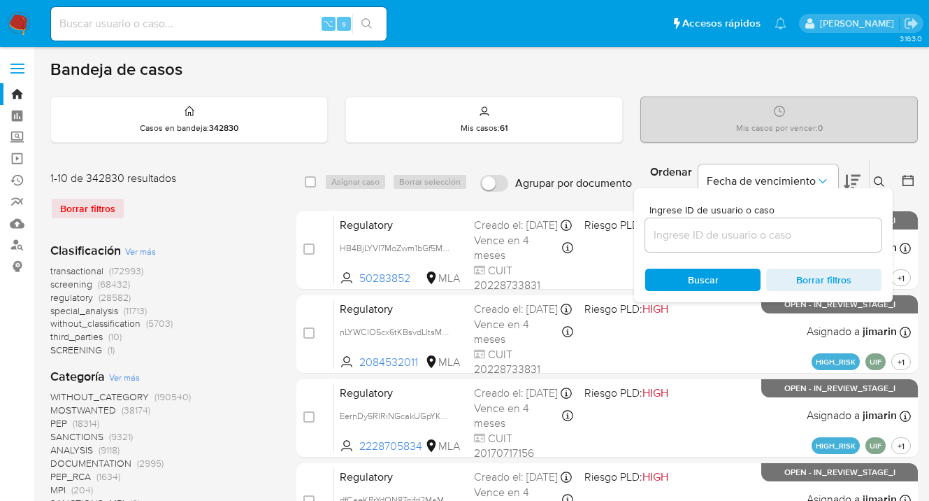
click at [730, 220] on div at bounding box center [763, 235] width 236 height 34
click at [724, 235] on input at bounding box center [763, 235] width 236 height 18
paste input "Zs3R6mBzvbJqpAy3KPos8WO1"
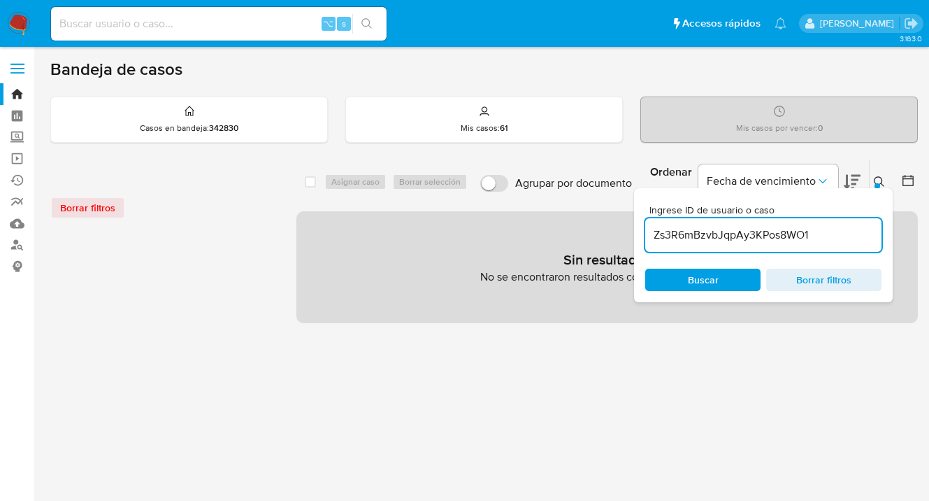
click at [836, 241] on input "Zs3R6mBzvbJqpAy3KPos8WO1" at bounding box center [763, 235] width 236 height 18
type input "Zs3R6mBzvbJqpAy3KPos8WO1"
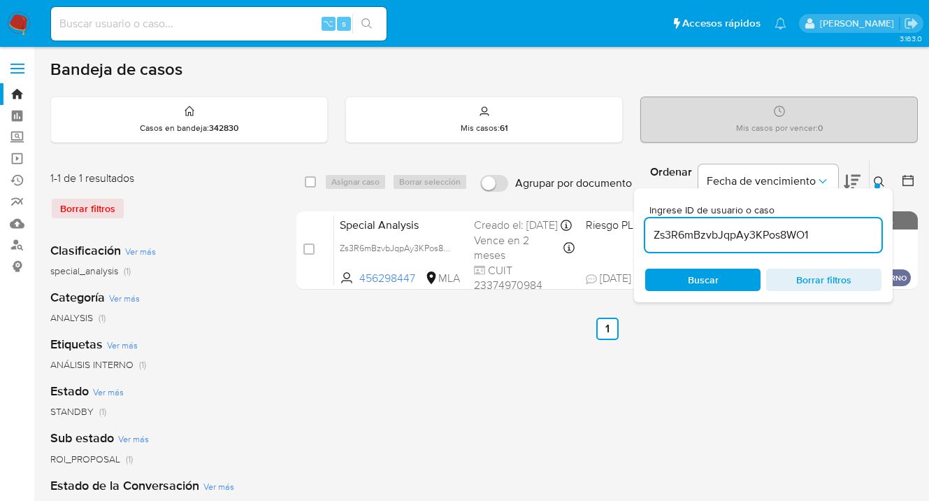
drag, startPoint x: 878, startPoint y: 180, endPoint x: 857, endPoint y: 194, distance: 25.2
click at [878, 180] on icon at bounding box center [879, 181] width 11 height 11
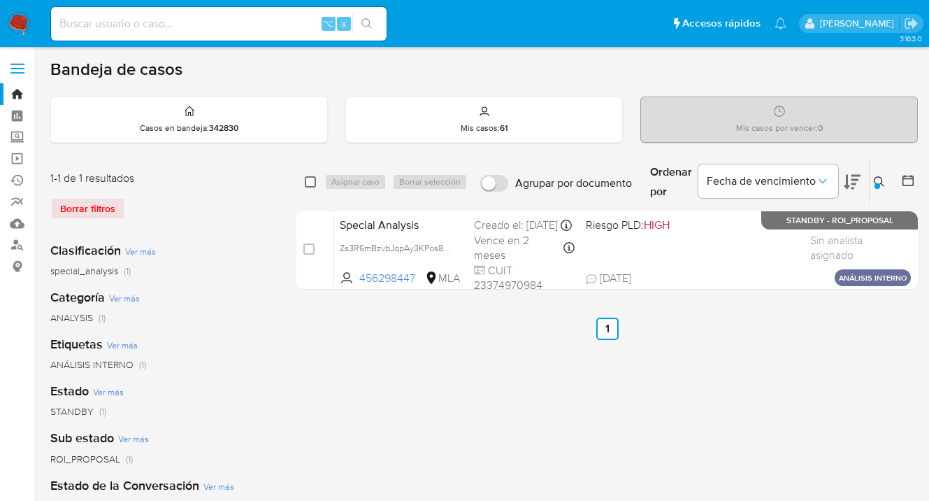
click at [309, 183] on input "checkbox" at bounding box center [310, 181] width 11 height 11
checkbox input "true"
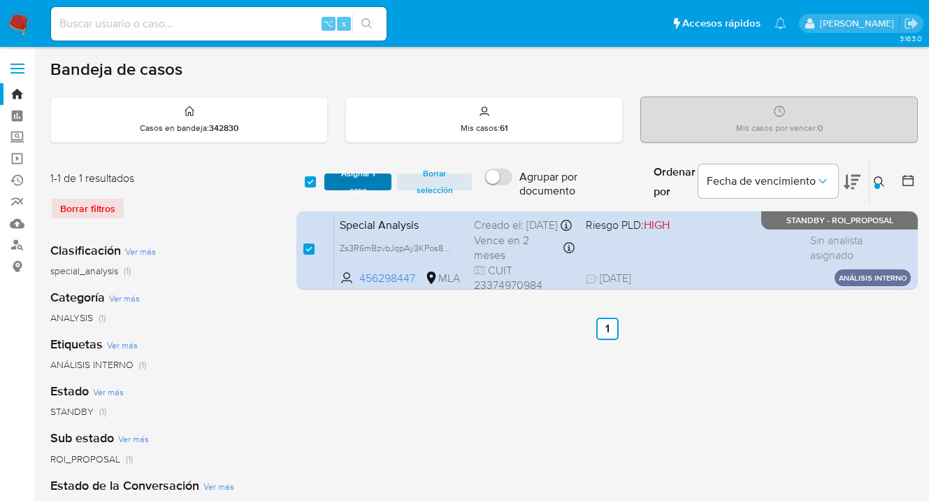
click at [350, 178] on span "Asignar 1 caso" at bounding box center [357, 182] width 53 height 14
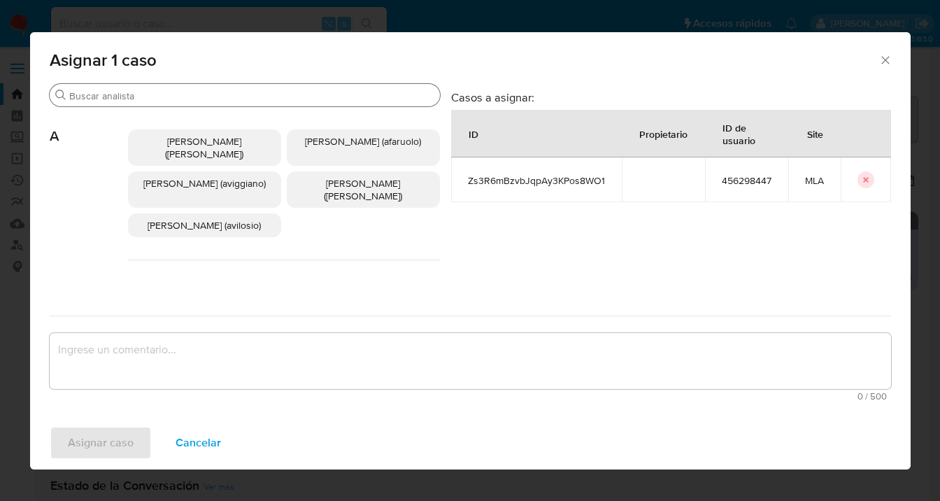
click at [321, 94] on input "Buscar" at bounding box center [251, 96] width 365 height 13
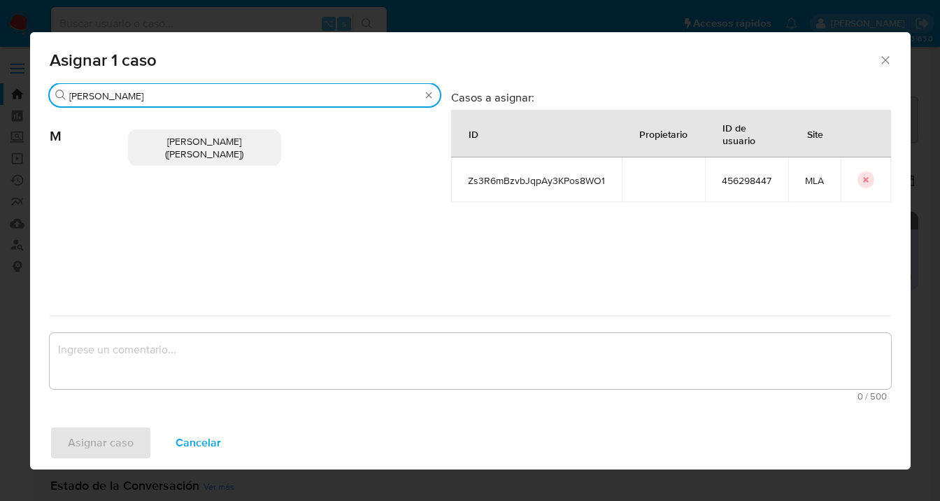
type input "marie"
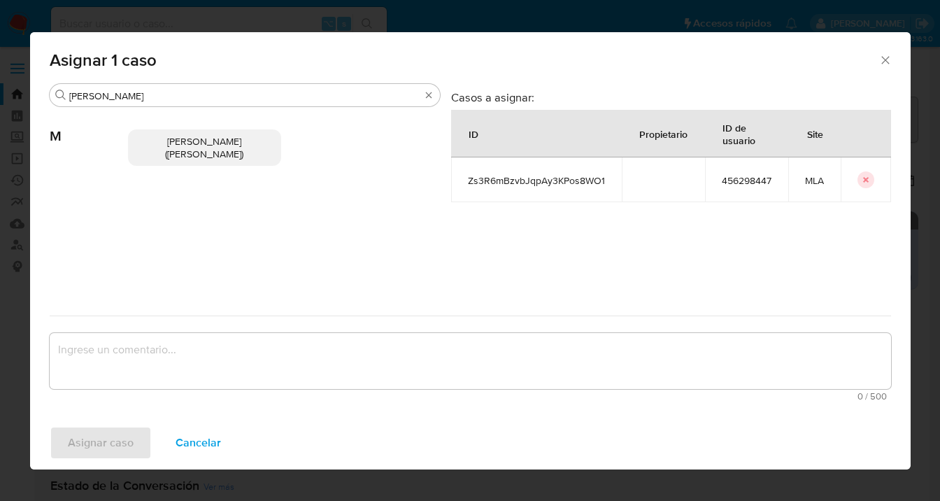
click at [200, 143] on span "Mariela Belen Cragno (mcragno)" at bounding box center [204, 147] width 78 height 27
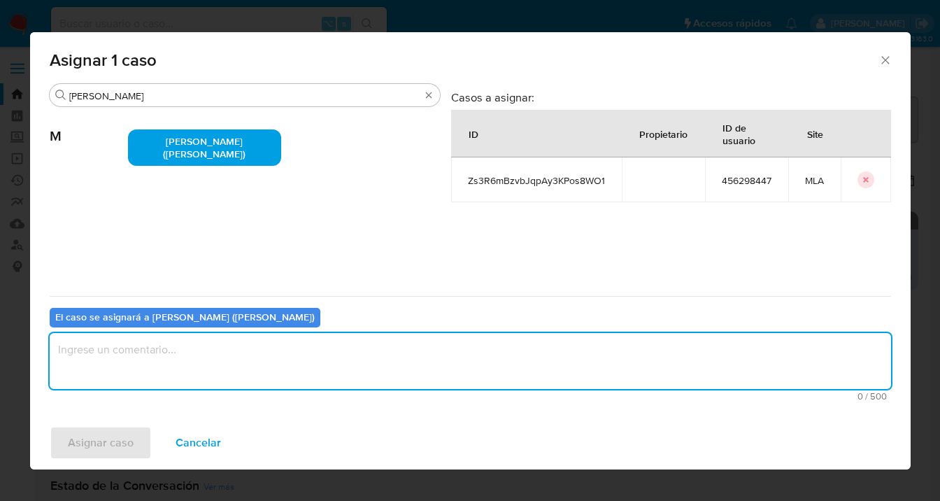
click at [373, 358] on textarea "assign-modal" at bounding box center [470, 361] width 841 height 56
type textarea "asig"
click at [110, 441] on span "Asignar caso" at bounding box center [101, 442] width 66 height 31
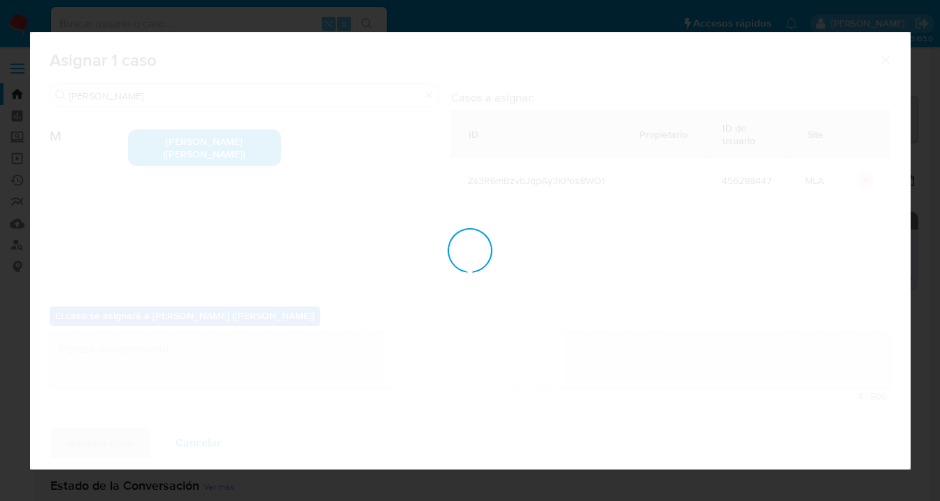
checkbox input "false"
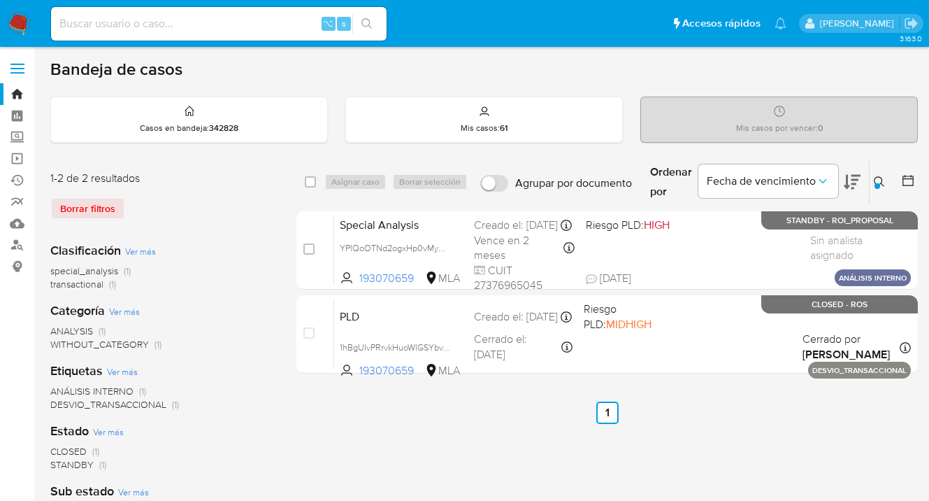
drag, startPoint x: 880, startPoint y: 180, endPoint x: 729, endPoint y: 240, distance: 162.3
click at [878, 181] on icon at bounding box center [879, 181] width 11 height 11
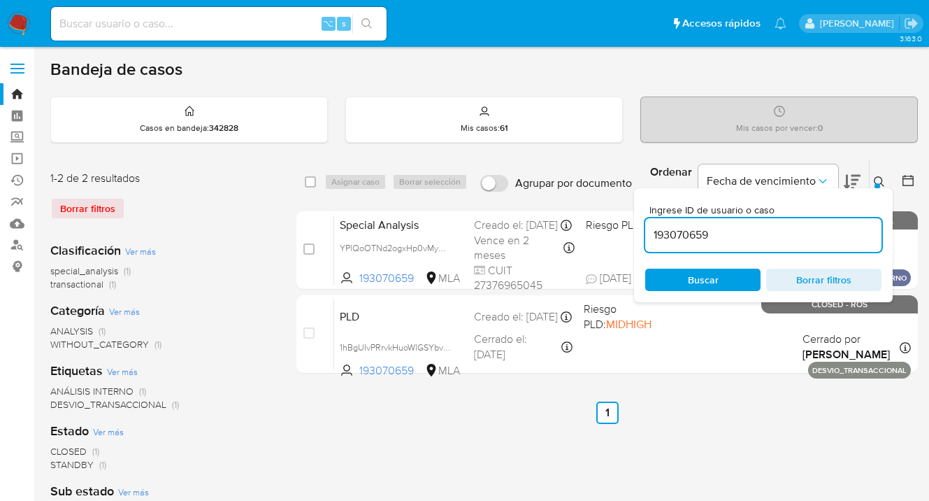
drag, startPoint x: 707, startPoint y: 233, endPoint x: 641, endPoint y: 225, distance: 66.2
click at [641, 225] on div "Ingrese ID de usuario o caso 193070659 Buscar Borrar filtros" at bounding box center [763, 245] width 259 height 114
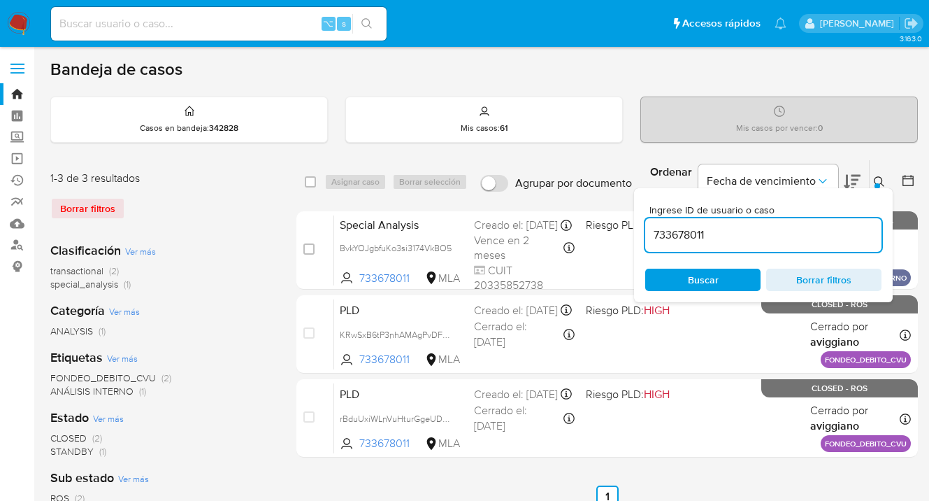
click at [878, 178] on icon at bounding box center [879, 181] width 11 height 11
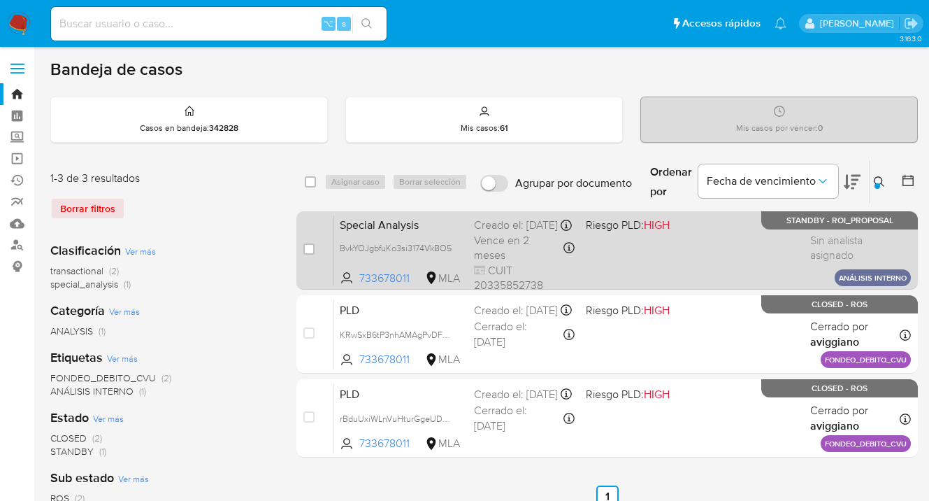
click at [770, 248] on div "Special Analysis BvkYOJgbfuKo3si3174VkBO5 733678011 MLA Riesgo PLD: HIGH Creado…" at bounding box center [622, 250] width 577 height 71
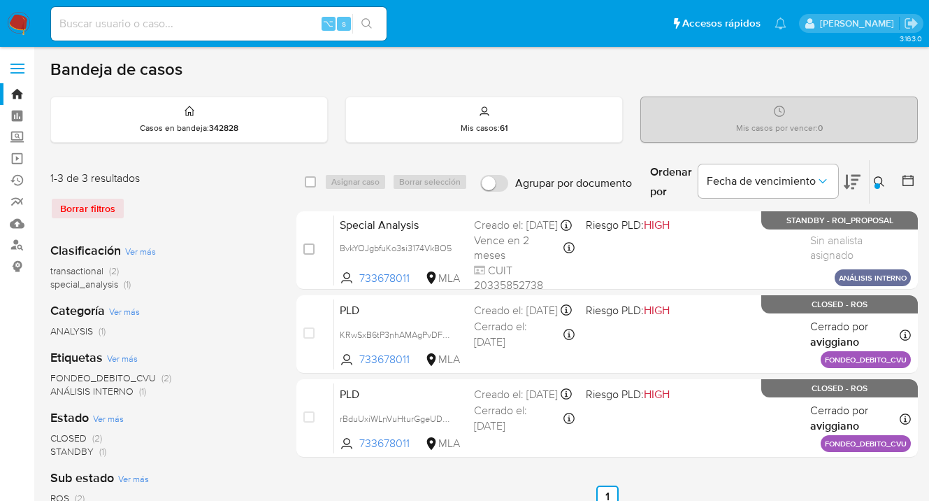
click at [878, 180] on icon at bounding box center [879, 181] width 11 height 11
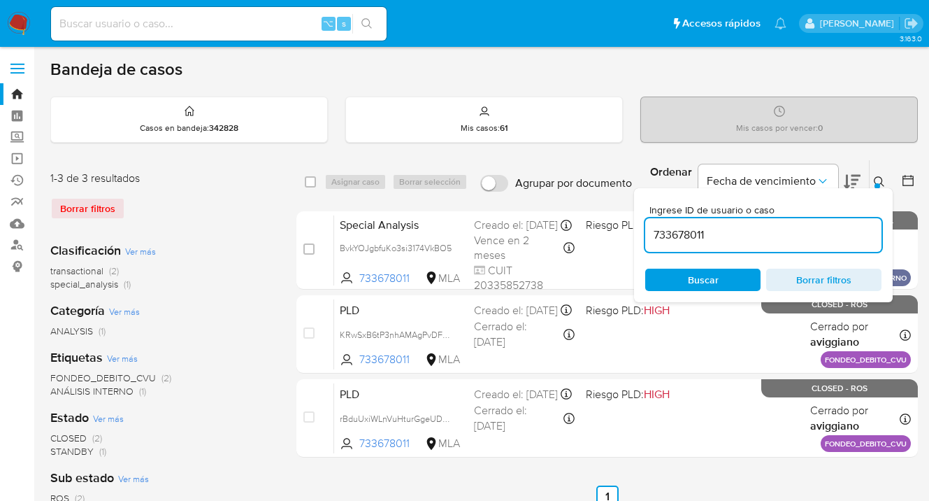
drag, startPoint x: 747, startPoint y: 237, endPoint x: 653, endPoint y: 234, distance: 93.7
click at [653, 234] on input "733678011" at bounding box center [763, 235] width 236 height 18
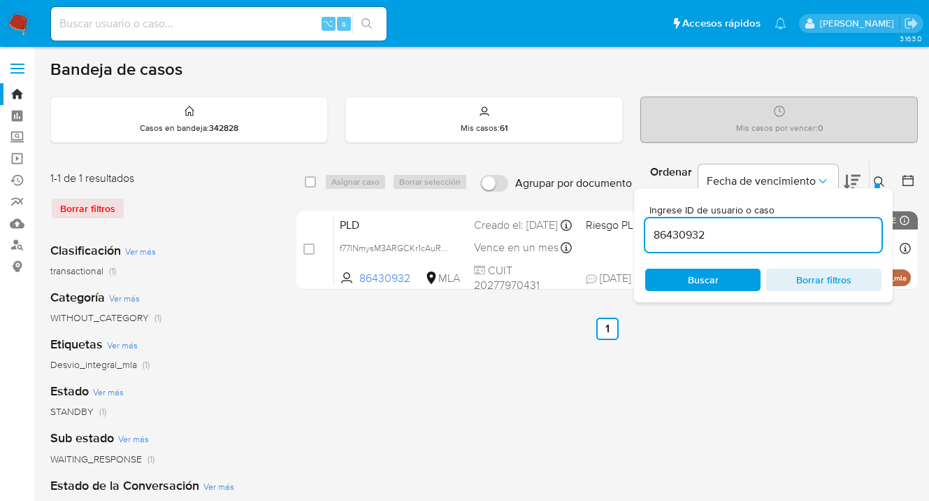
drag, startPoint x: 880, startPoint y: 180, endPoint x: 843, endPoint y: 190, distance: 37.7
click at [880, 180] on icon at bounding box center [879, 181] width 11 height 11
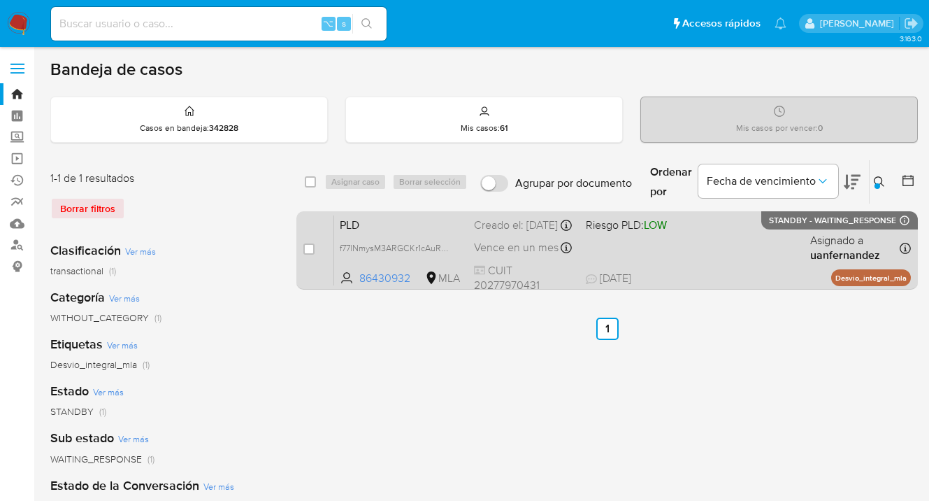
click at [741, 248] on div "PLD f77lNmysM3ARGCKr1cAuRzyb 86430932 MLA Riesgo PLD: LOW Creado el: [DATE] Cre…" at bounding box center [622, 250] width 577 height 71
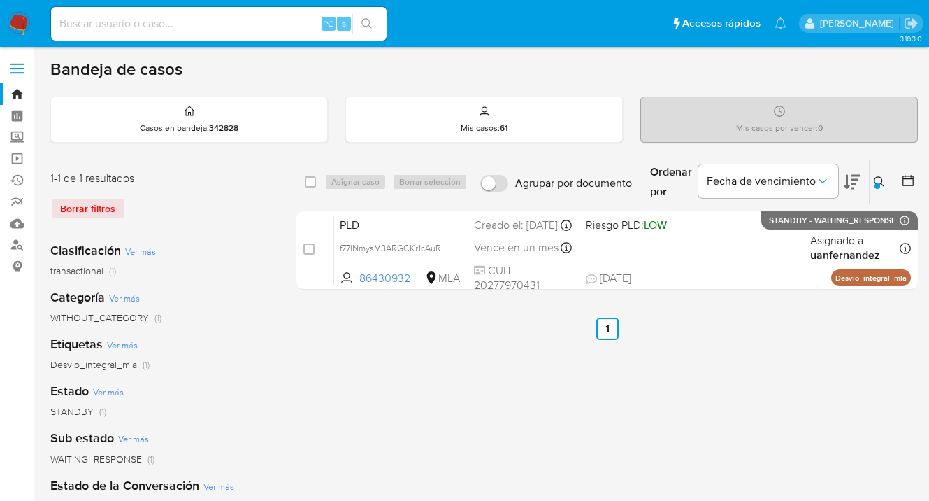
click at [876, 180] on icon at bounding box center [879, 181] width 11 height 11
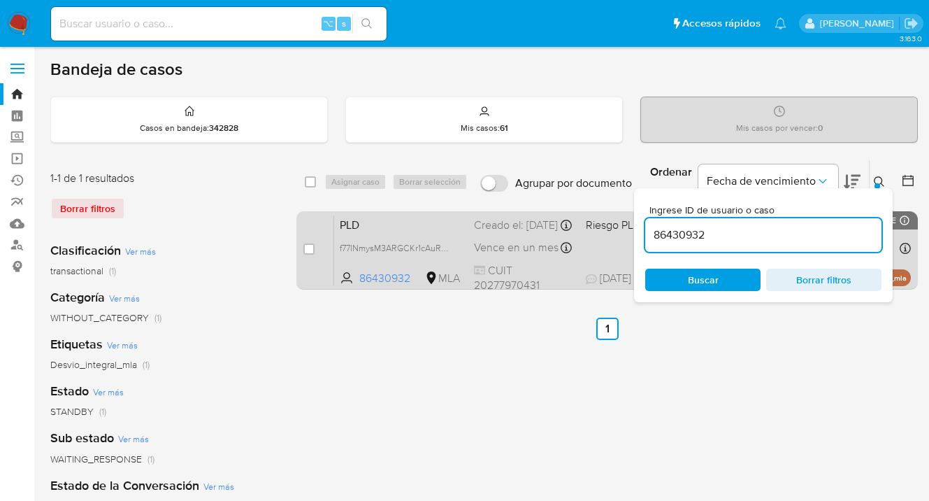
drag, startPoint x: 709, startPoint y: 234, endPoint x: 629, endPoint y: 224, distance: 80.3
click at [629, 225] on div "select-all-cases-checkbox Asignar caso Borrar selección Agrupar por documento O…" at bounding box center [608, 227] width 622 height 136
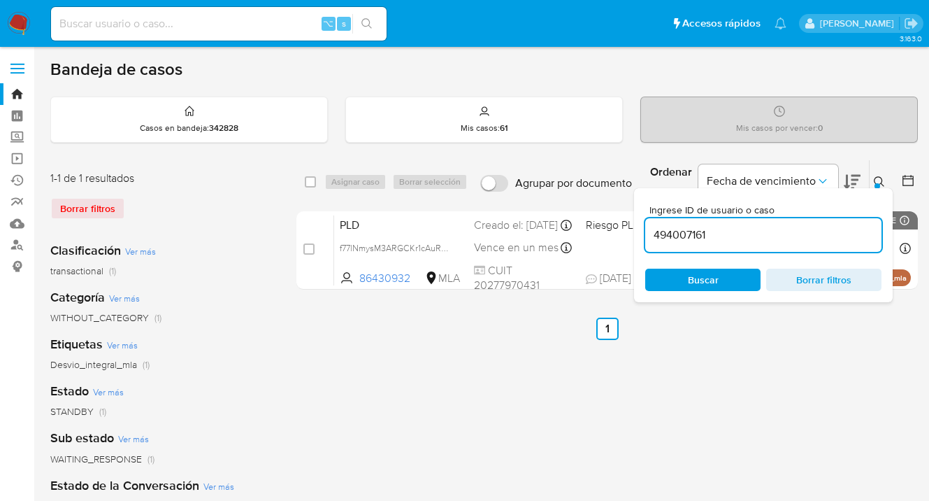
type input "494007161"
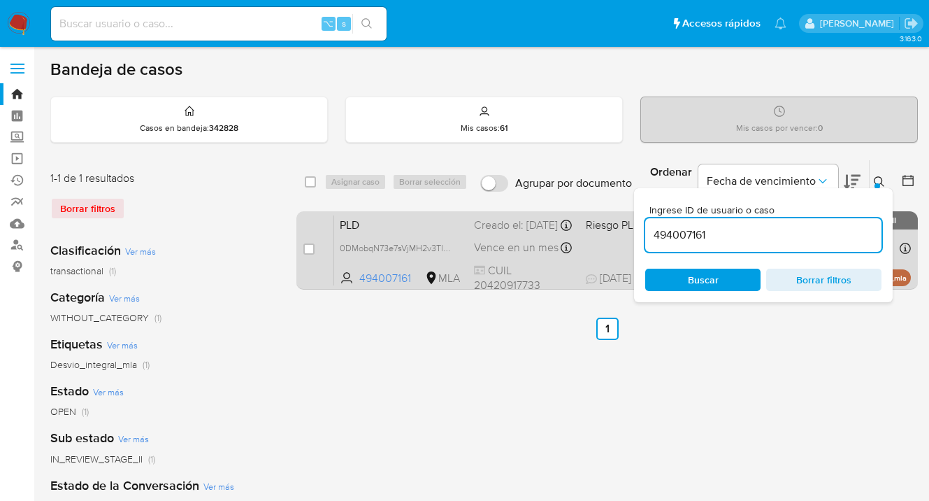
drag, startPoint x: 878, startPoint y: 176, endPoint x: 783, endPoint y: 219, distance: 104.5
click at [878, 176] on icon at bounding box center [879, 181] width 10 height 10
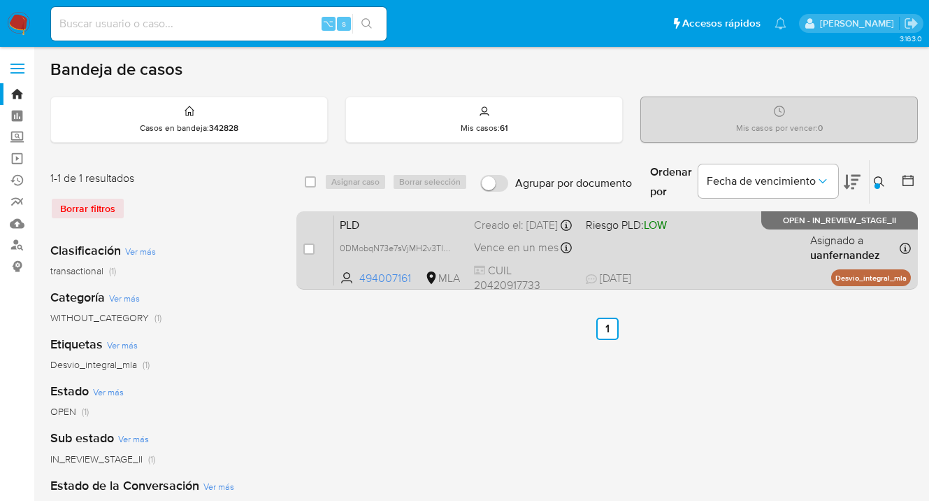
click at [756, 234] on div "PLD 0DMobqN73e7sVjMH2v3TlxKd 494007161 MLA Riesgo PLD: LOW Creado el: [DATE] Cr…" at bounding box center [622, 250] width 577 height 71
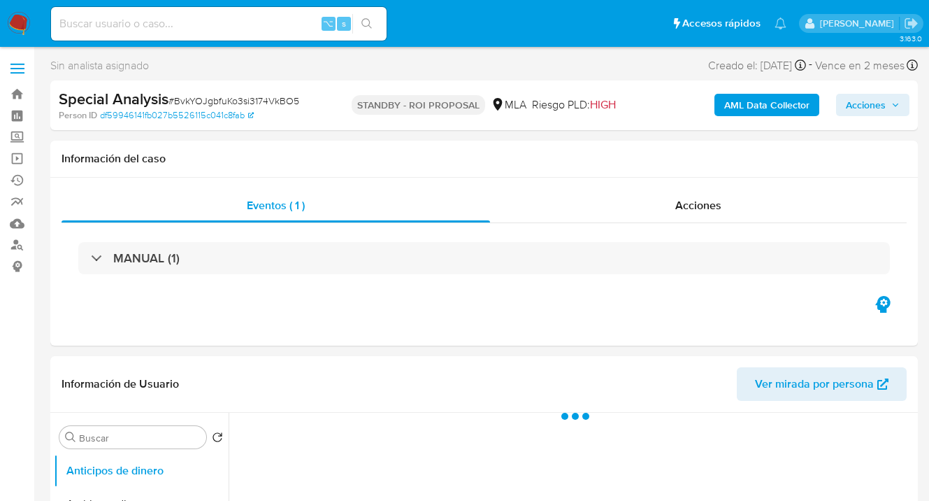
select select "10"
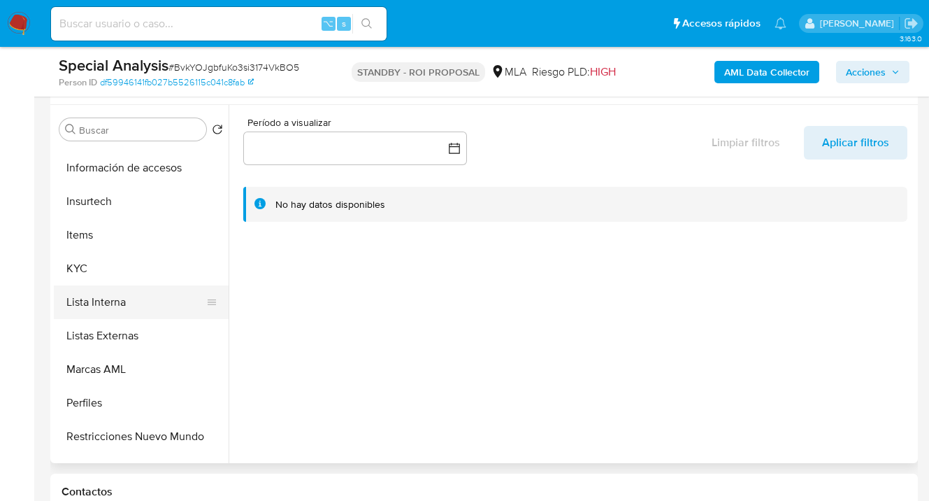
scroll to position [564, 0]
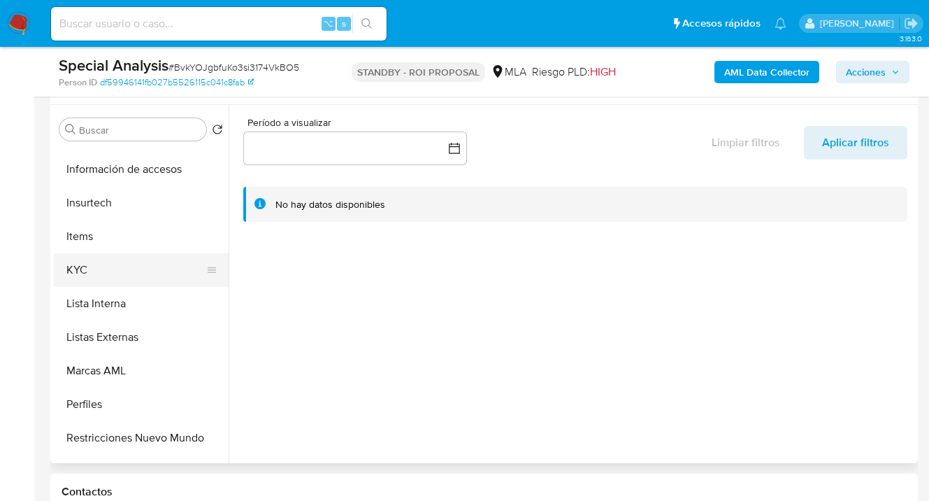
click at [177, 278] on button "KYC" at bounding box center [136, 270] width 164 height 34
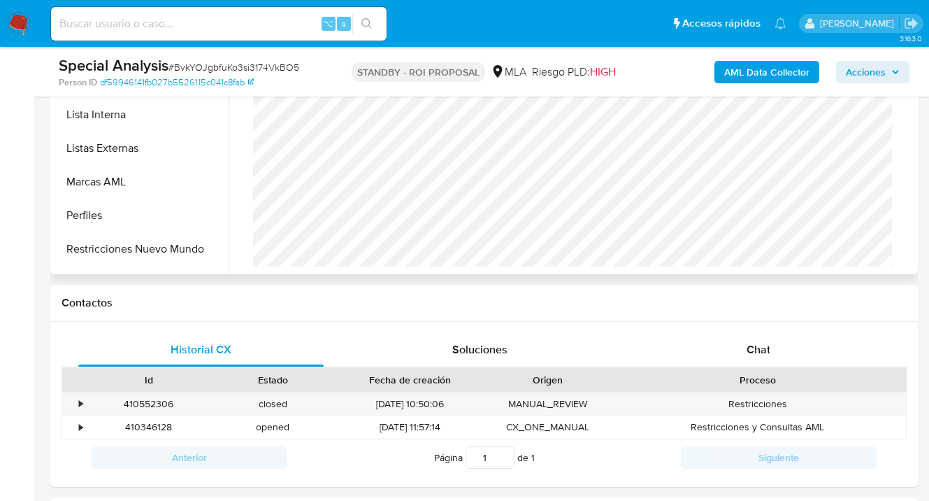
scroll to position [645, 0]
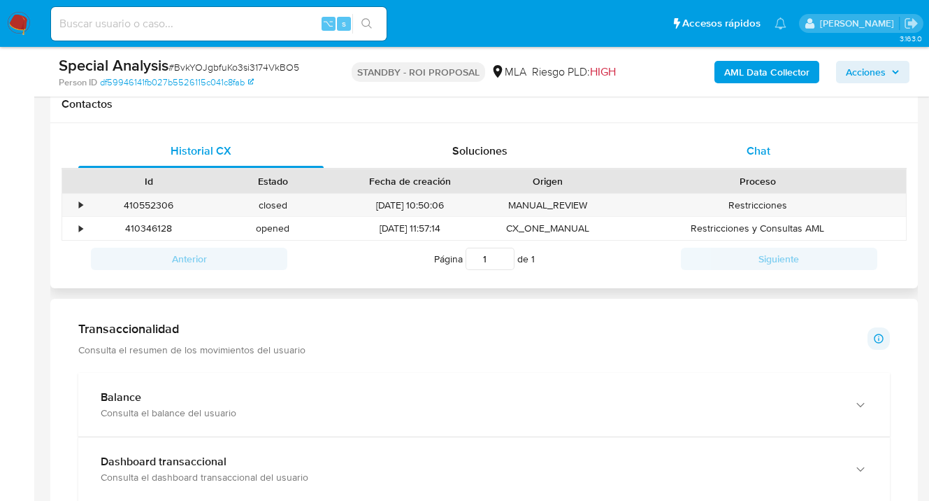
click at [759, 152] on span "Chat" at bounding box center [759, 151] width 24 height 16
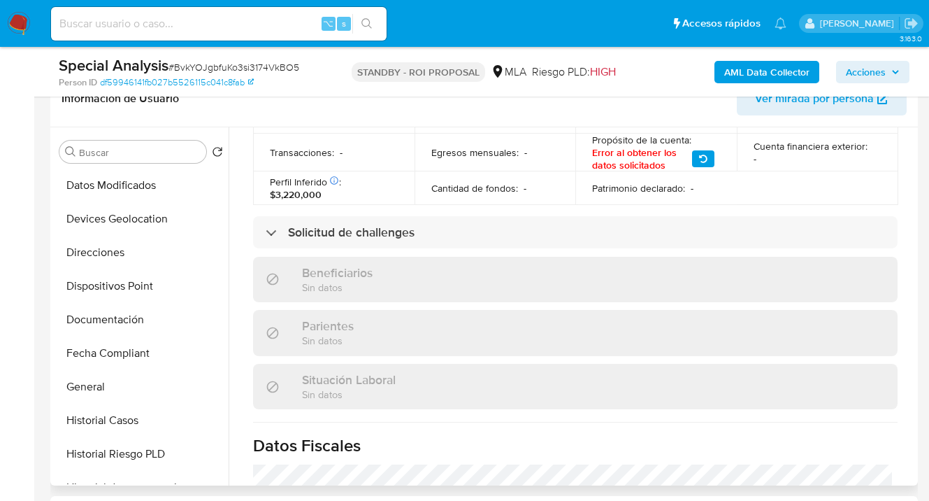
scroll to position [0, 0]
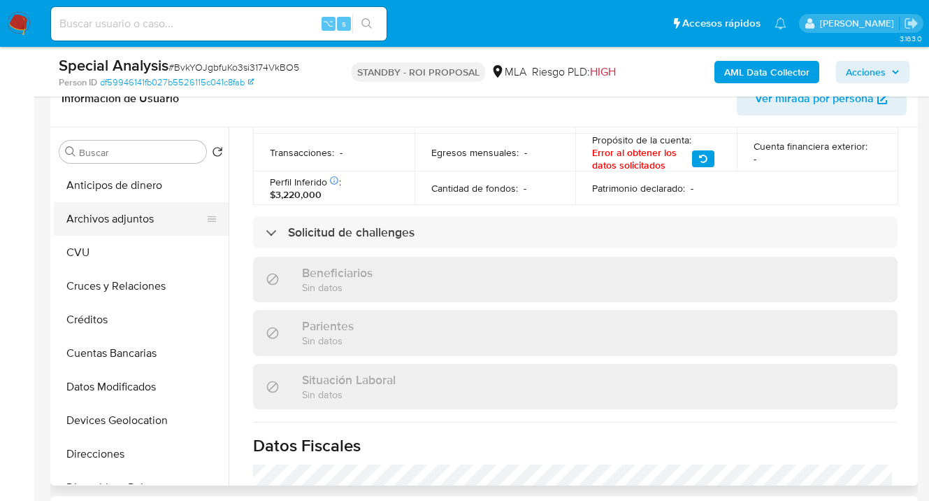
click at [162, 212] on button "Archivos adjuntos" at bounding box center [136, 219] width 164 height 34
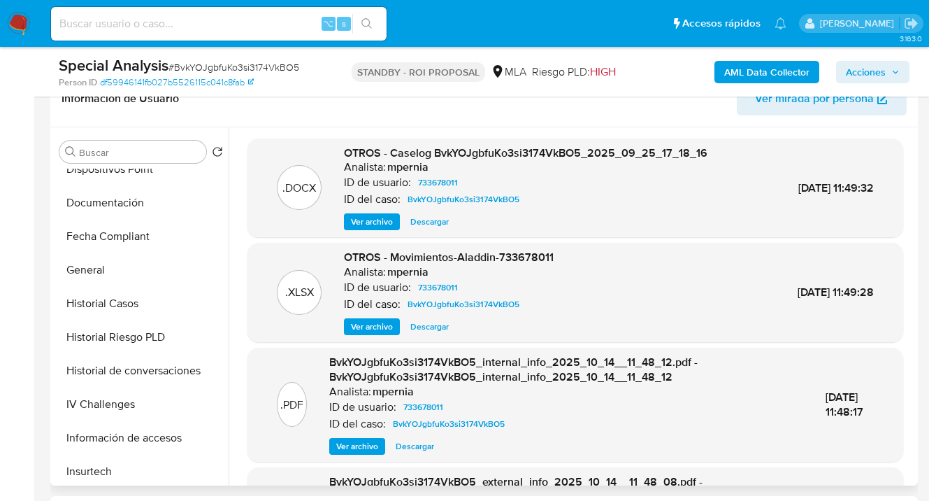
scroll to position [325, 0]
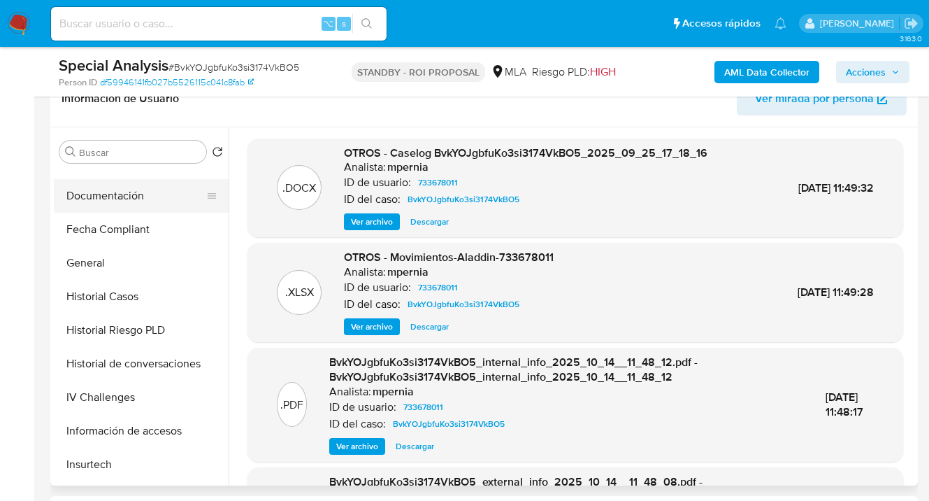
click at [150, 208] on button "Documentación" at bounding box center [136, 196] width 164 height 34
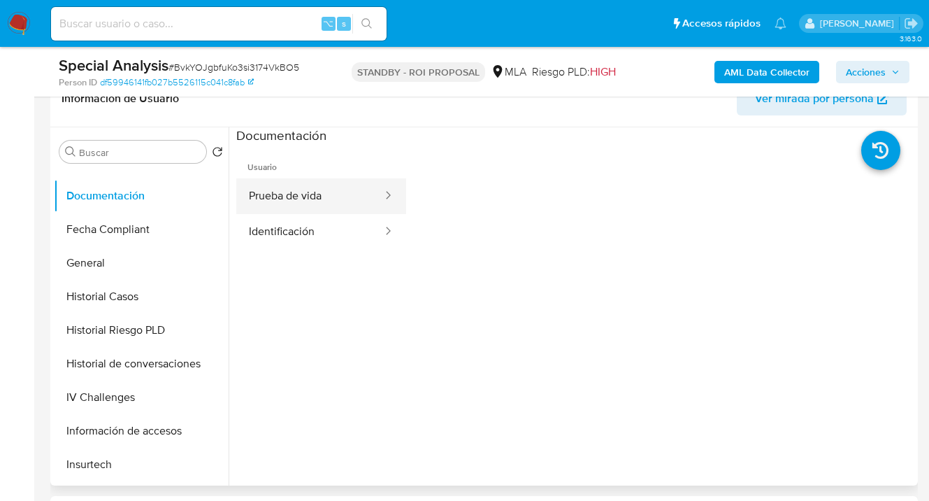
drag, startPoint x: 317, startPoint y: 196, endPoint x: 382, endPoint y: 199, distance: 65.1
click at [317, 196] on button "Prueba de vida" at bounding box center [310, 196] width 148 height 36
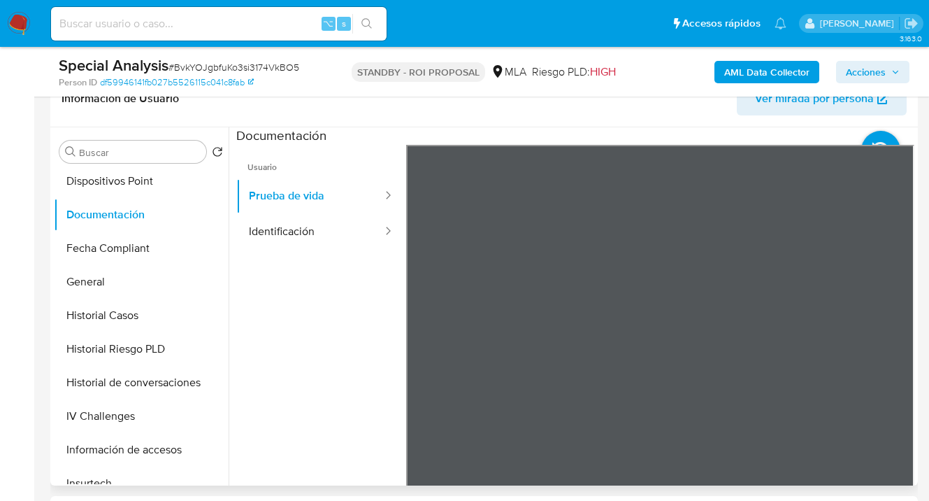
scroll to position [0, 0]
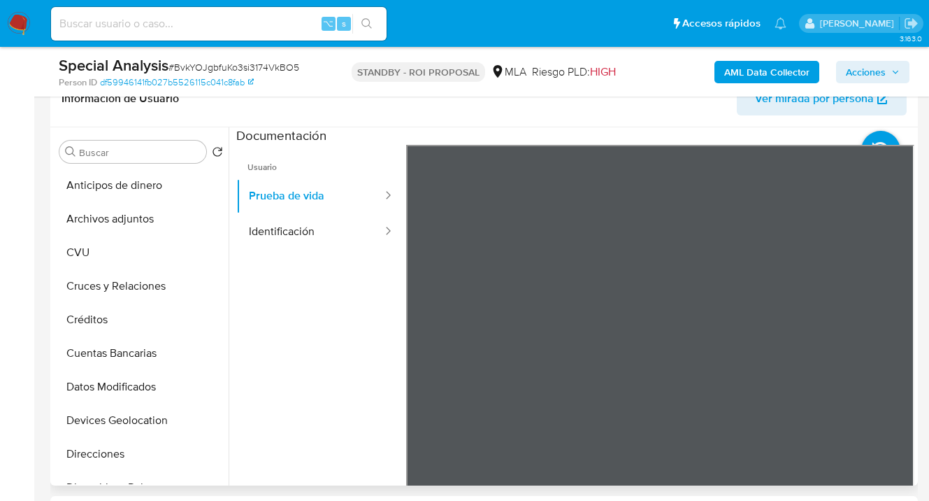
drag, startPoint x: 165, startPoint y: 209, endPoint x: 483, endPoint y: 203, distance: 318.2
click at [171, 208] on button "Archivos adjuntos" at bounding box center [141, 219] width 175 height 34
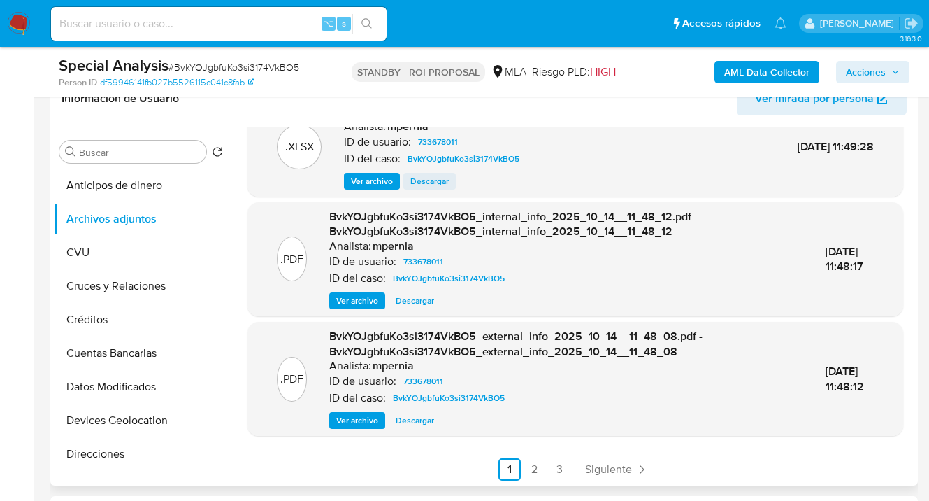
scroll to position [148, 0]
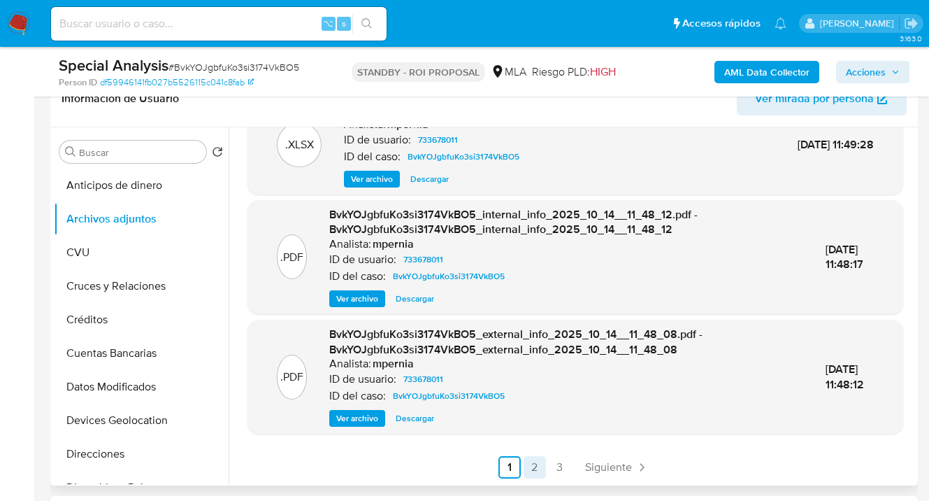
click at [531, 469] on link "2" at bounding box center [535, 467] width 22 height 22
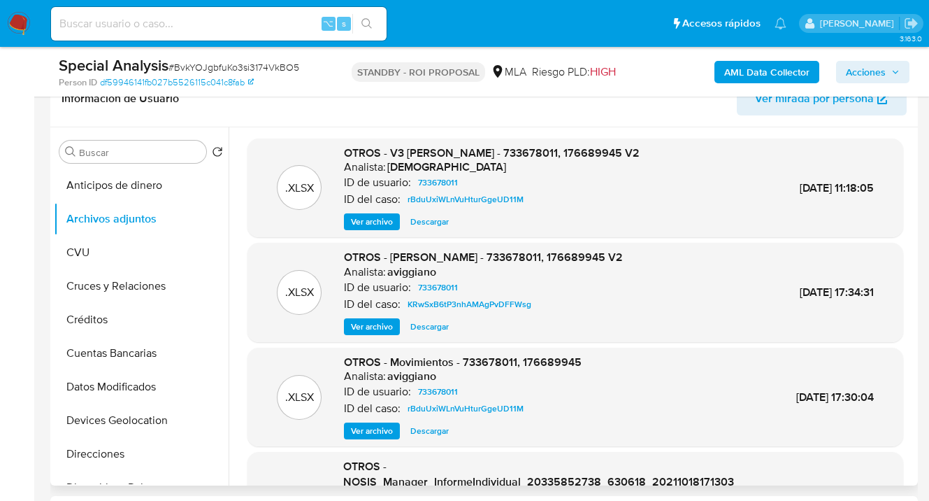
scroll to position [133, 0]
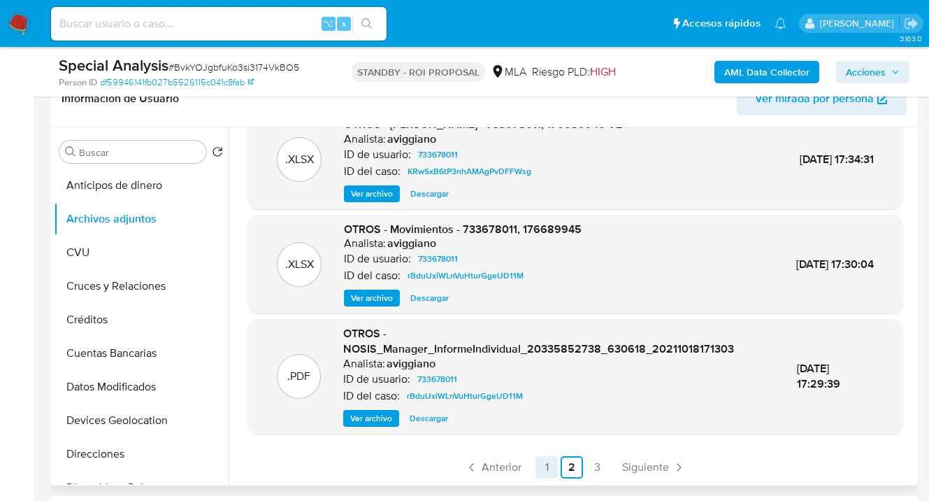
click at [548, 463] on link "1" at bounding box center [547, 467] width 22 height 22
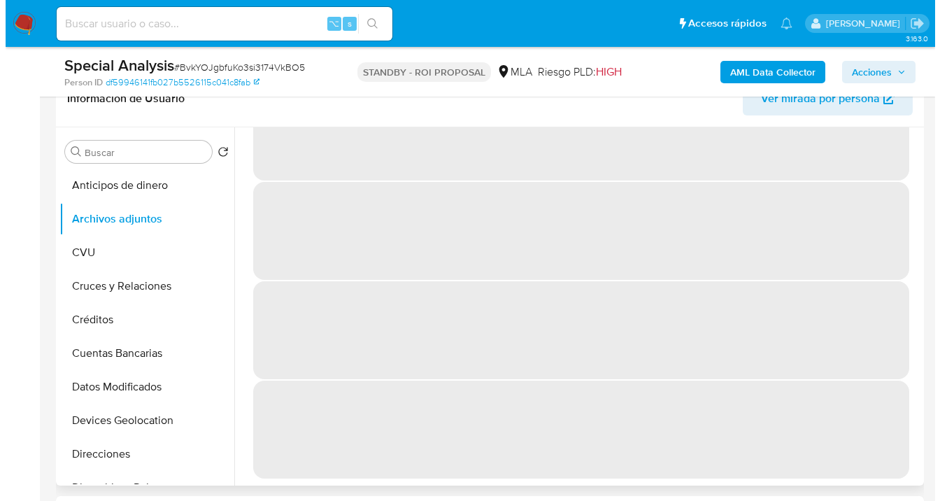
scroll to position [0, 0]
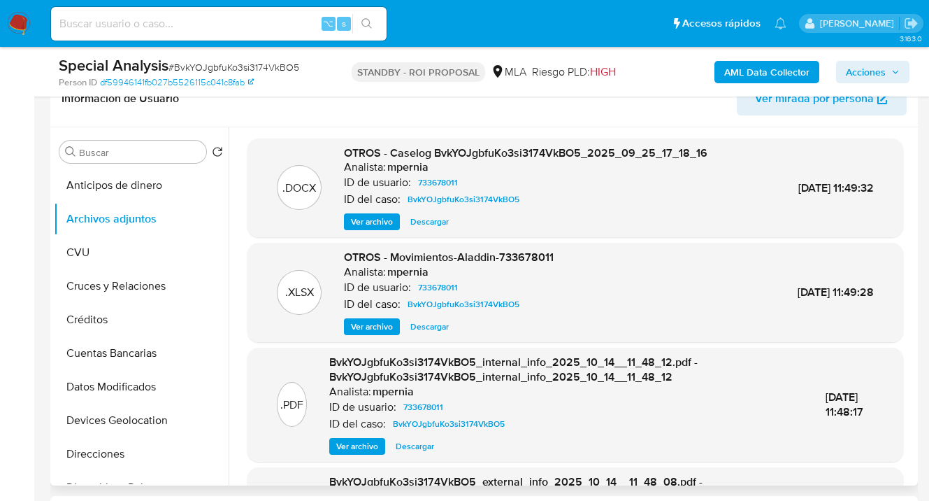
click at [380, 223] on span "Ver archivo" at bounding box center [372, 222] width 42 height 14
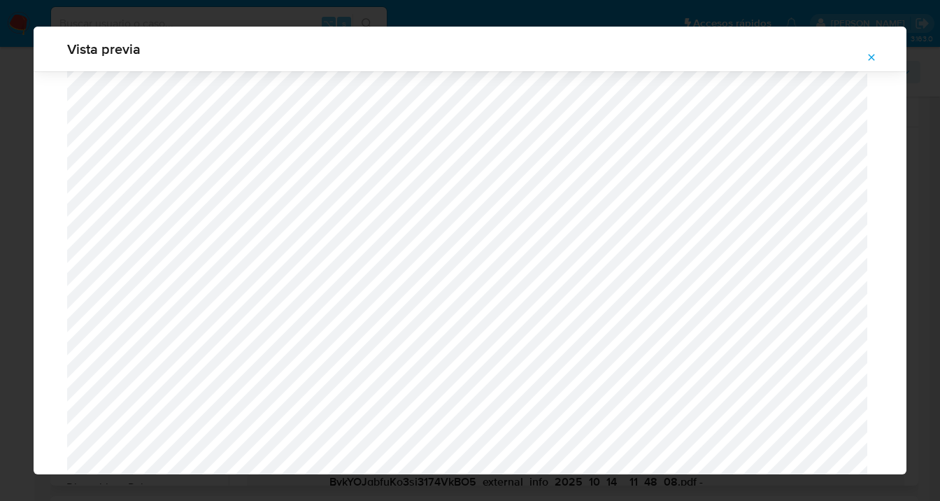
scroll to position [813, 0]
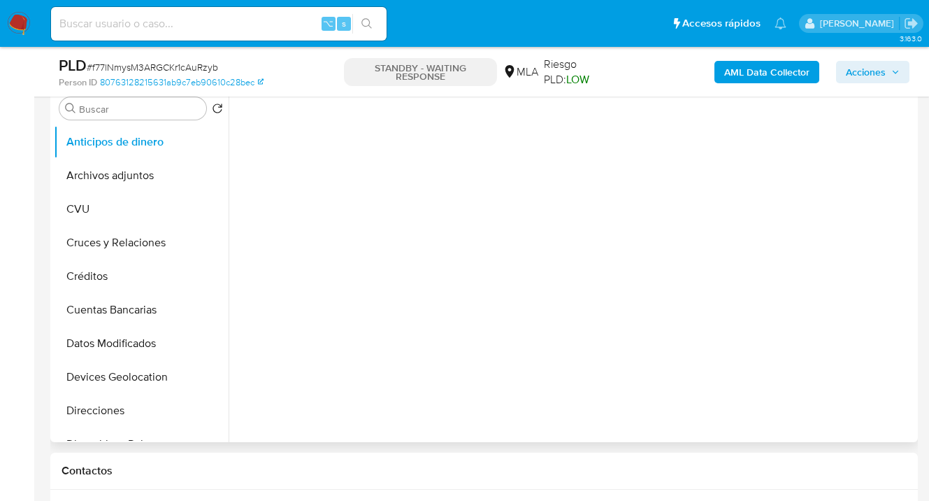
select select "10"
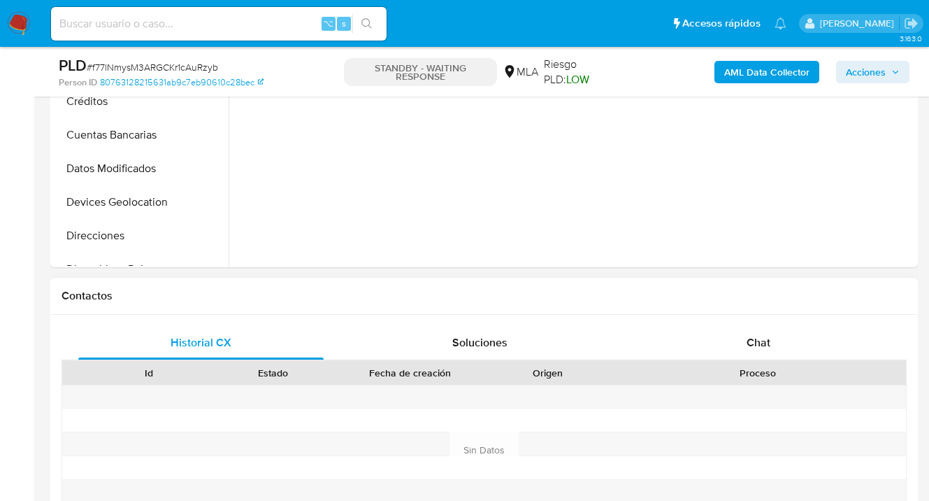
scroll to position [683, 0]
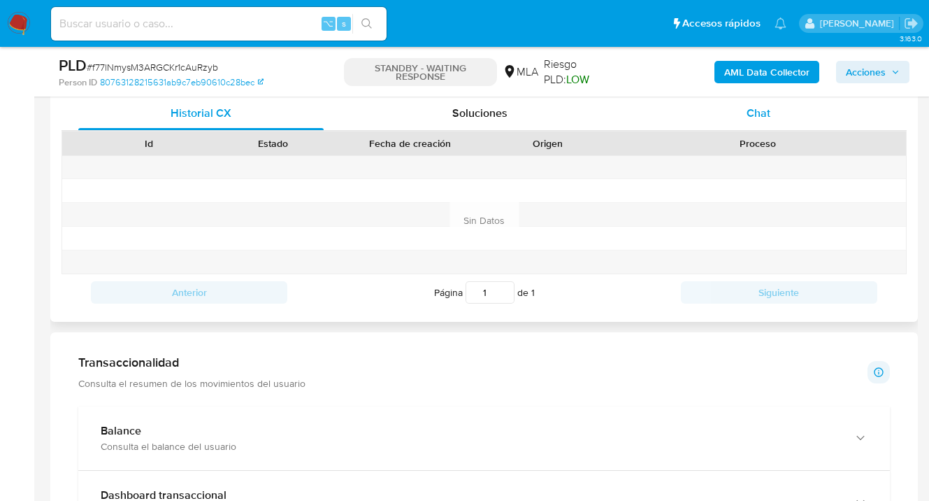
click at [770, 111] on span "Chat" at bounding box center [759, 113] width 24 height 16
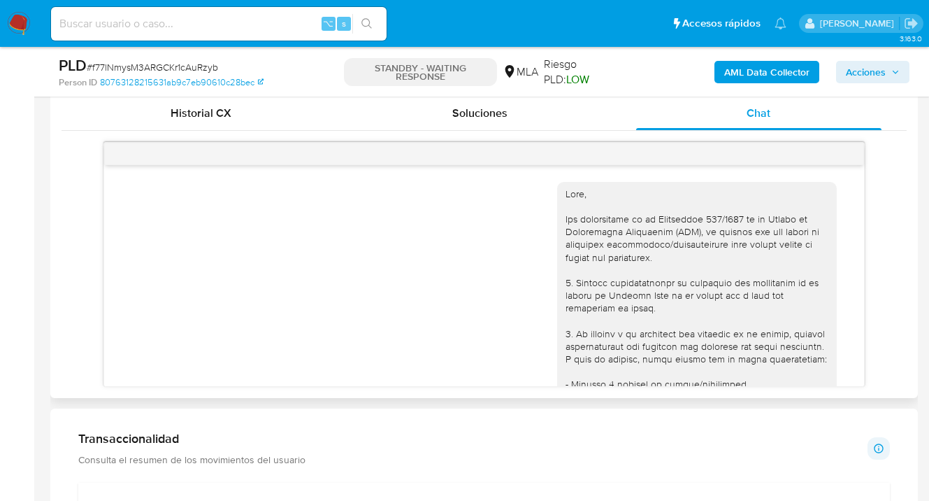
scroll to position [1859, 0]
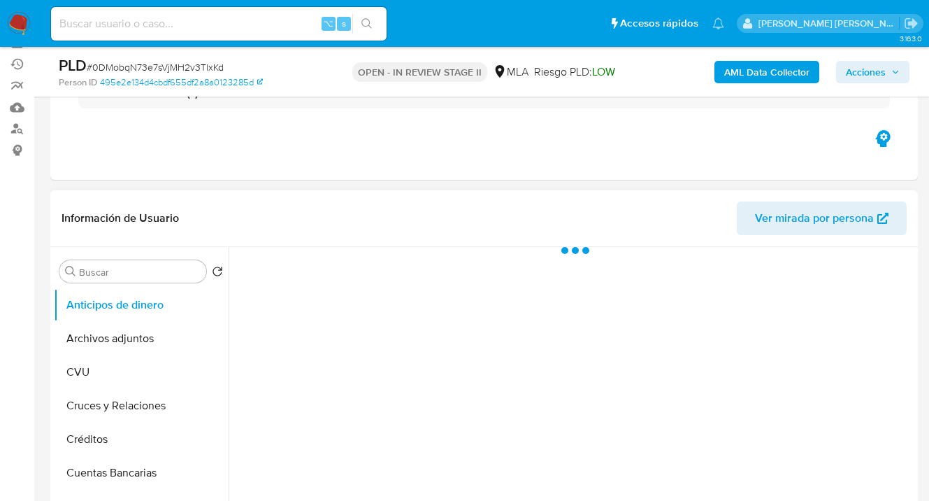
select select "10"
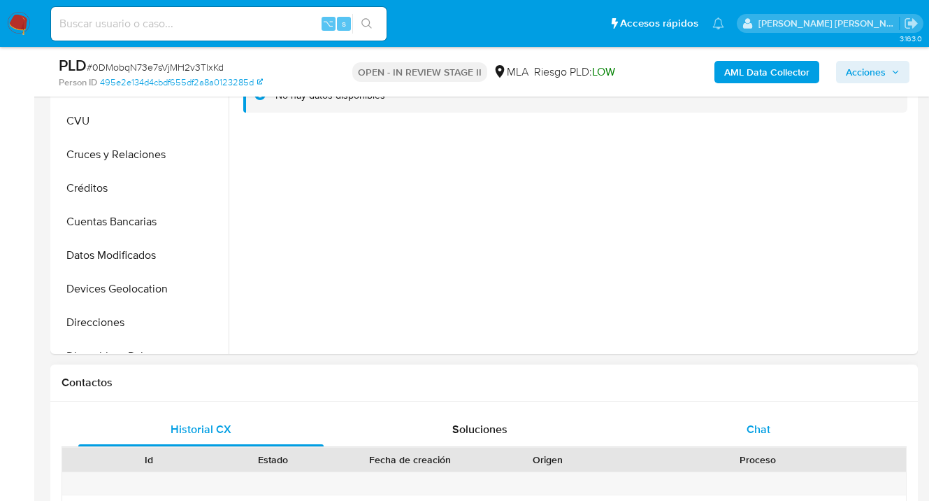
drag, startPoint x: 759, startPoint y: 434, endPoint x: 756, endPoint y: 417, distance: 17.7
click at [758, 434] on span "Chat" at bounding box center [759, 429] width 24 height 16
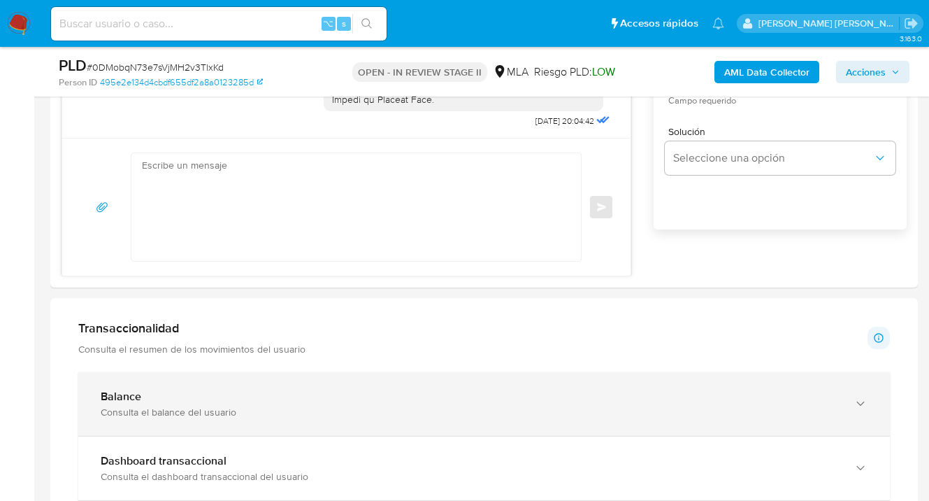
scroll to position [1052, 0]
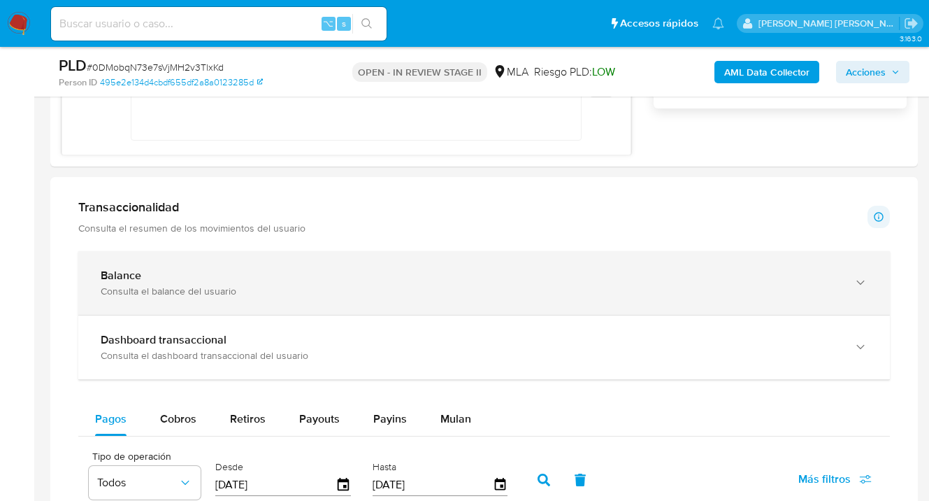
click at [864, 284] on icon "button" at bounding box center [861, 283] width 14 height 14
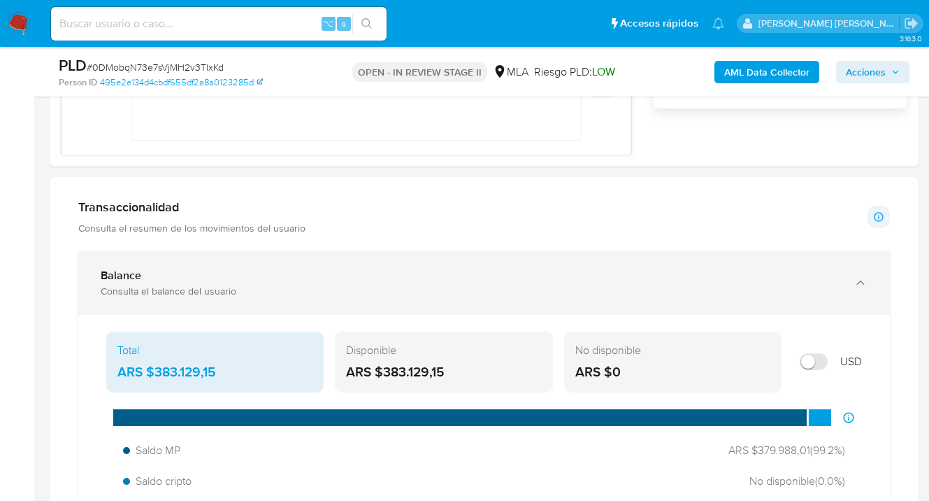
click at [864, 284] on icon "button" at bounding box center [861, 282] width 8 height 4
